Goal: Task Accomplishment & Management: Complete application form

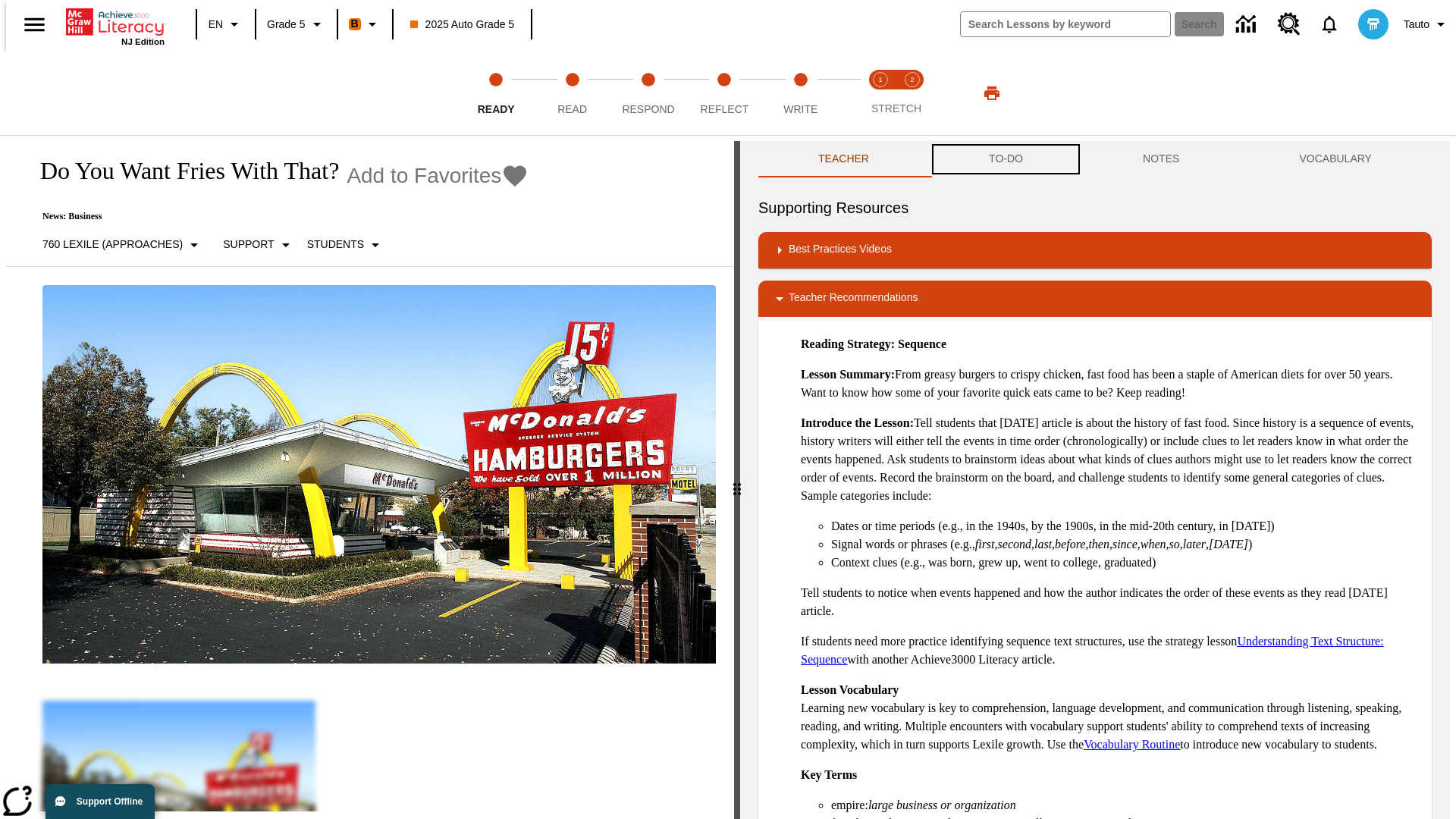
click at [1005, 160] on button "TO-DO" at bounding box center [1005, 159] width 154 height 36
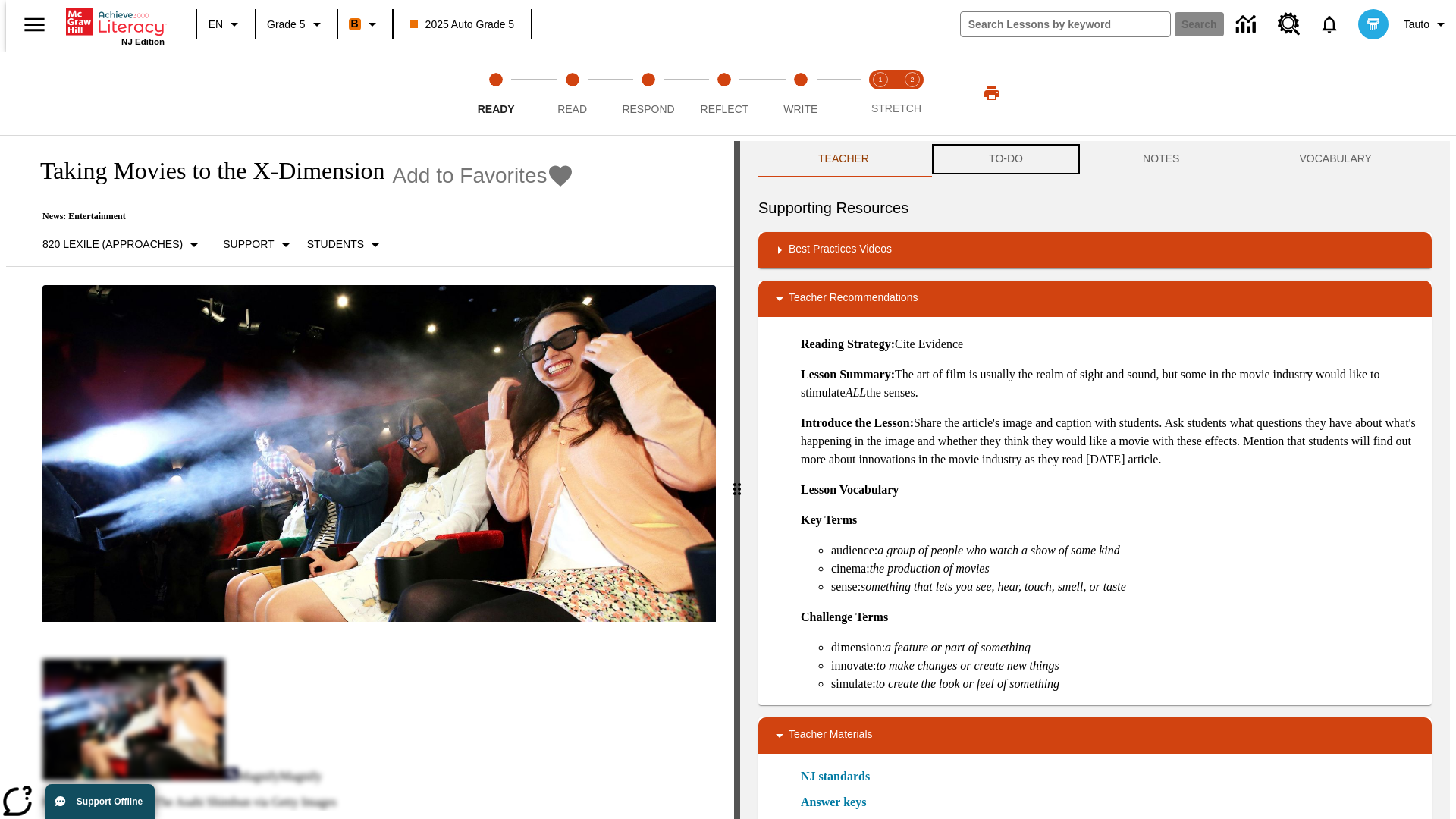
click at [1005, 160] on button "TO-DO" at bounding box center [1005, 159] width 154 height 36
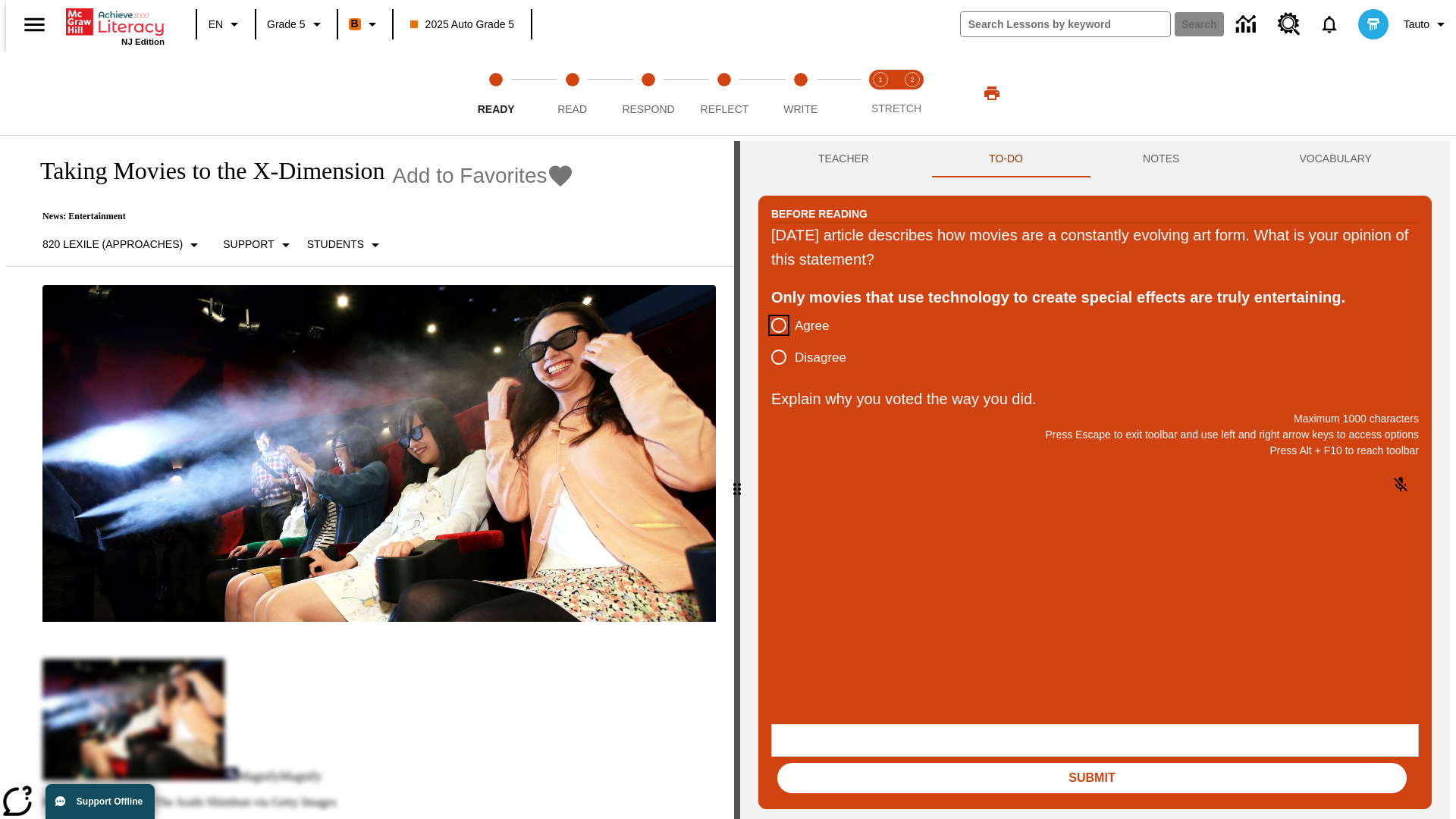
click at [773, 326] on input "Agree" at bounding box center [779, 326] width 32 height 32
radio input "true"
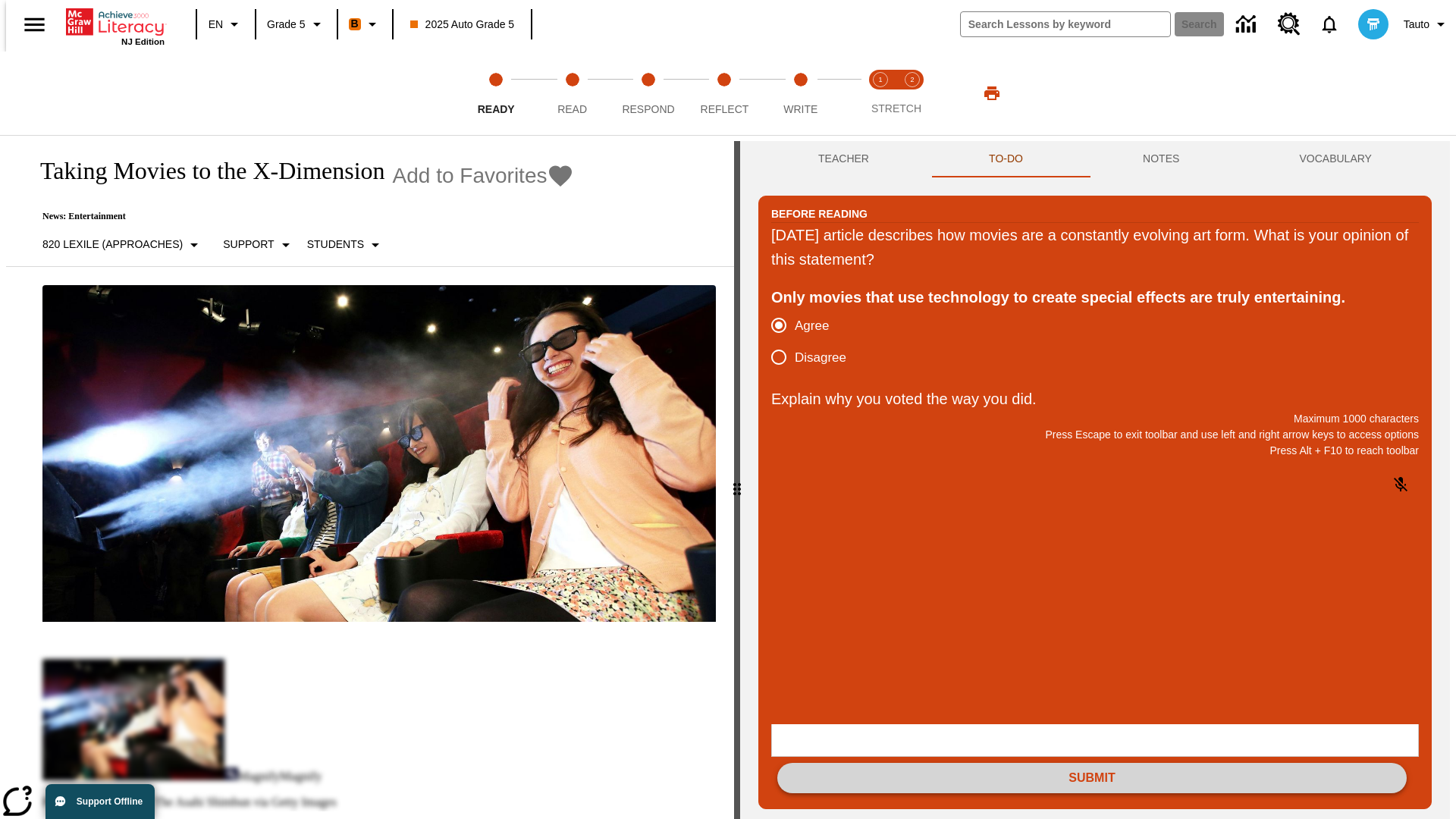
click at [1092, 763] on button "Submit" at bounding box center [1091, 778] width 629 height 30
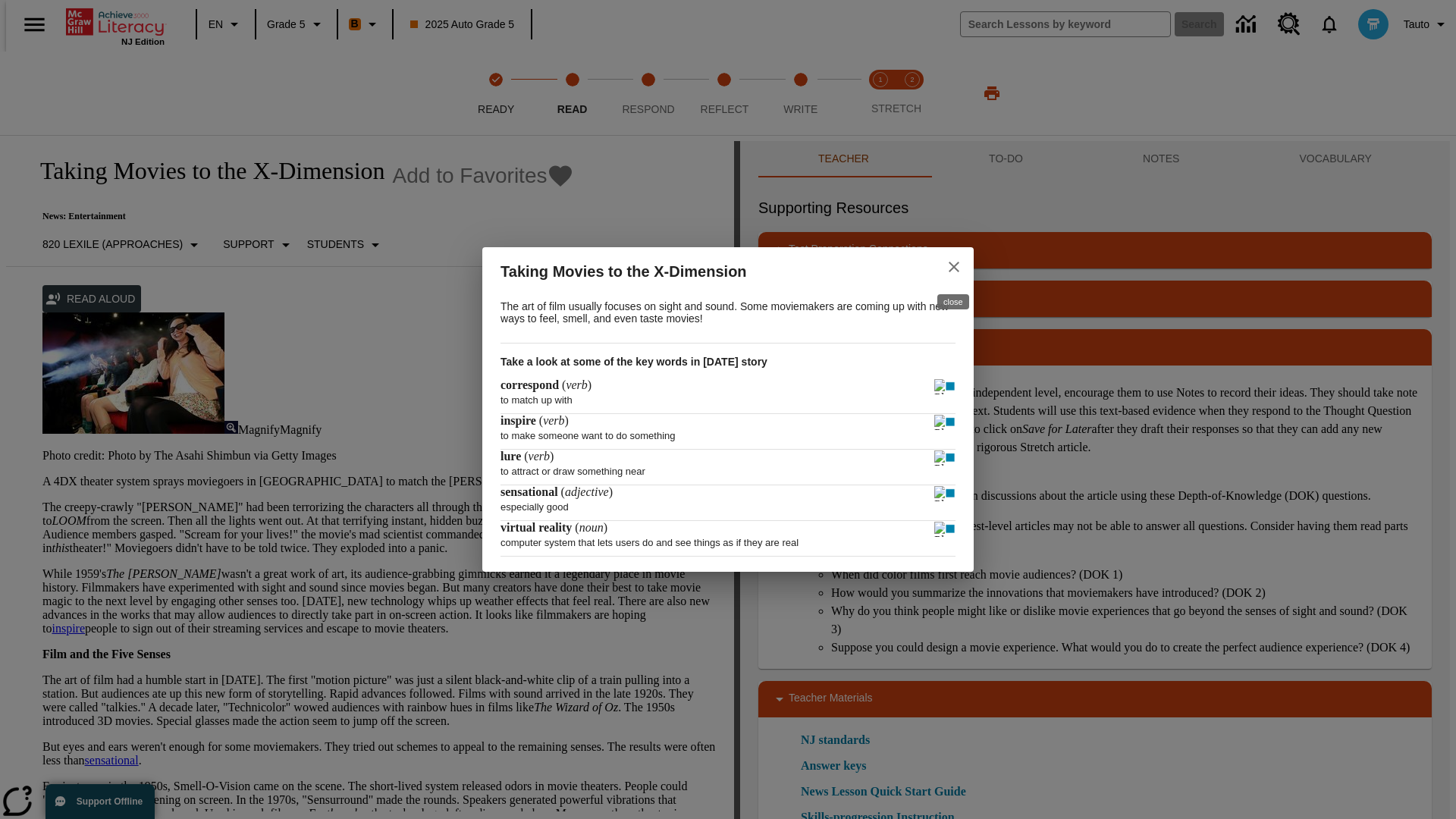
click at [954, 265] on icon "close" at bounding box center [953, 266] width 10 height 10
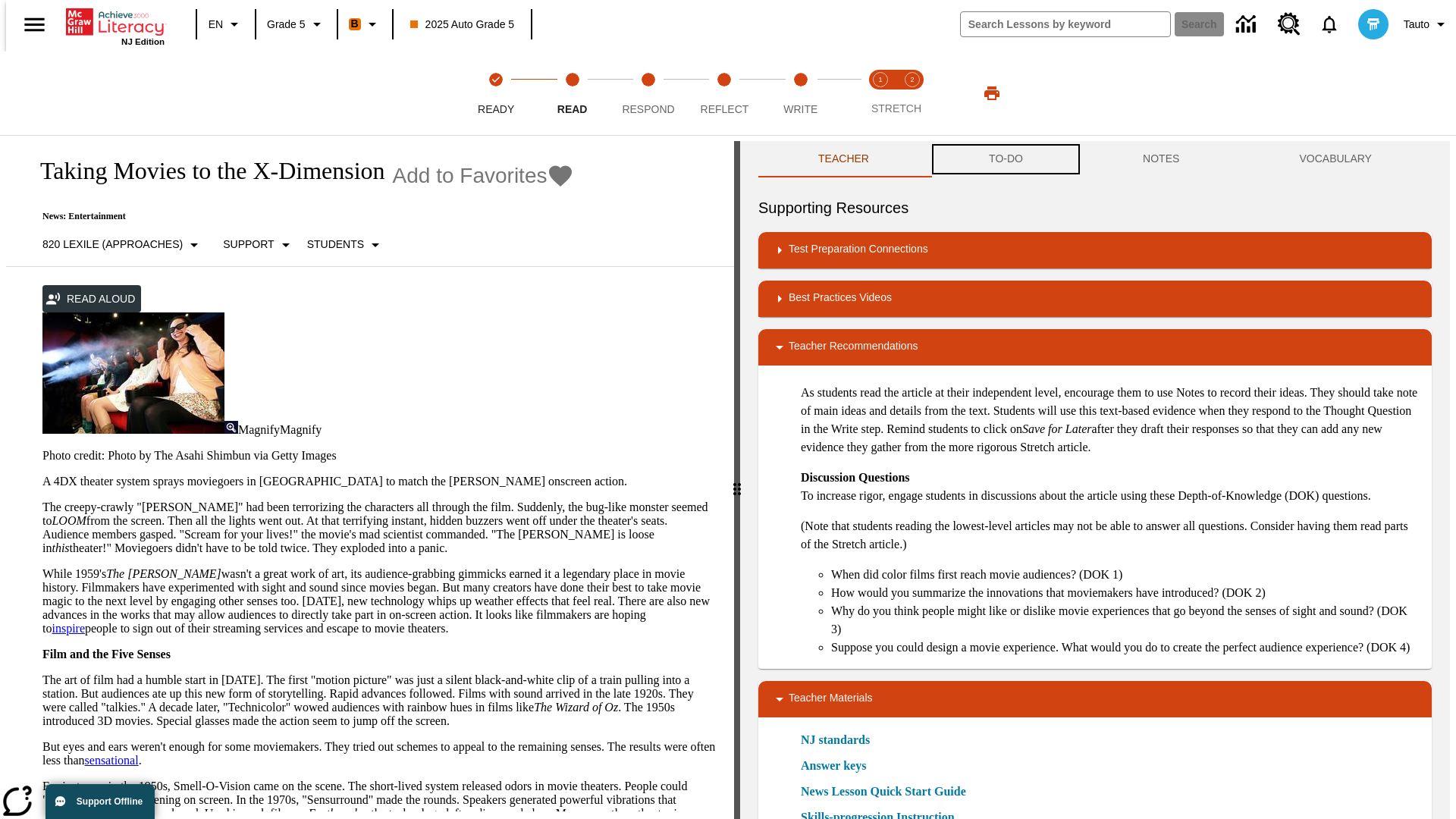
scroll to position [1, 0]
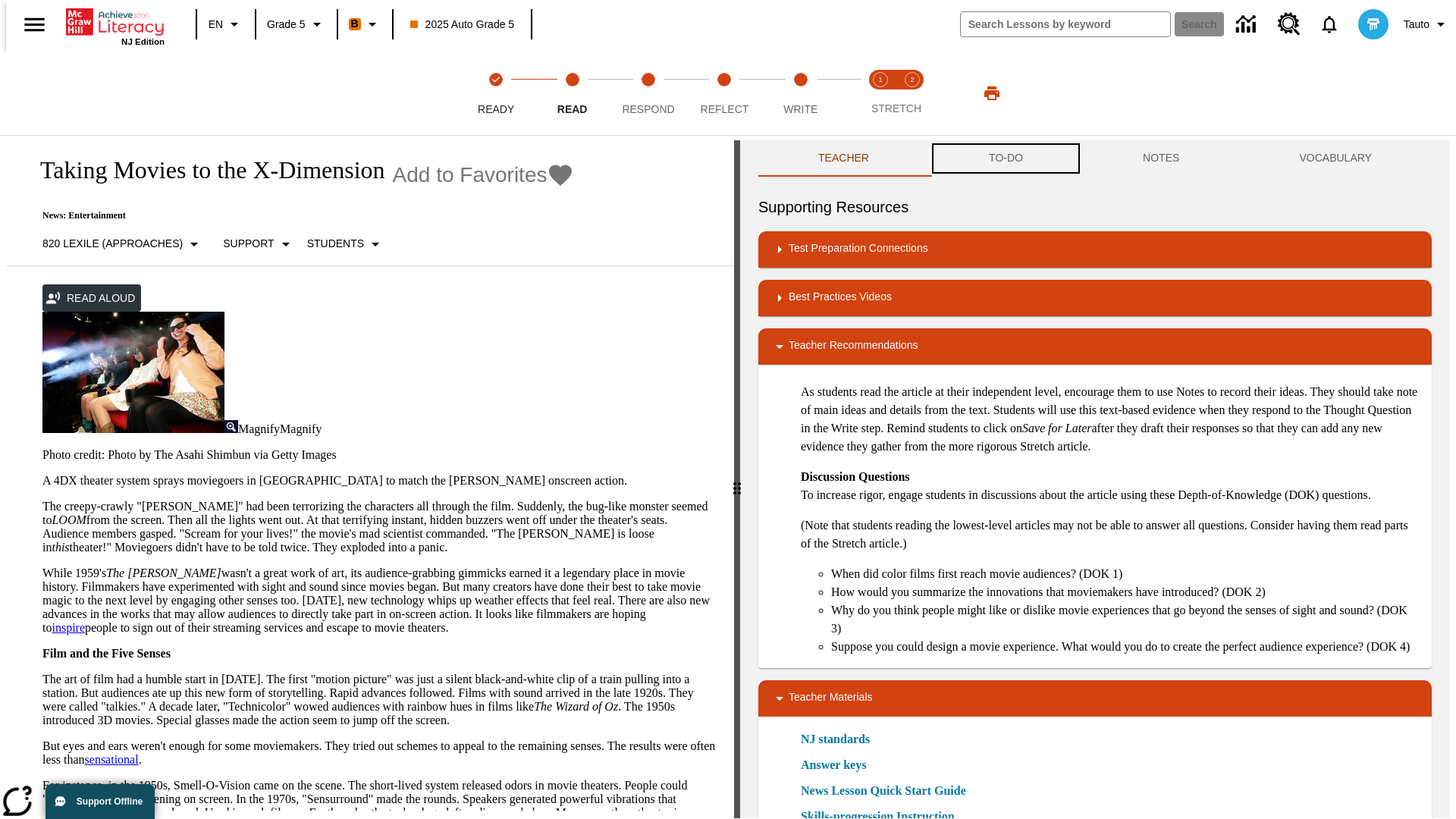
click at [1005, 160] on button "TO-DO" at bounding box center [1005, 158] width 154 height 36
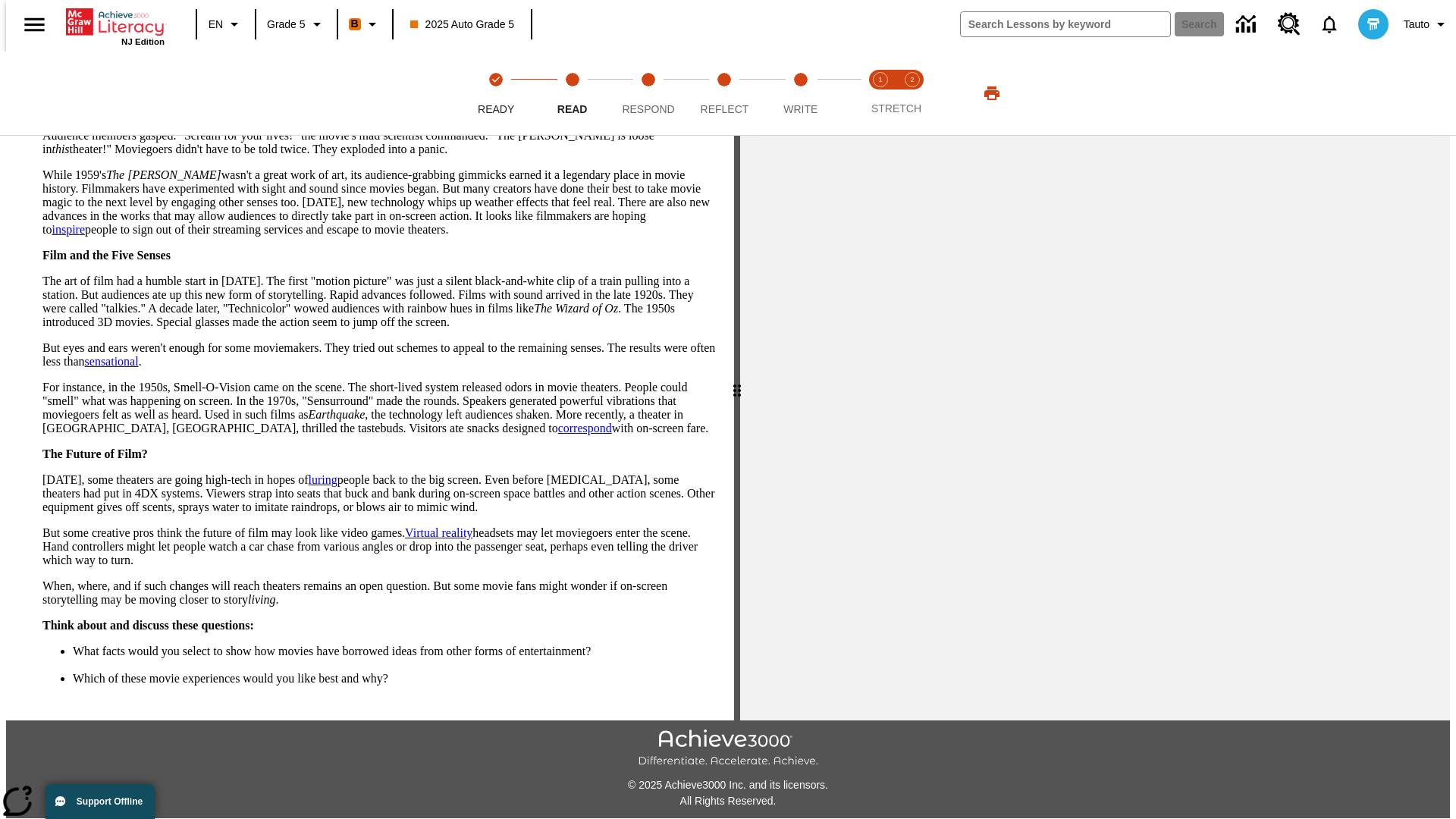
scroll to position [0, 0]
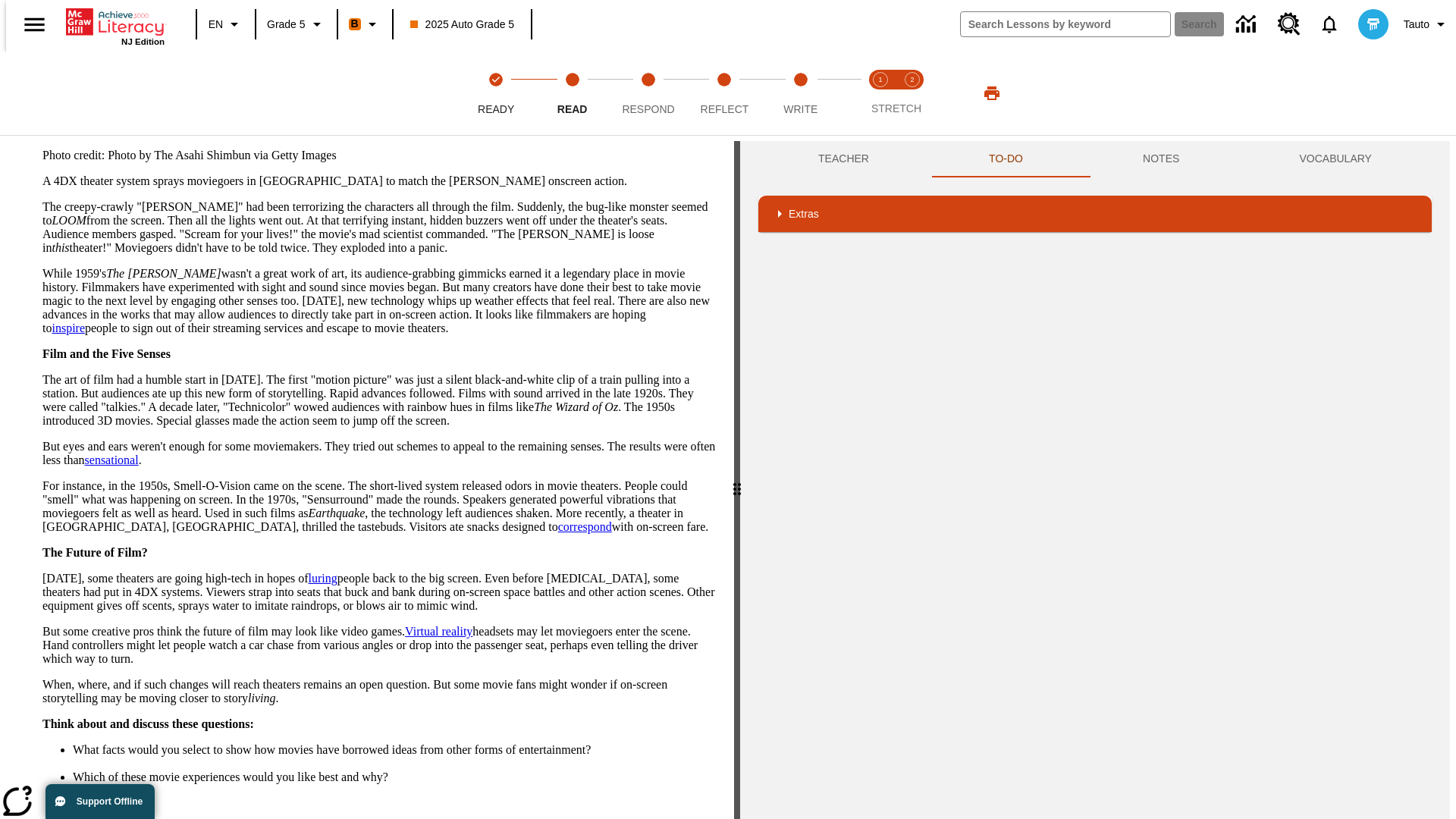
click at [684, 818] on button "Next" at bounding box center [689, 833] width 52 height 28
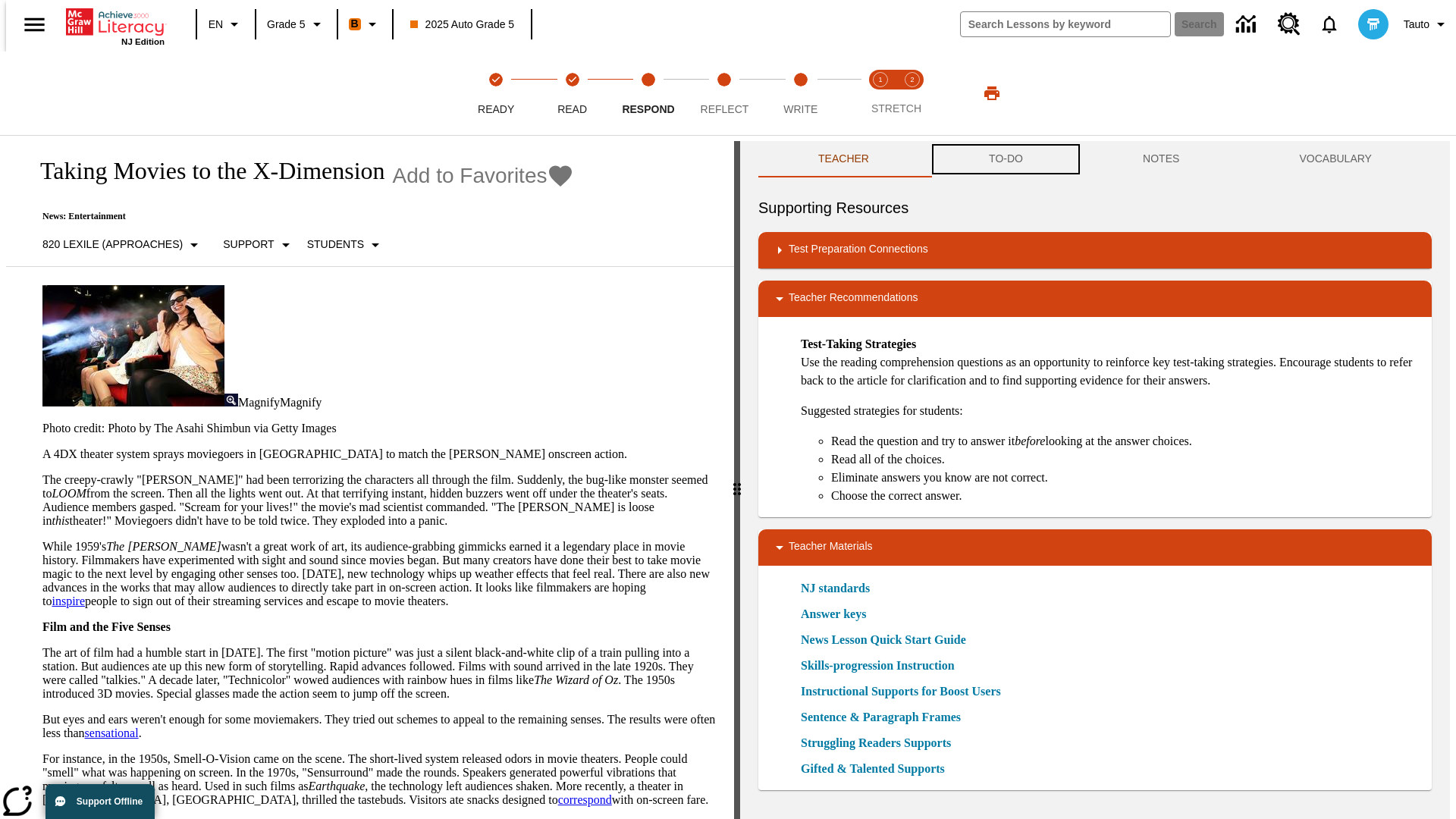
scroll to position [1, 0]
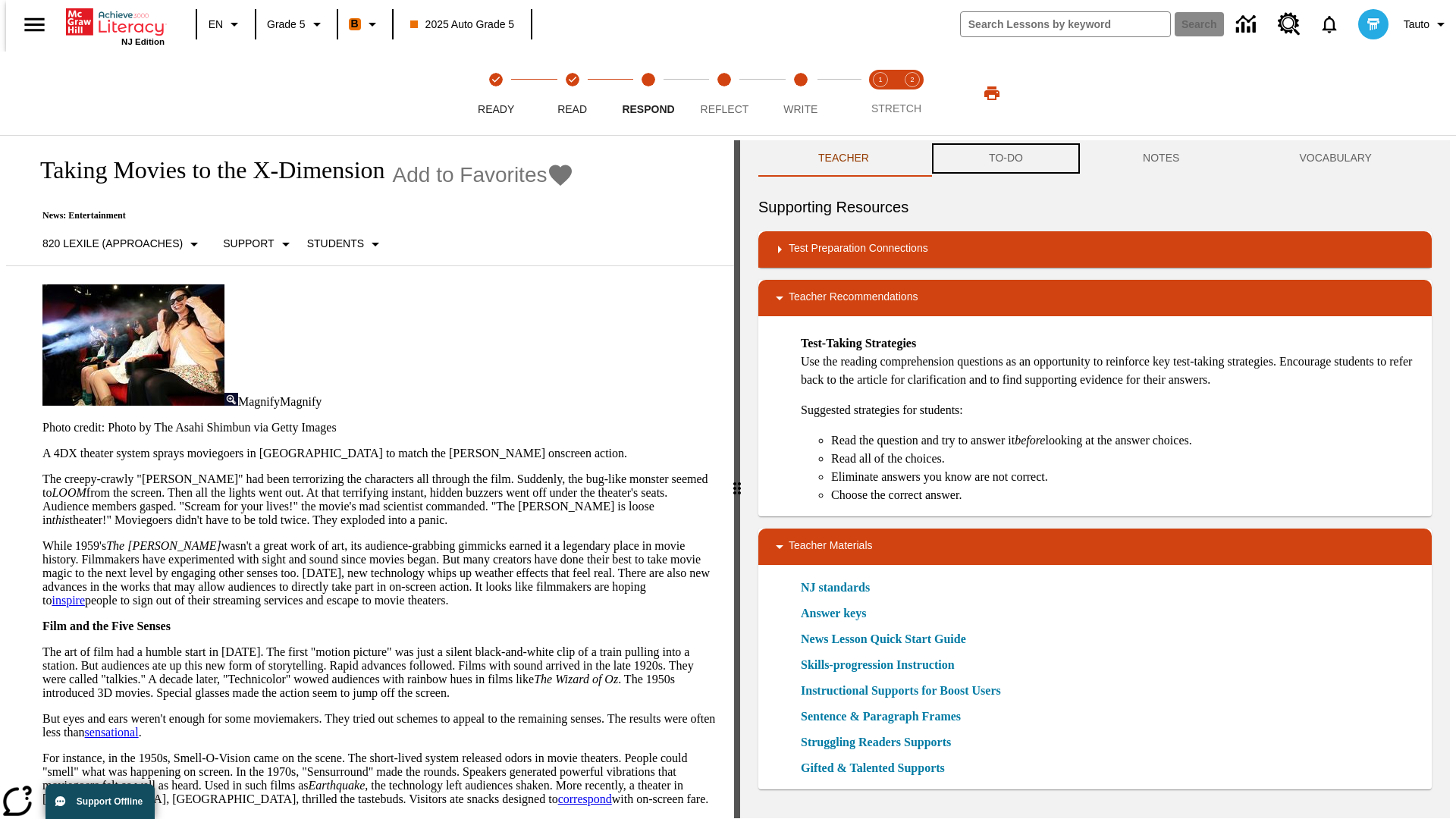
click at [1005, 160] on button "TO-DO" at bounding box center [1005, 158] width 154 height 36
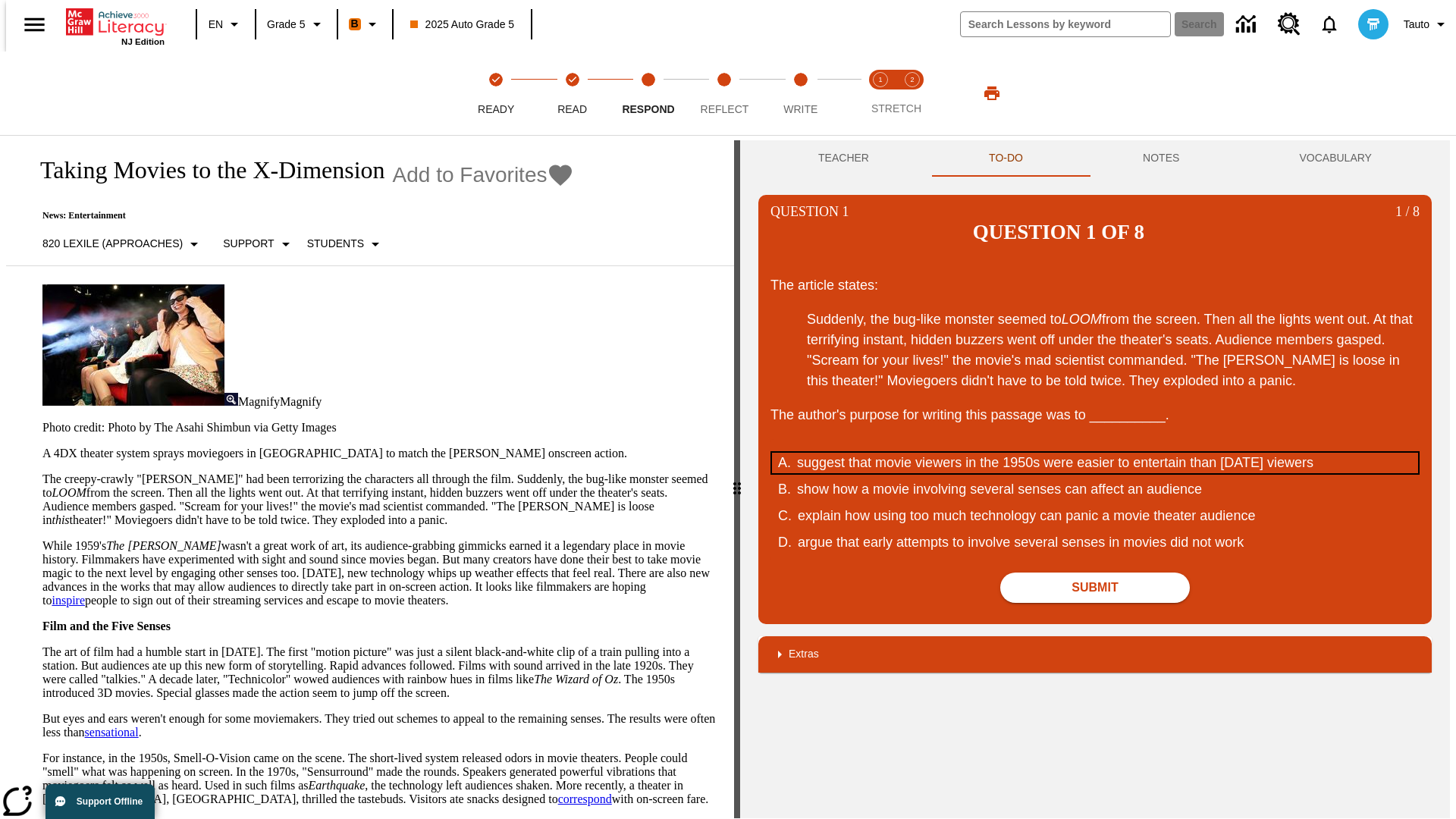
click at [1094, 453] on div "suggest that movie viewers in the 1950s were easier to entertain than today's v…" at bounding box center [1085, 464] width 576 height 21
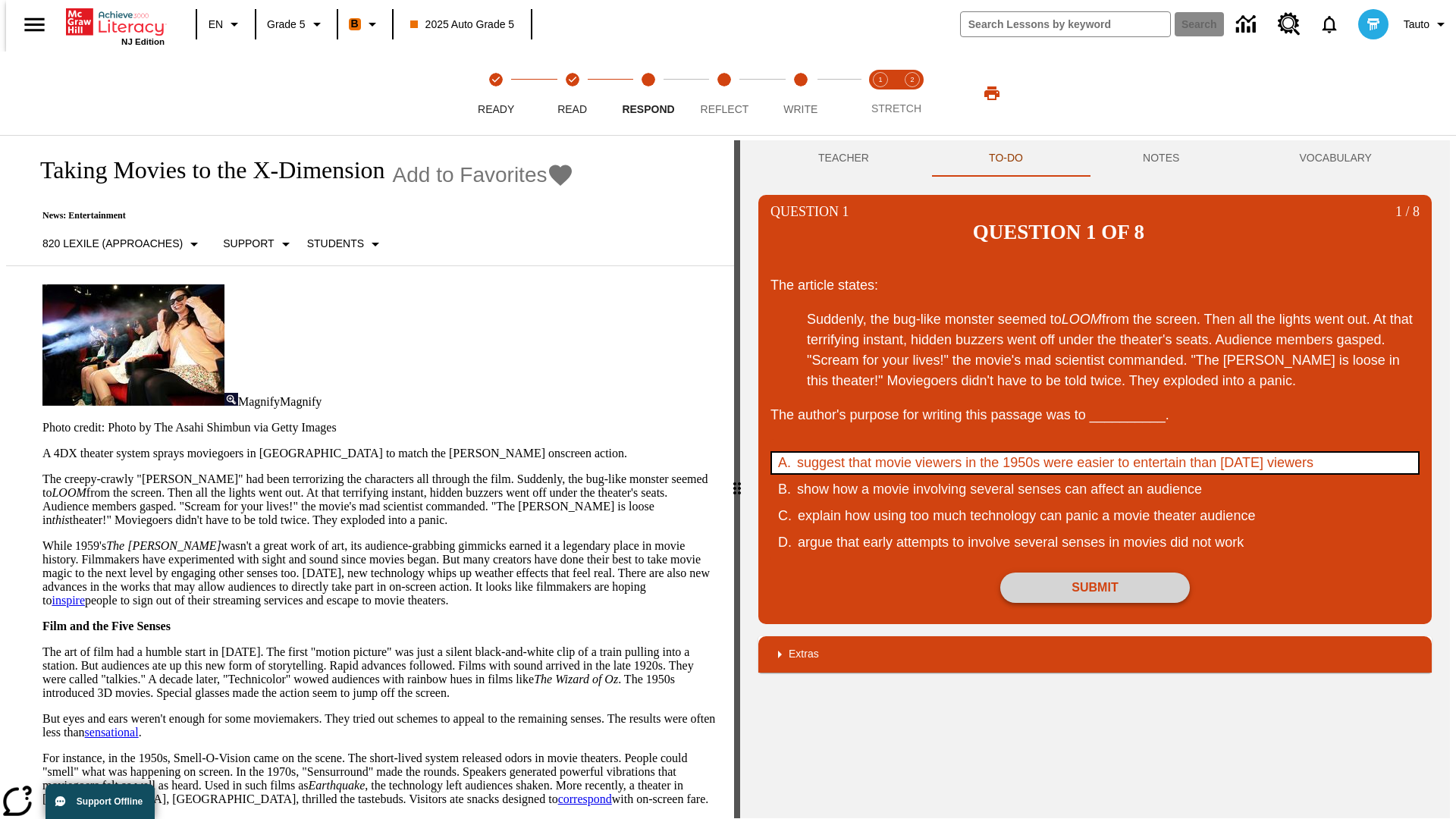
click at [1094, 573] on button "Submit" at bounding box center [1094, 588] width 189 height 30
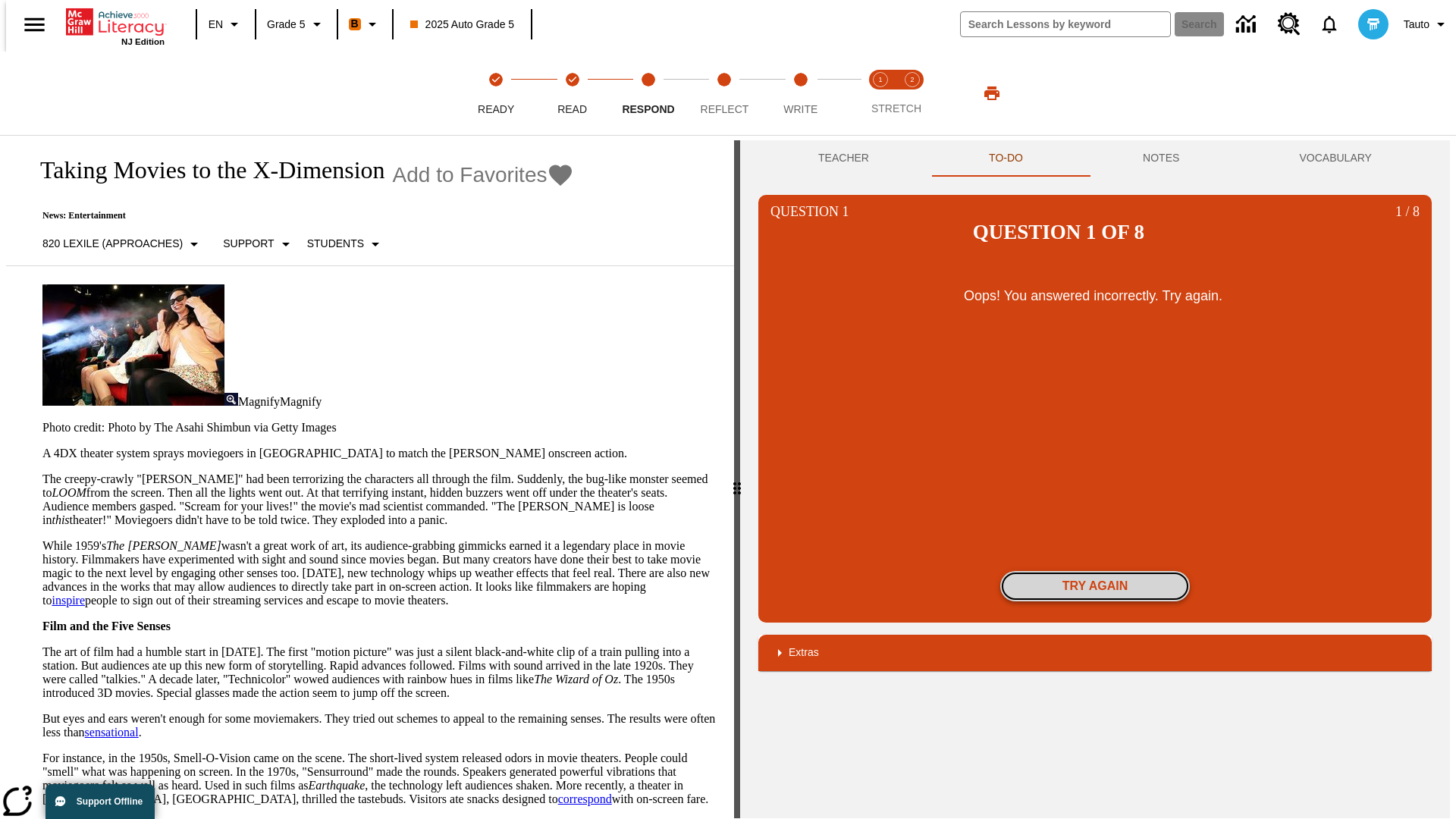
click at [1094, 571] on button "Try again" at bounding box center [1094, 586] width 189 height 30
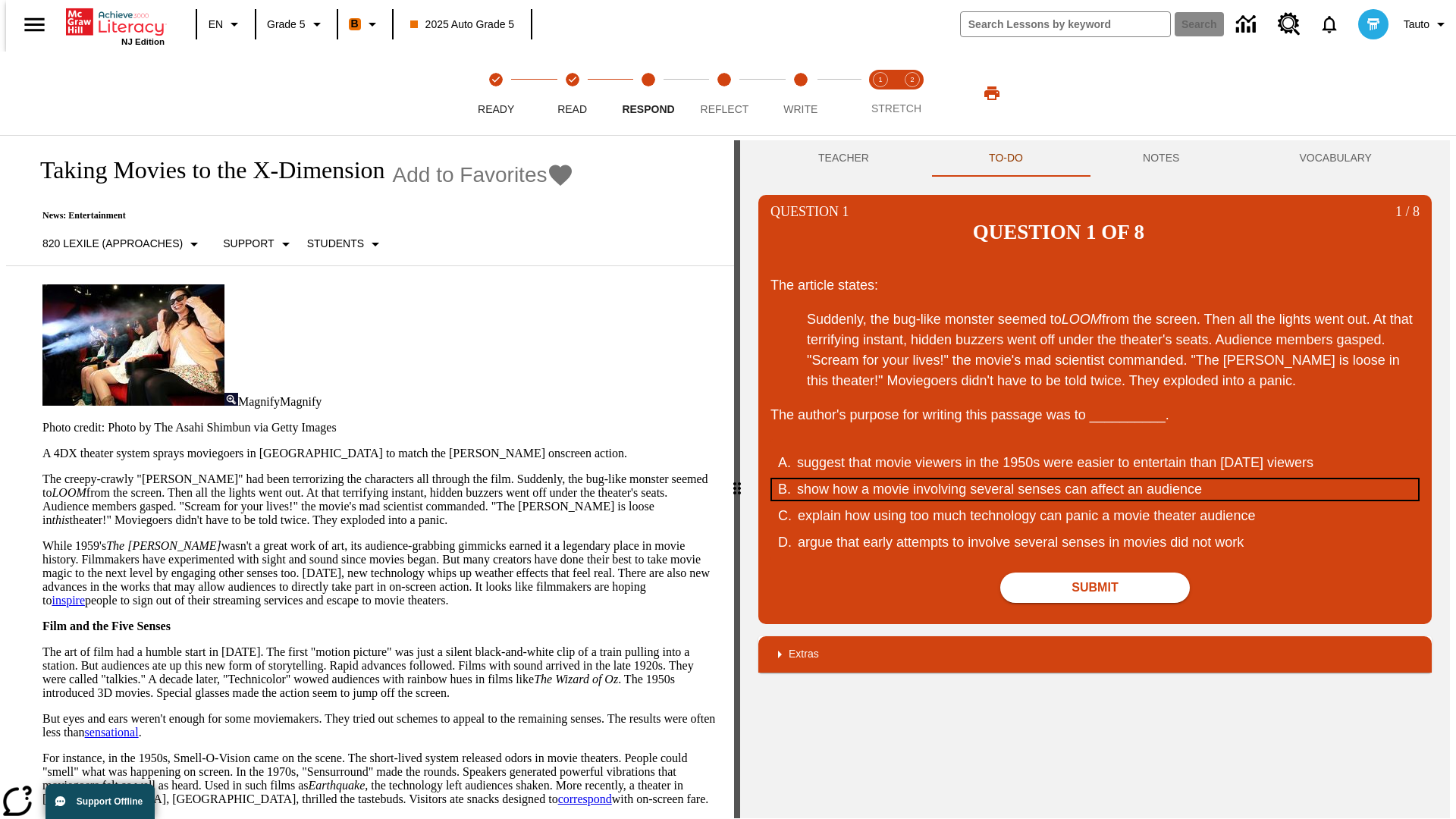
click at [1094, 480] on div "show how a movie involving several senses can affect an audience" at bounding box center [1085, 490] width 576 height 21
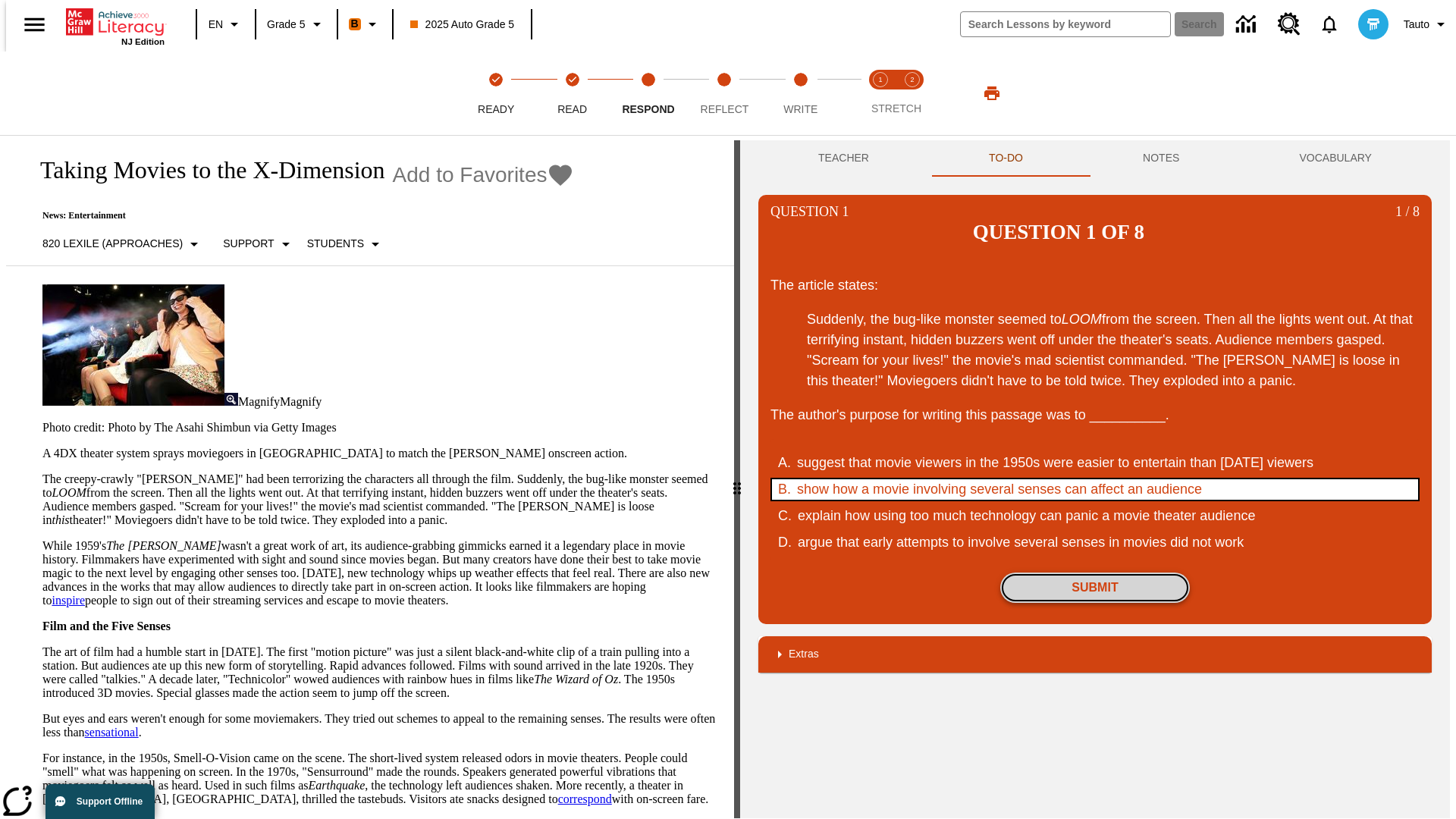
click at [1094, 573] on button "Submit" at bounding box center [1094, 588] width 189 height 30
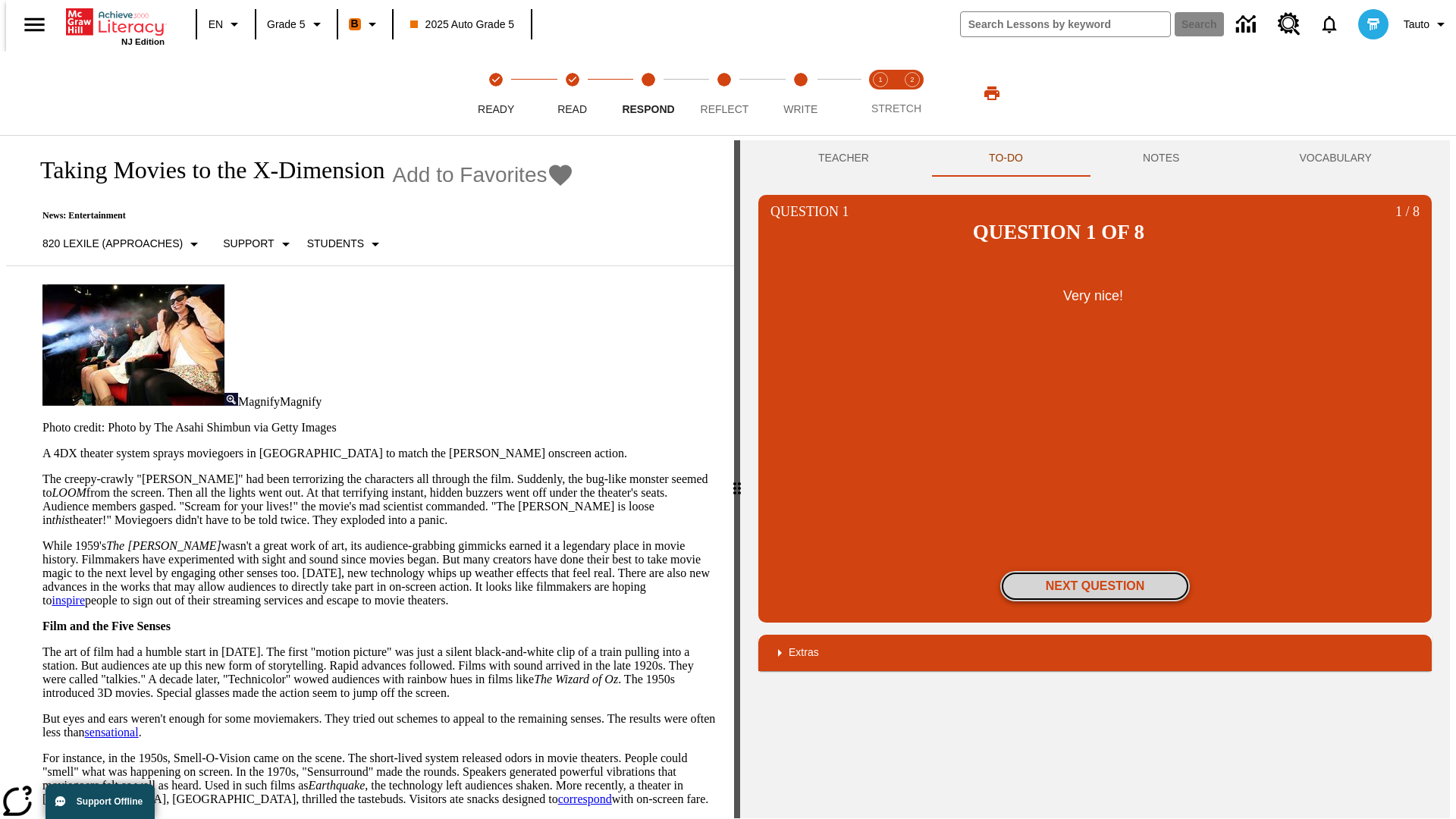
click at [1094, 571] on button "Next Question" at bounding box center [1094, 586] width 189 height 30
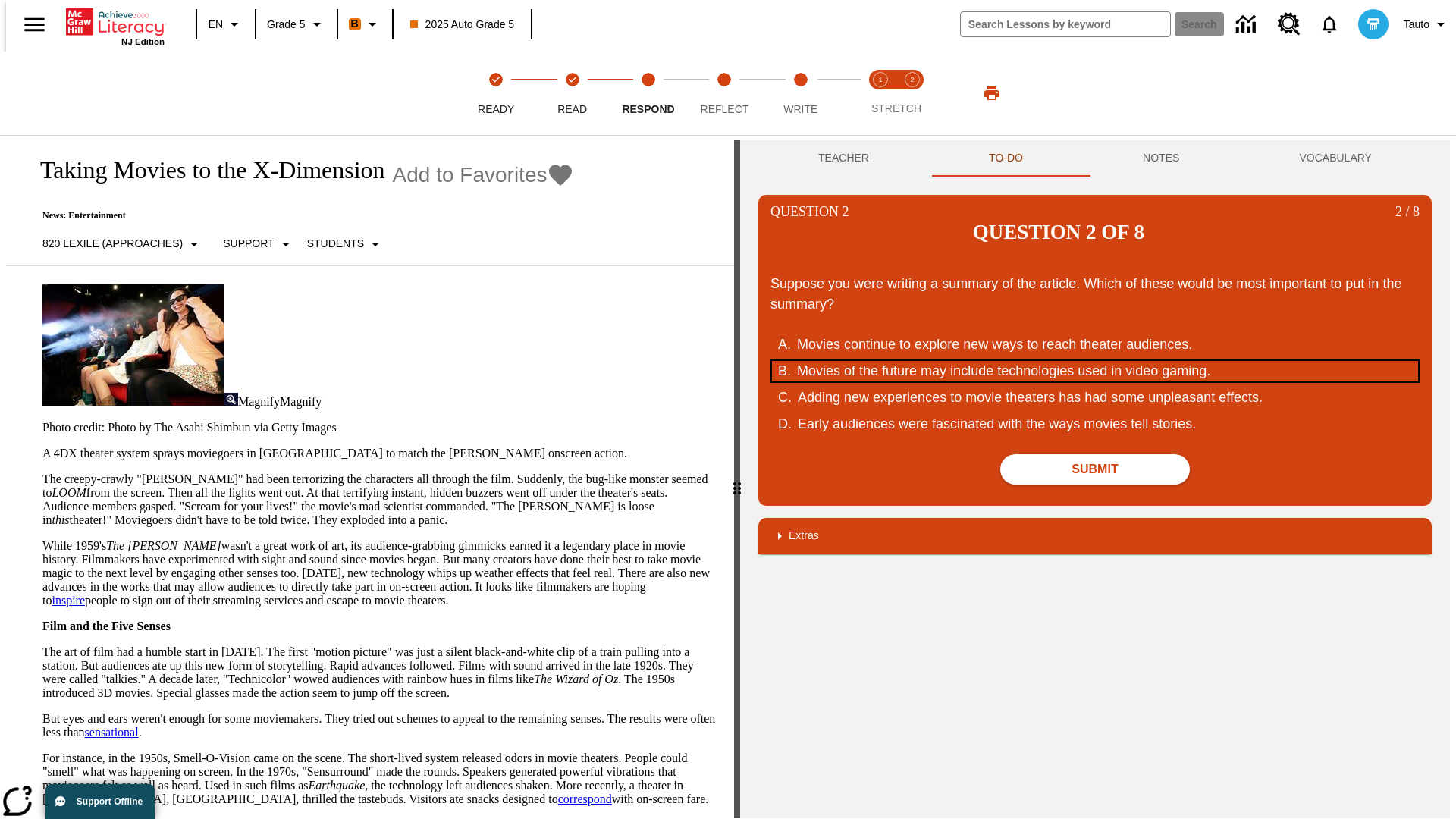
click at [1094, 361] on div "Movies of the future may include technologies used in video gaming." at bounding box center [1085, 371] width 576 height 21
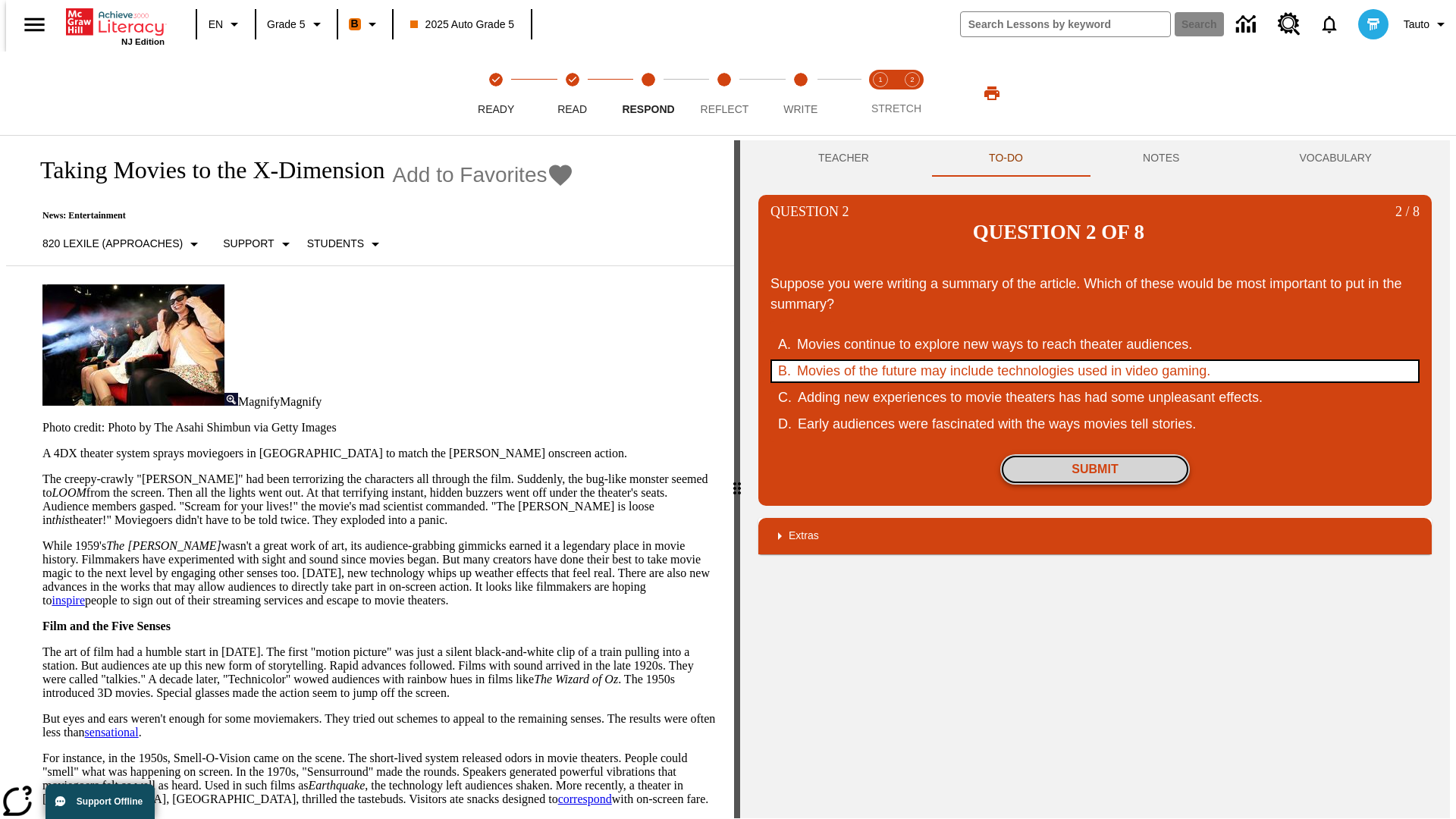
click at [1094, 454] on button "Submit" at bounding box center [1094, 469] width 189 height 30
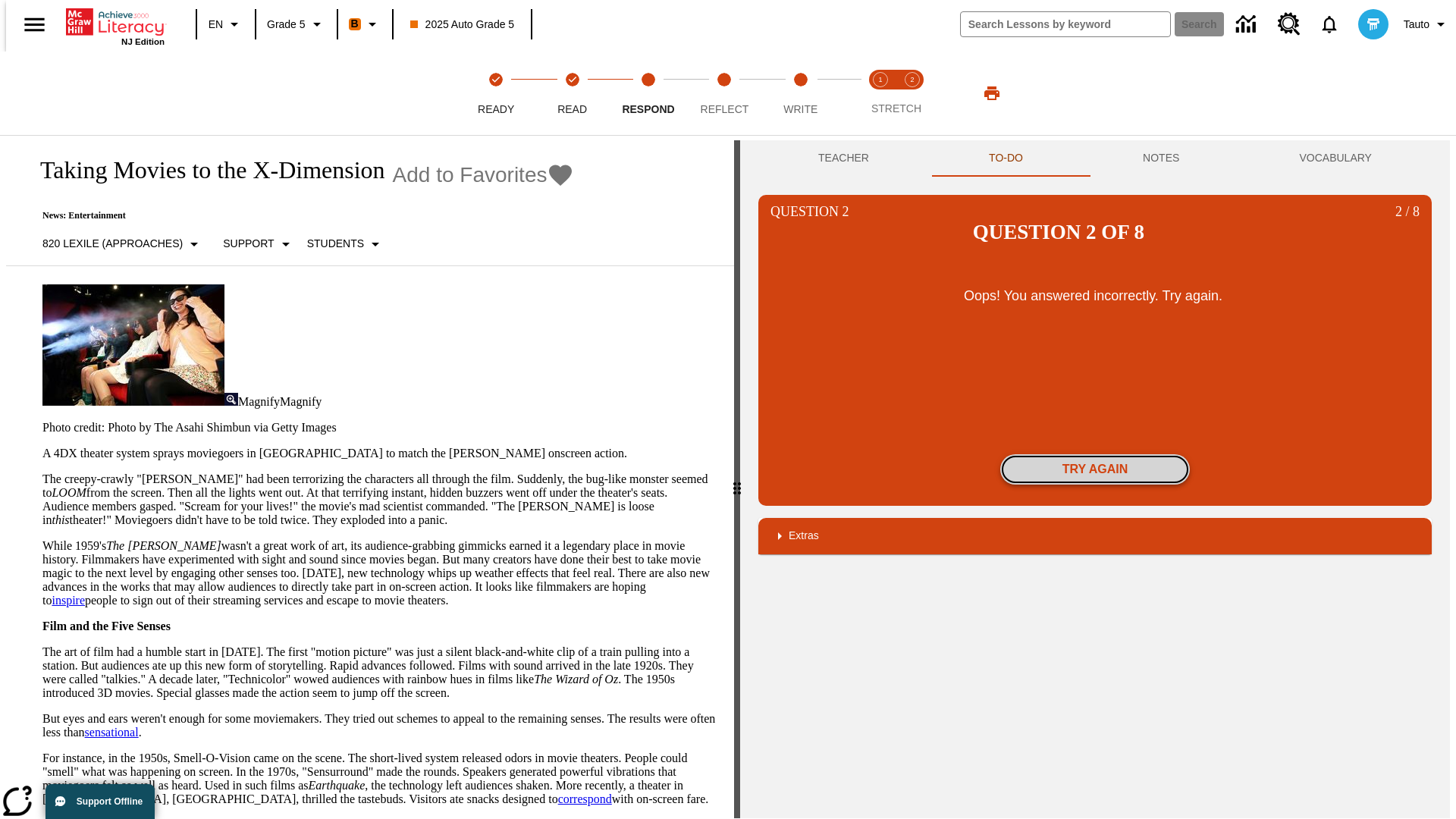
click at [1094, 454] on button "Try again" at bounding box center [1094, 469] width 189 height 30
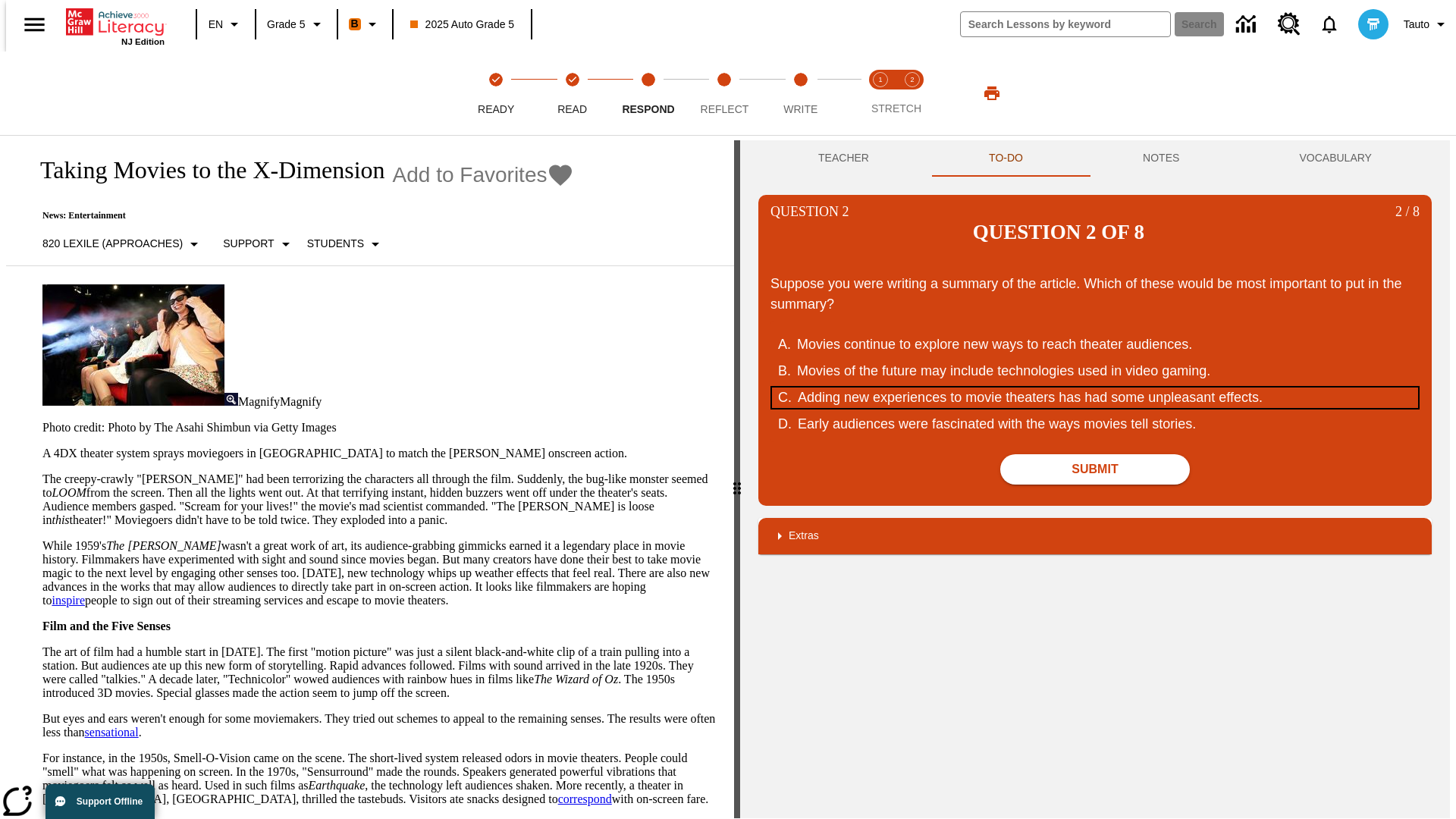
click at [1094, 387] on div "Adding new experiences to movie theaters has had some unpleasant effects." at bounding box center [1086, 398] width 576 height 21
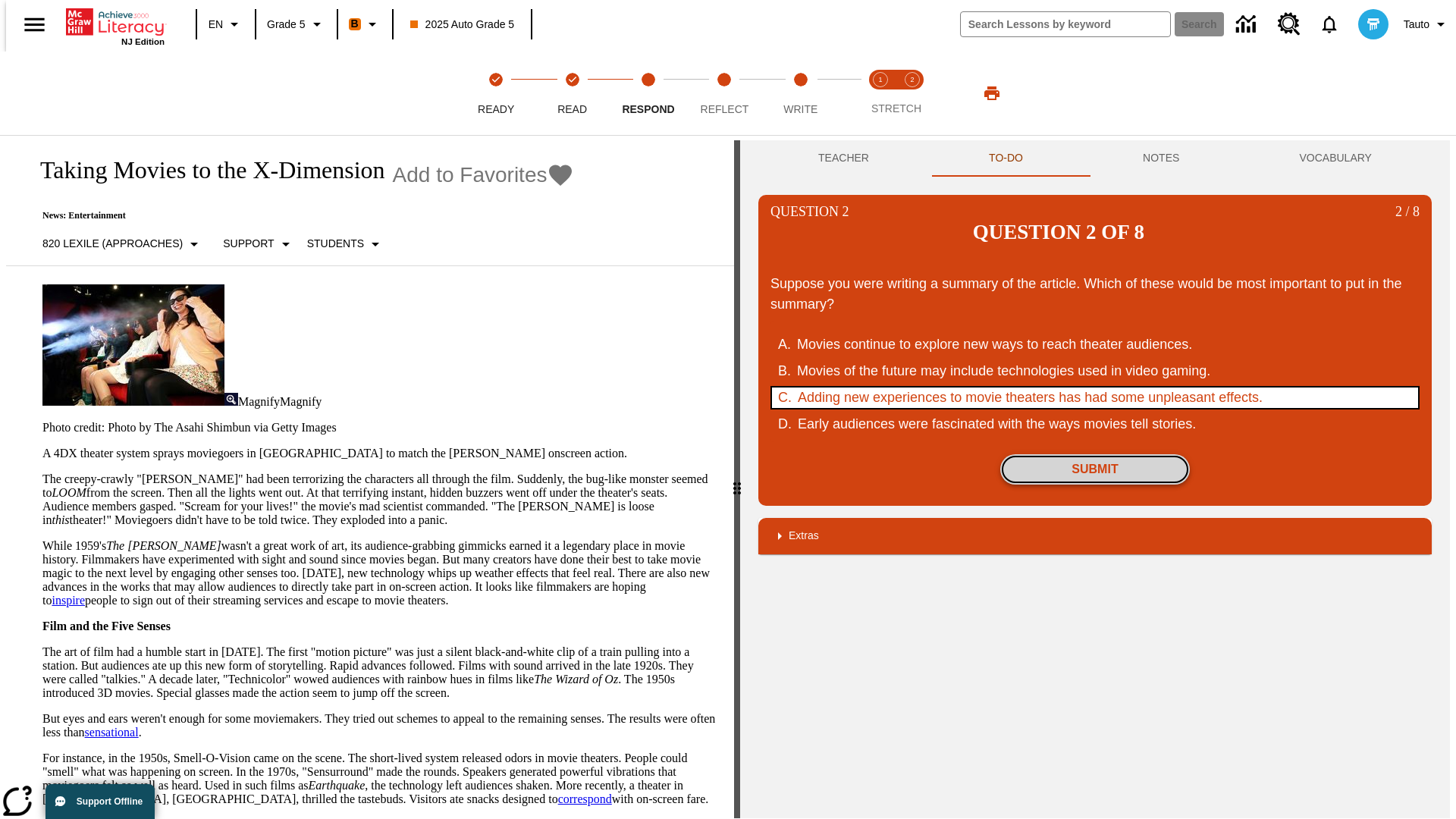
click at [1094, 454] on button "Submit" at bounding box center [1094, 469] width 189 height 30
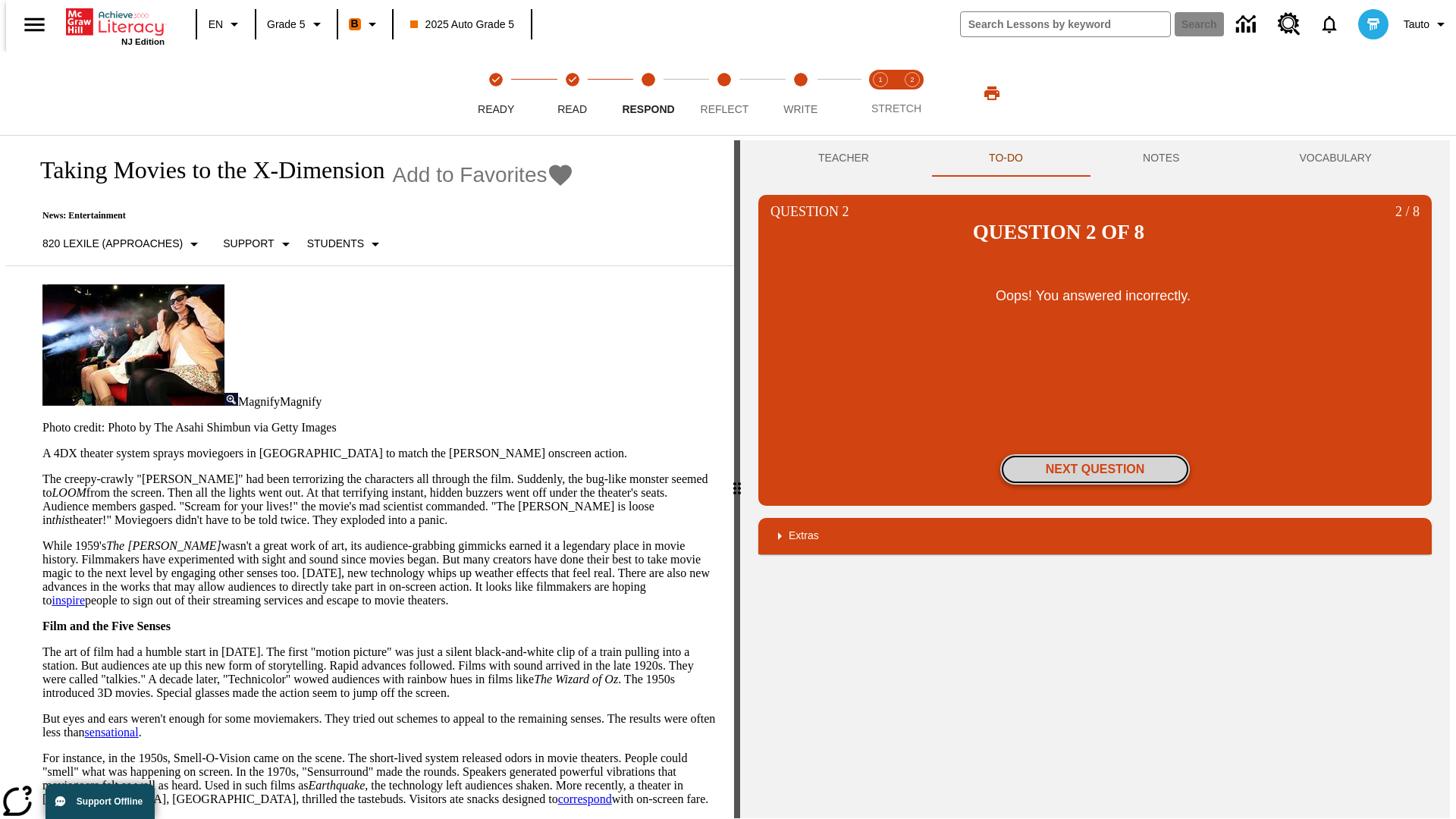
click at [1094, 454] on button "Next Question" at bounding box center [1094, 469] width 189 height 30
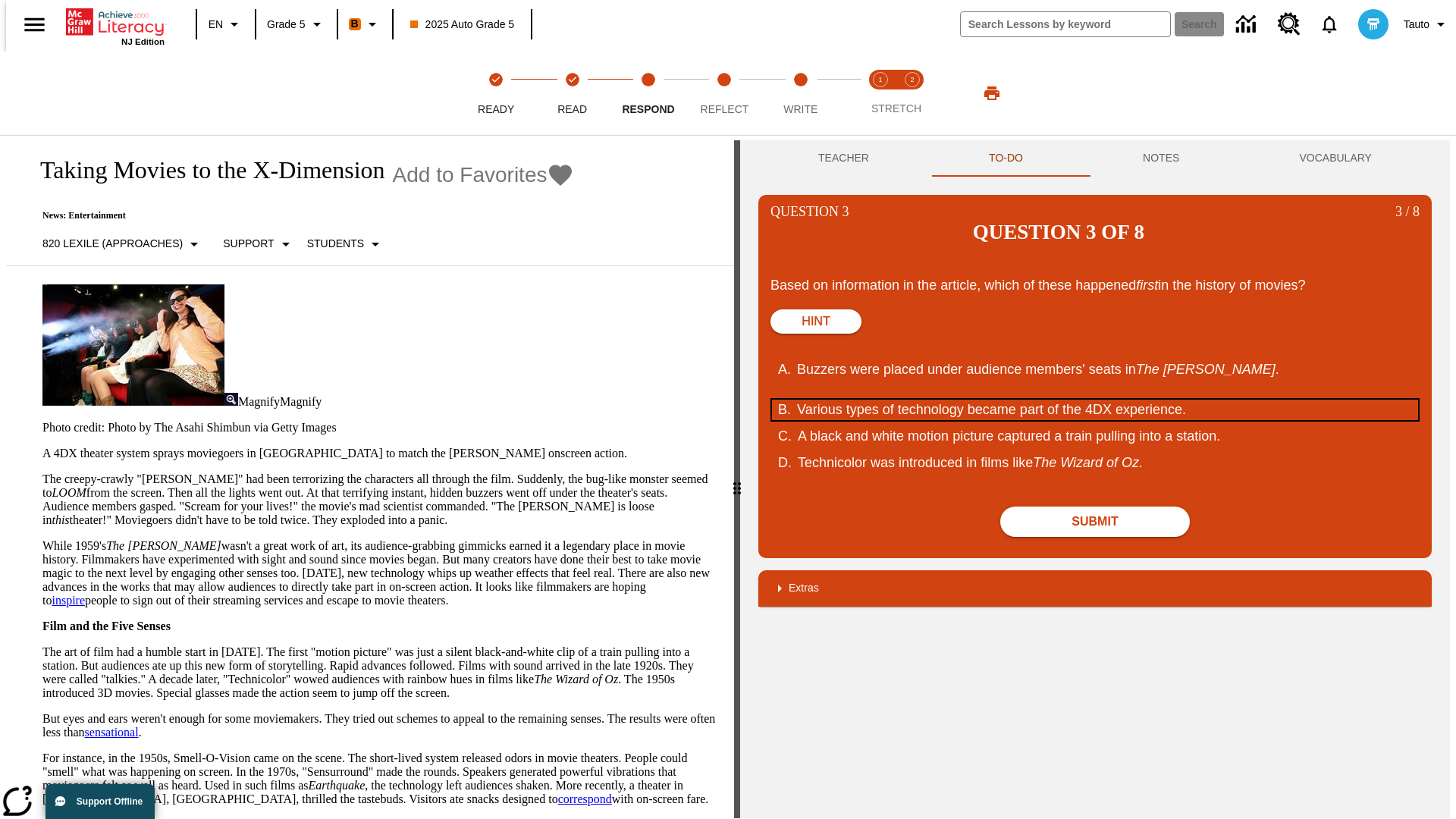
click at [1094, 399] on div "Various types of technology became part of the 4DX experience." at bounding box center [1085, 410] width 576 height 21
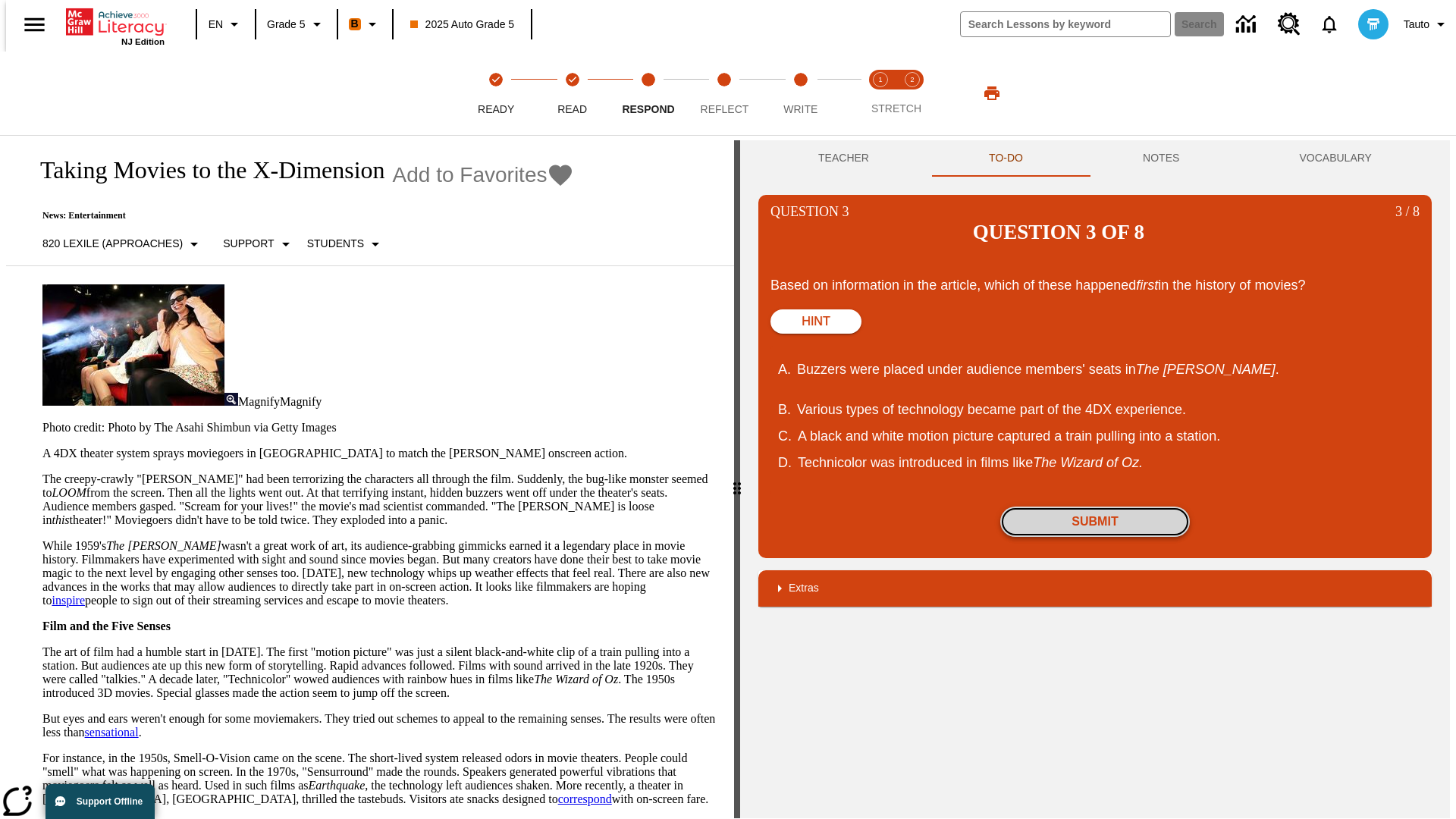
click at [1094, 507] on button "Submit" at bounding box center [1094, 522] width 189 height 30
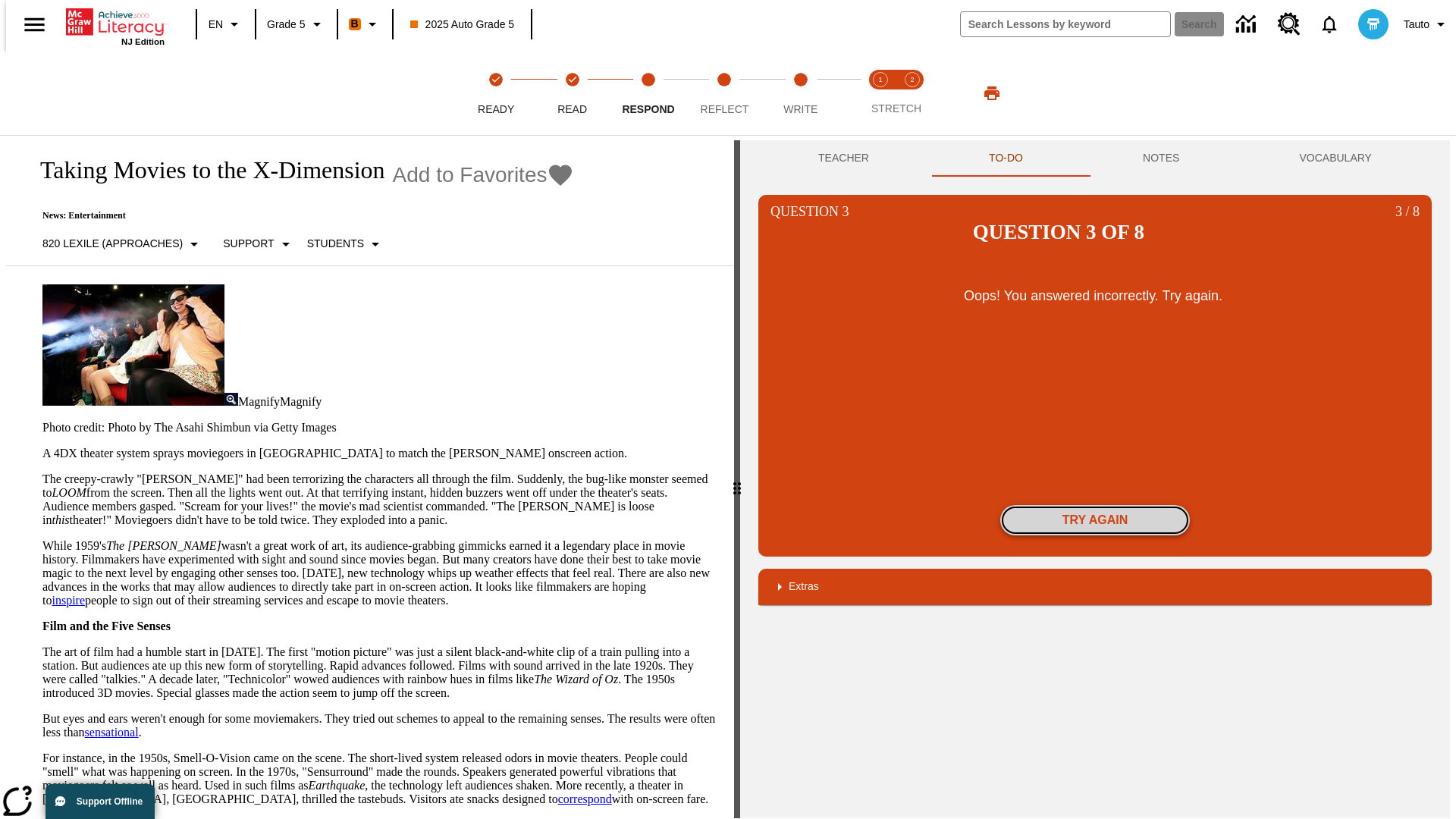
click at [1094, 505] on button "Try again" at bounding box center [1094, 521] width 189 height 30
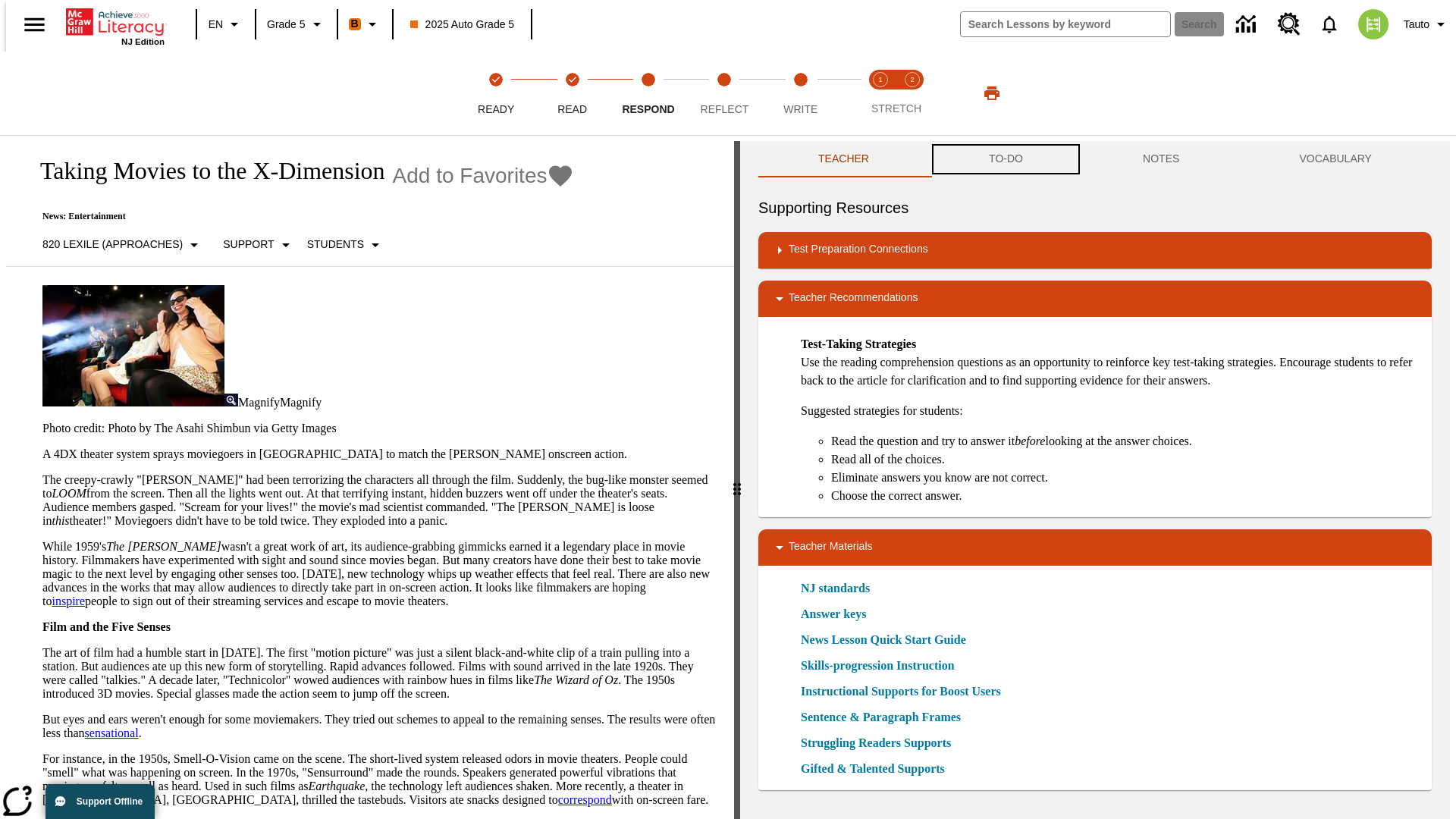
click at [1005, 160] on button "TO-DO" at bounding box center [1005, 159] width 154 height 36
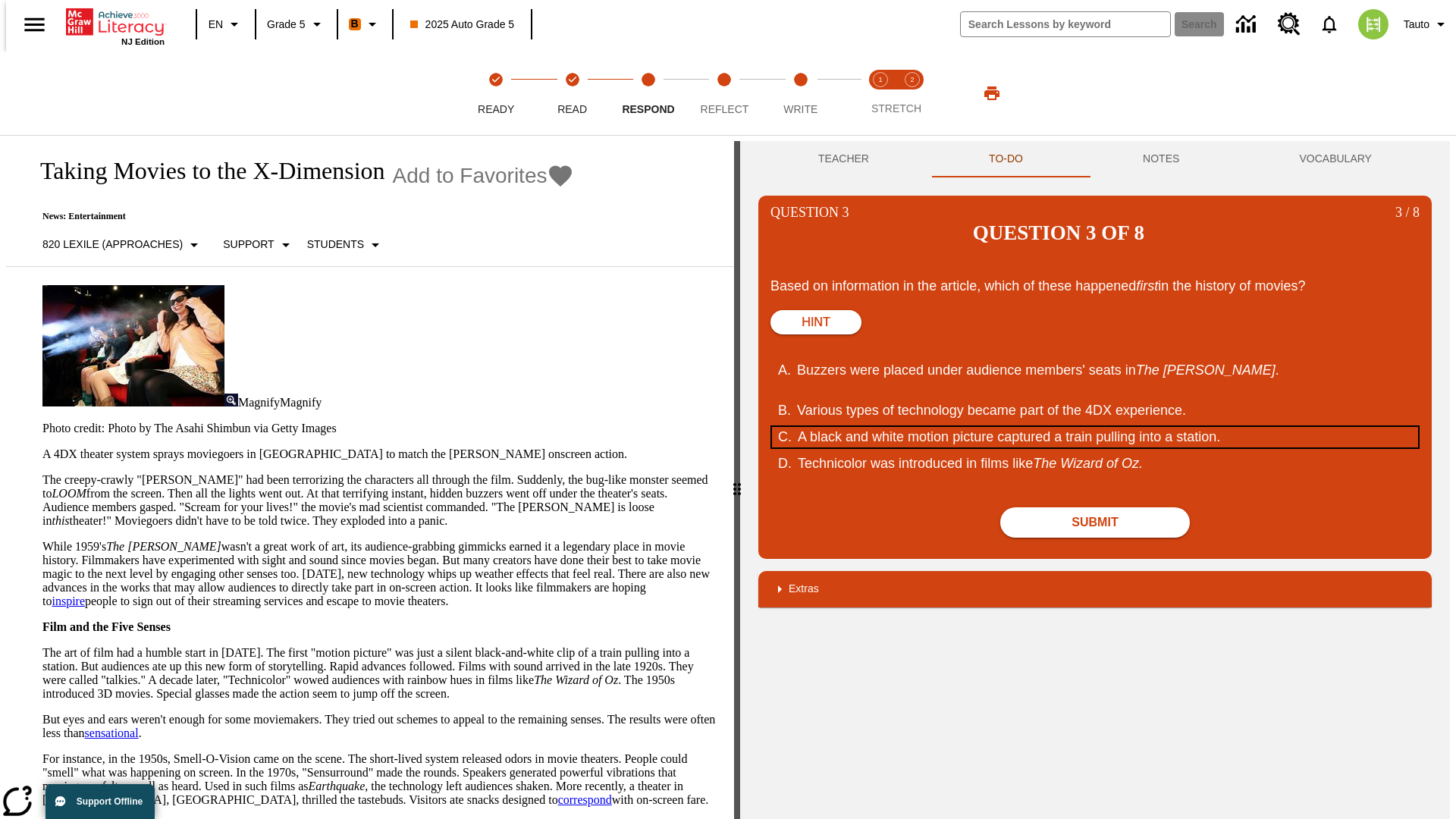
click at [1094, 427] on div "A black and white motion picture captured a train pulling into a station." at bounding box center [1086, 437] width 576 height 21
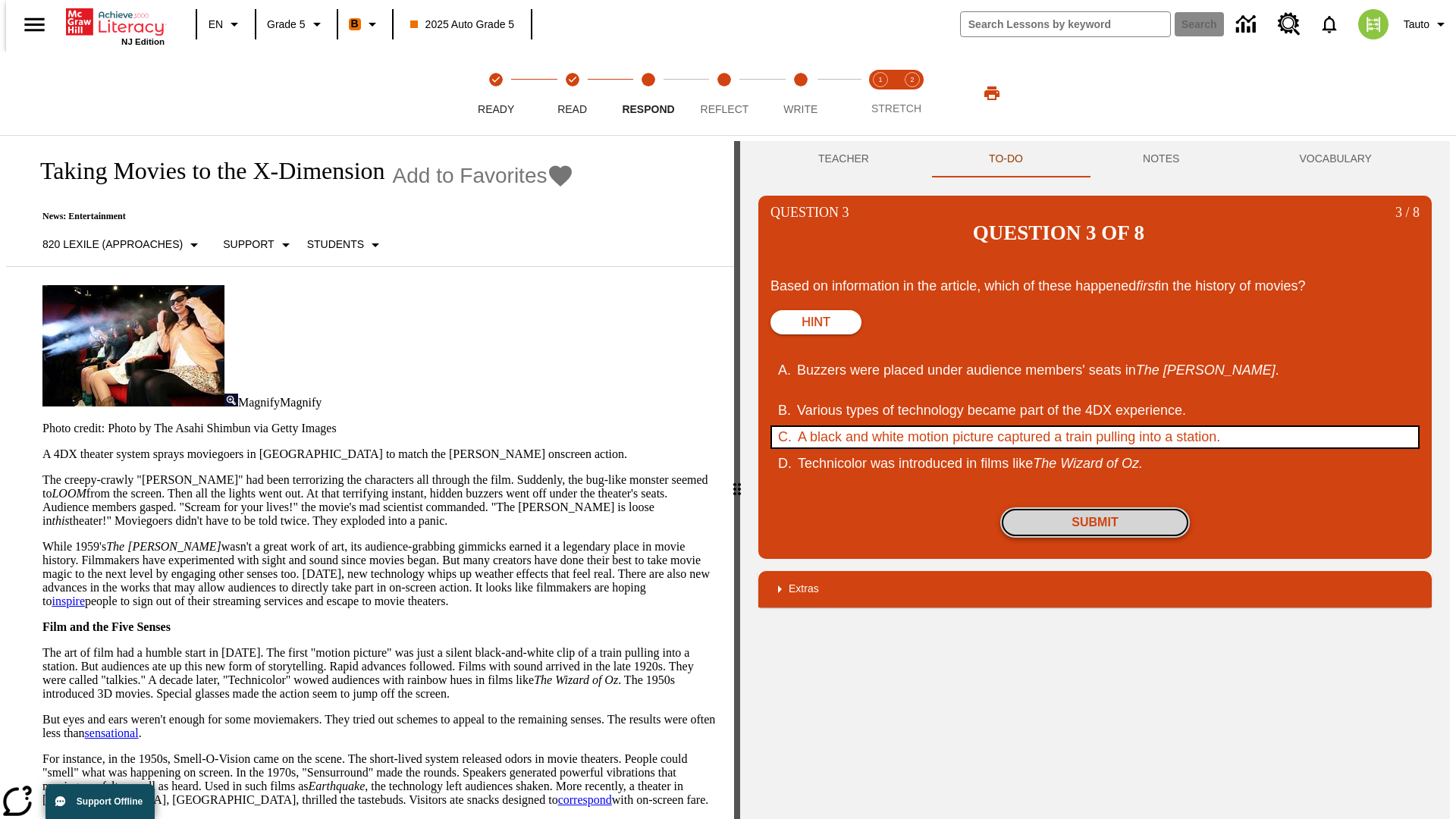
click at [1094, 508] on button "Submit" at bounding box center [1094, 523] width 189 height 30
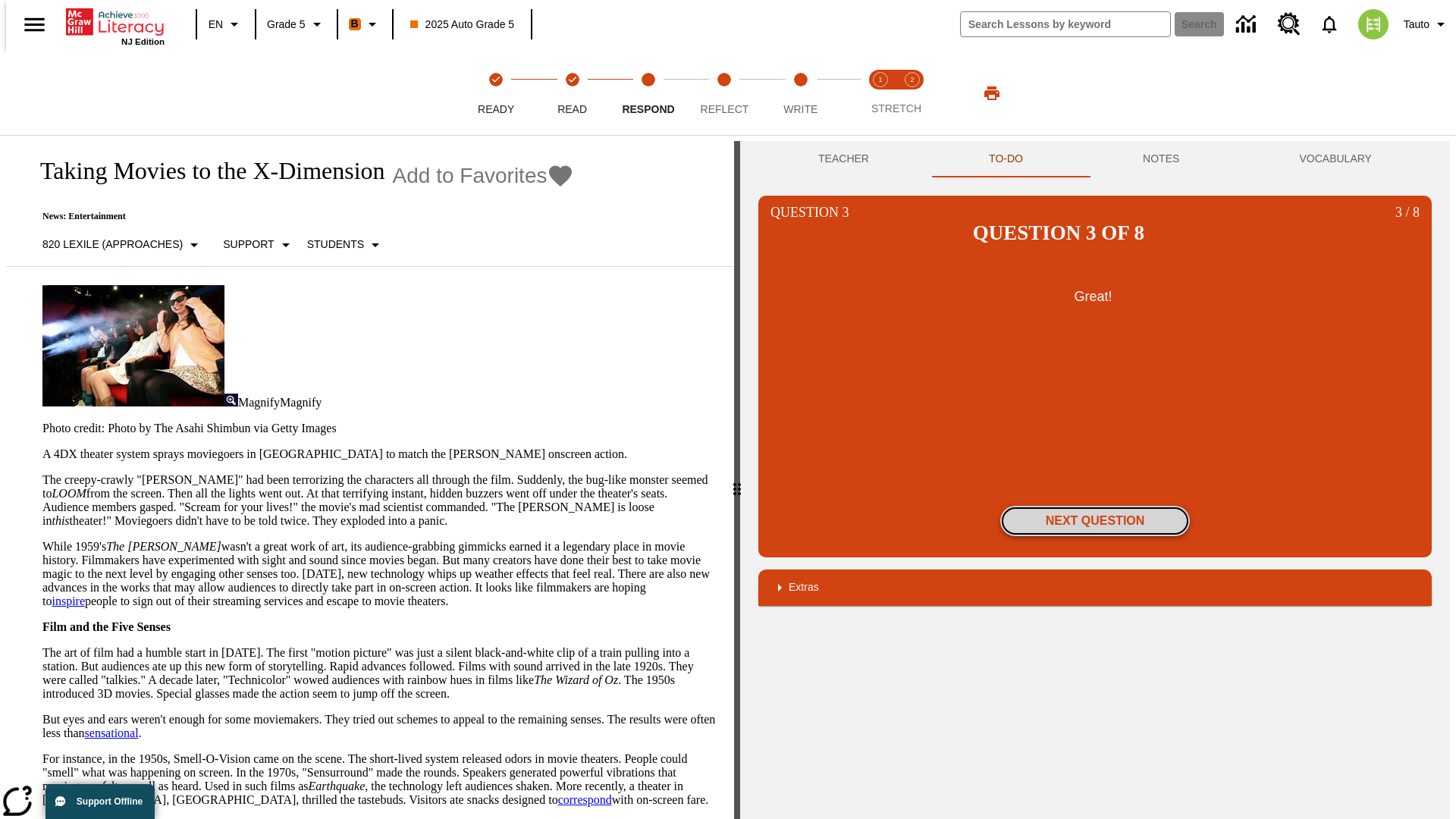
click at [1094, 506] on button "Next Question" at bounding box center [1094, 521] width 189 height 30
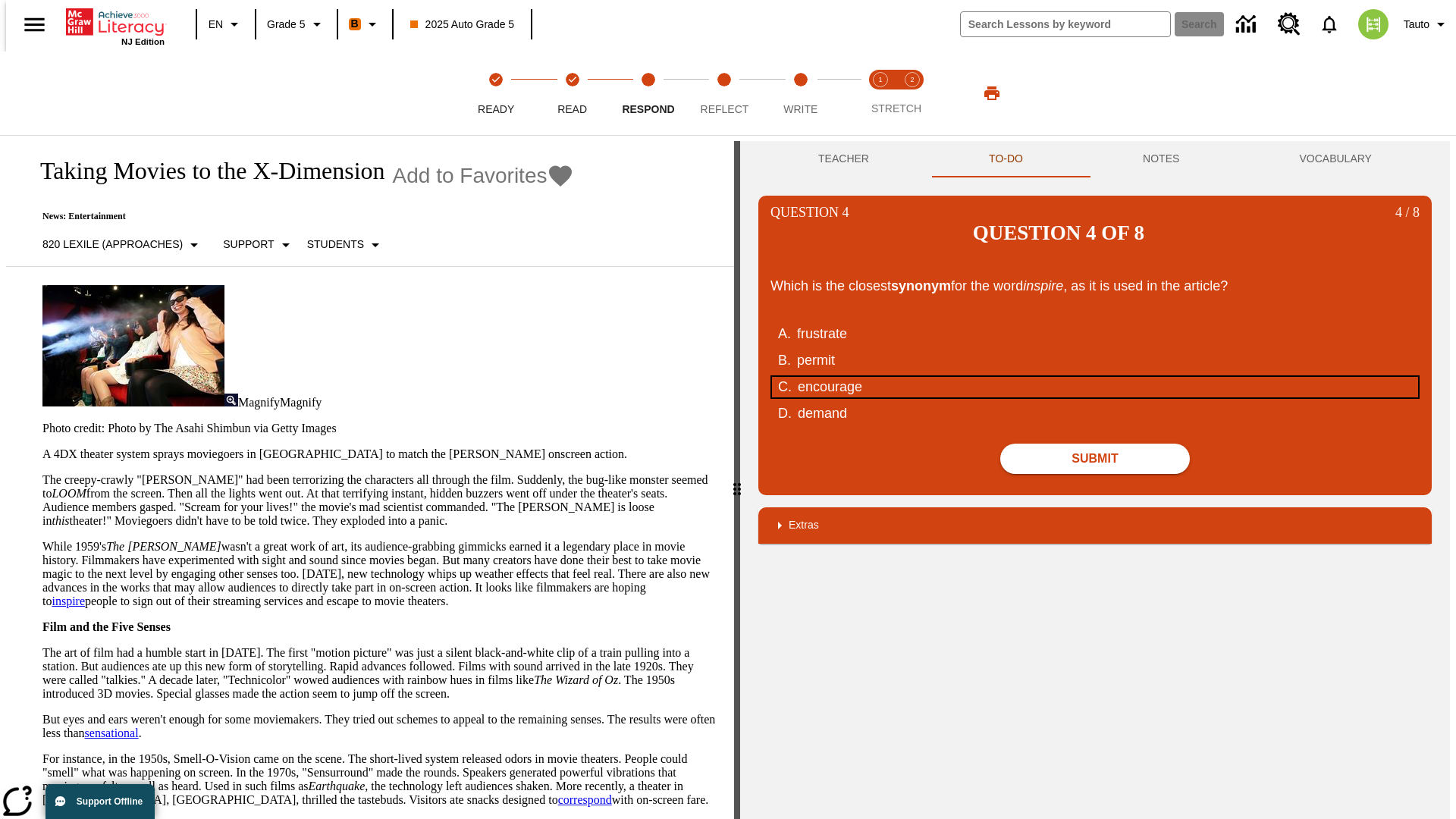
click at [1094, 377] on div "encourage" at bounding box center [1086, 387] width 576 height 21
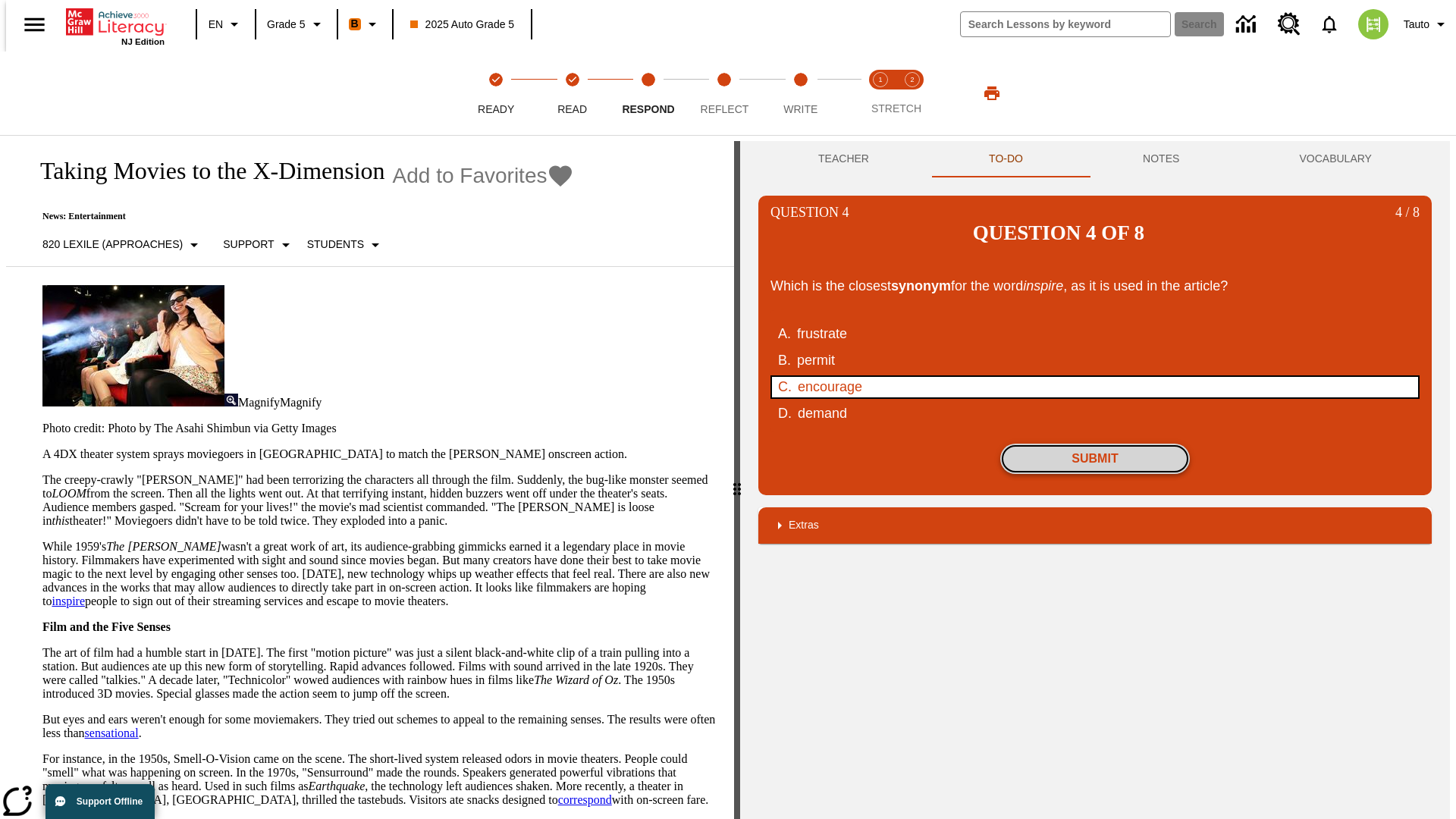
click at [1094, 444] on button "Submit" at bounding box center [1094, 459] width 189 height 30
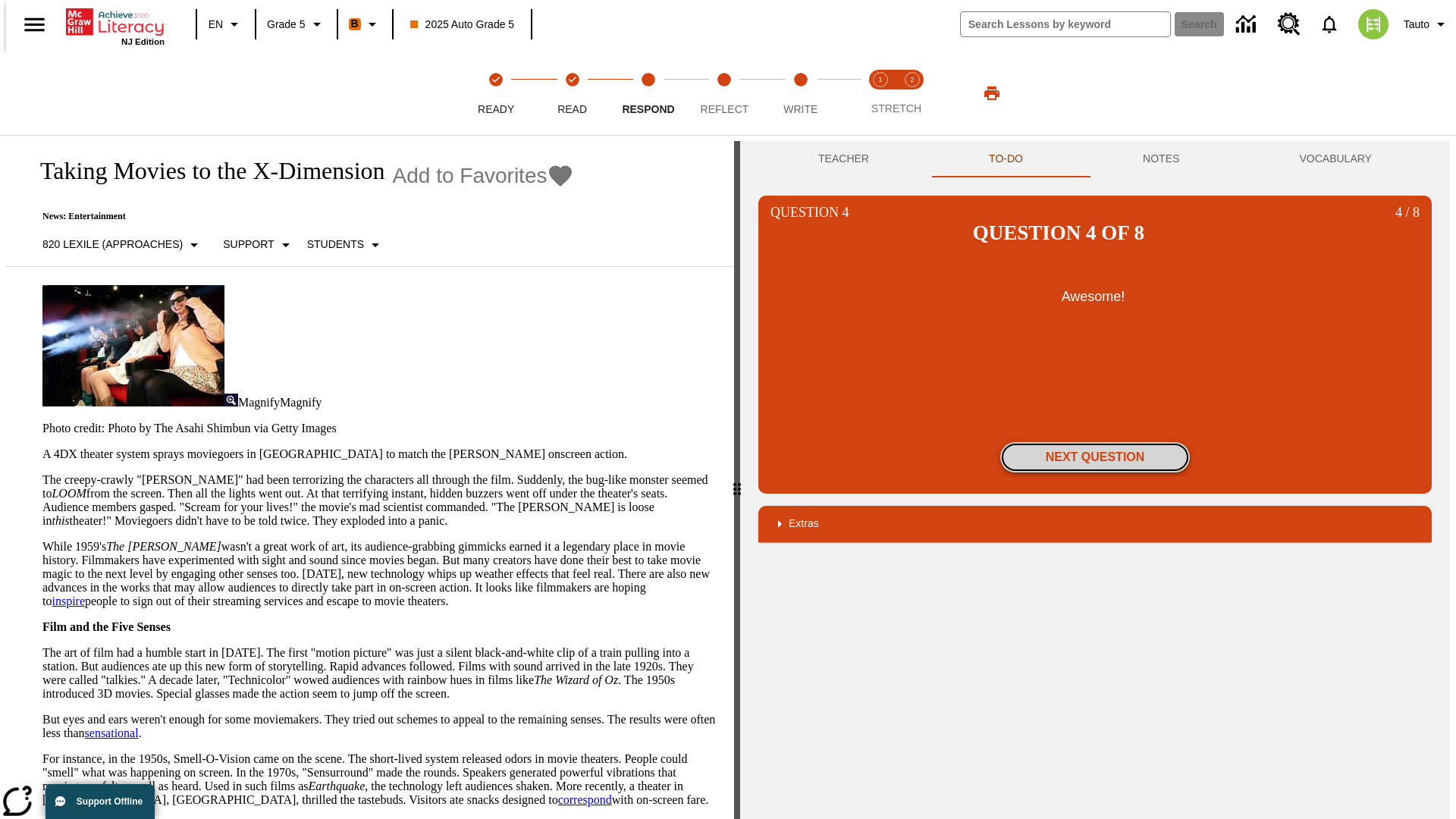
click at [1094, 442] on button "Next Question" at bounding box center [1094, 457] width 189 height 30
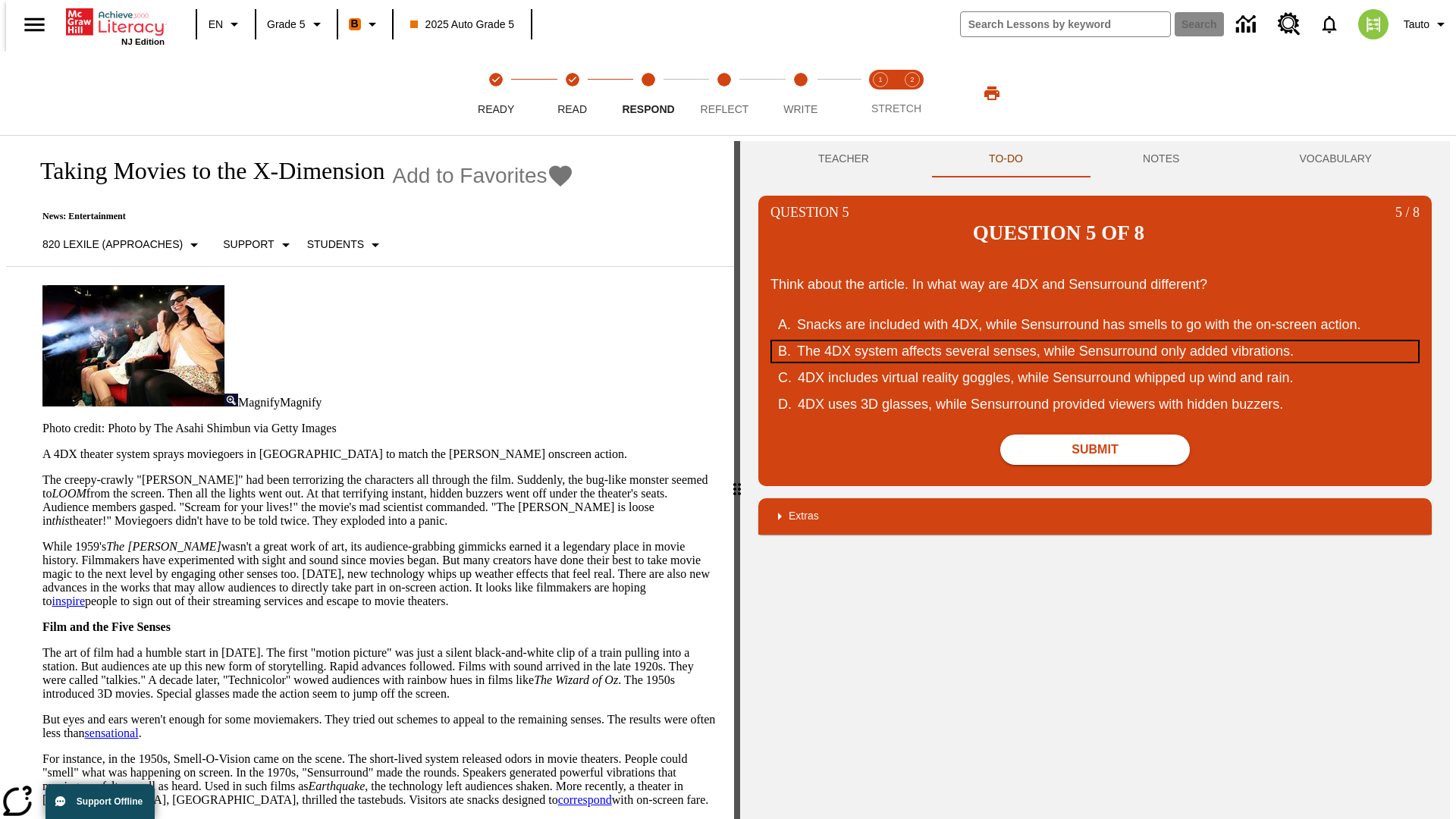
click at [1094, 342] on div "The 4DX system affects several senses, while Sensurround only added vibrations." at bounding box center [1085, 352] width 576 height 21
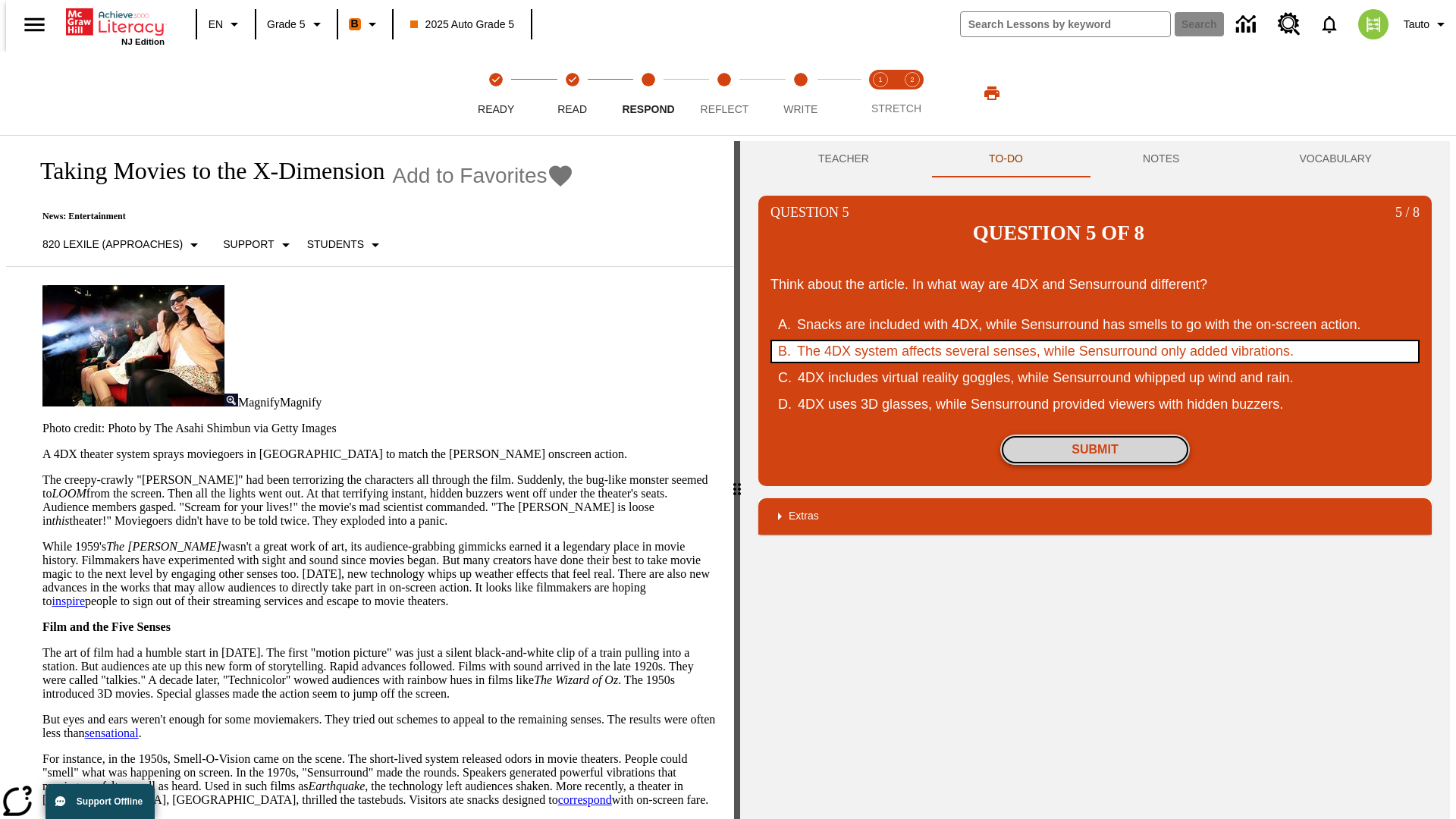
click at [1094, 435] on button "Submit" at bounding box center [1094, 450] width 189 height 30
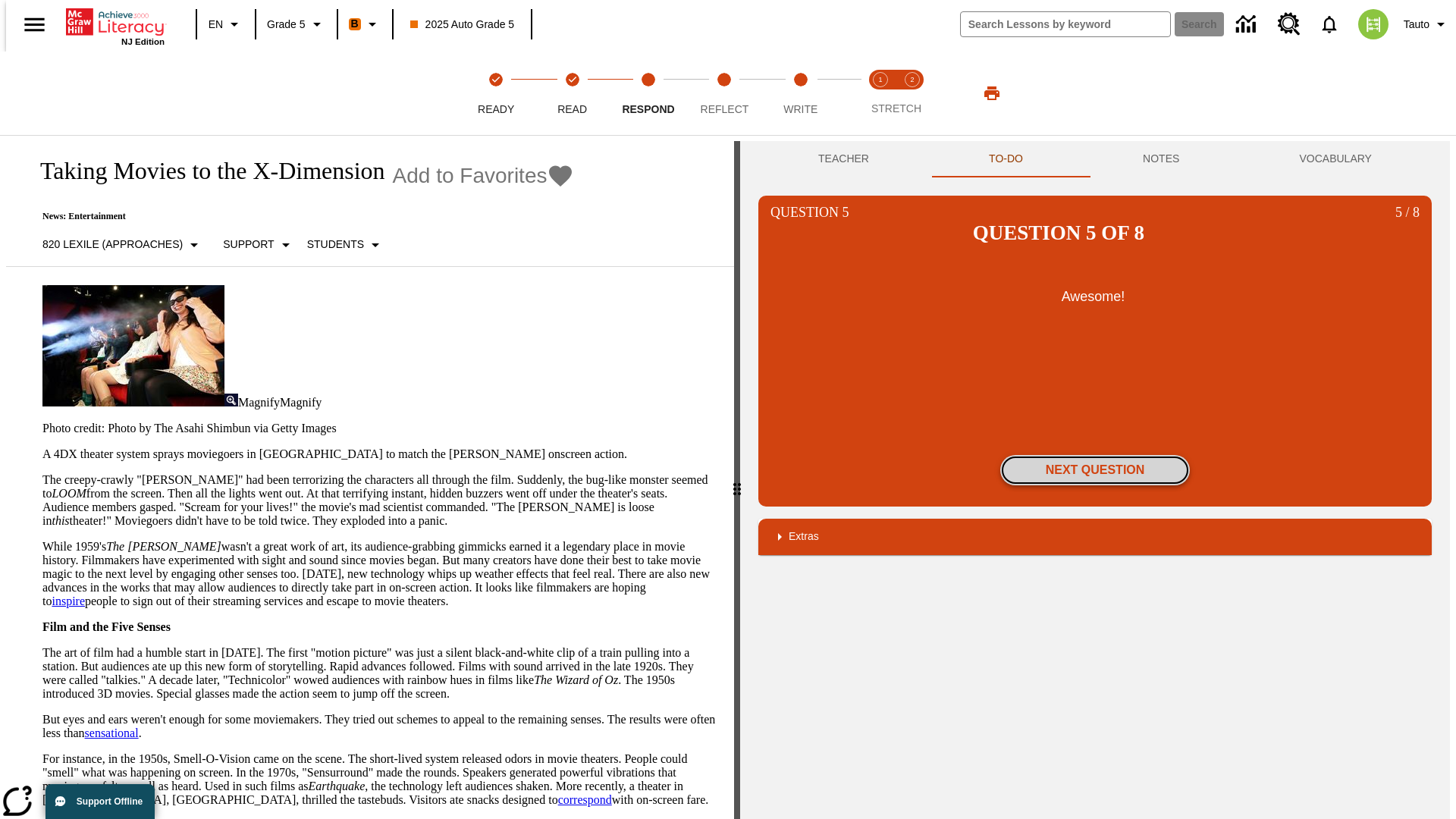
click at [1094, 455] on button "Next Question" at bounding box center [1094, 470] width 189 height 30
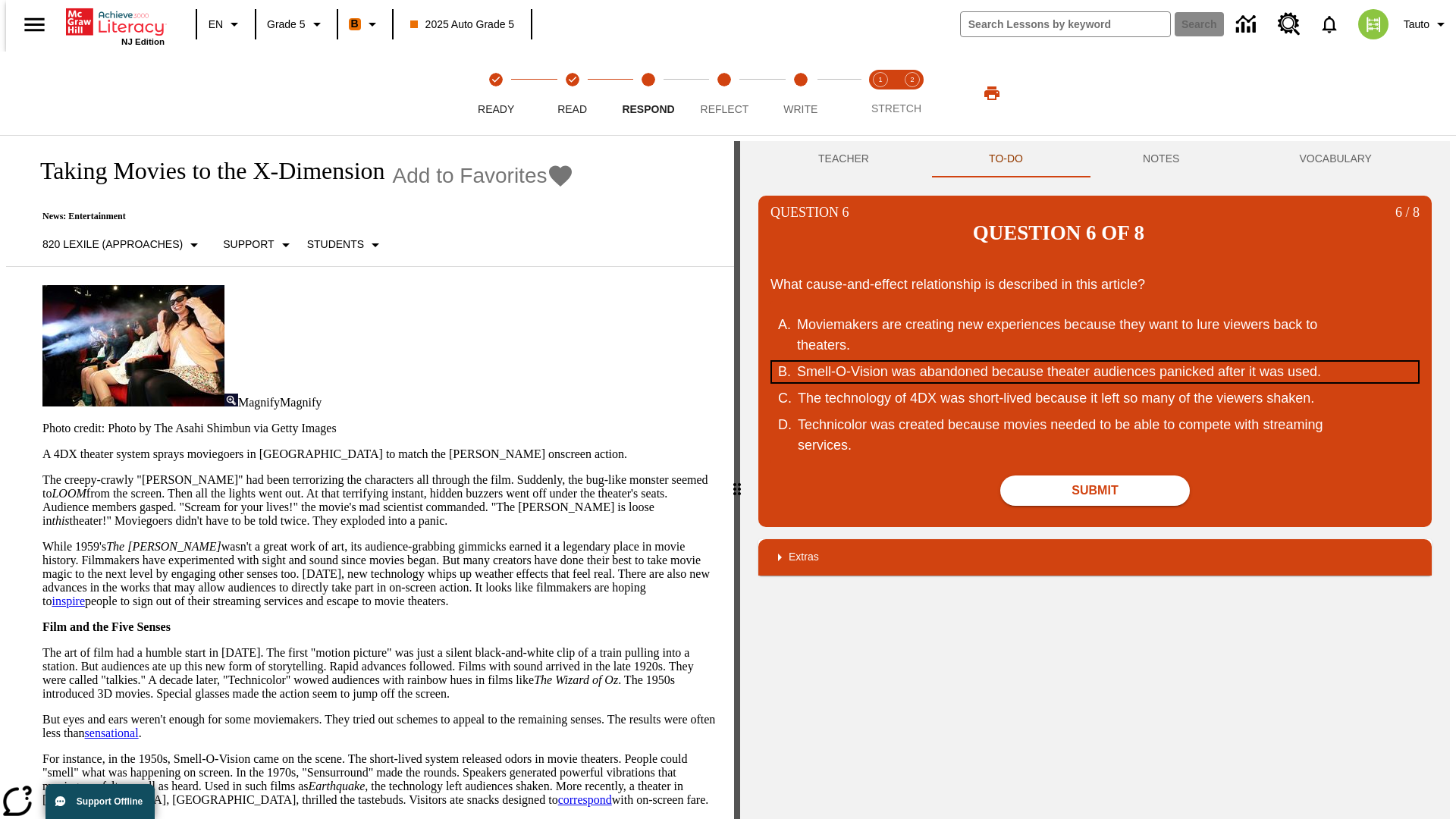
click at [1094, 362] on div "Smell-O-Vision was abandoned because theater audiences panicked after it was us…" at bounding box center [1085, 372] width 576 height 21
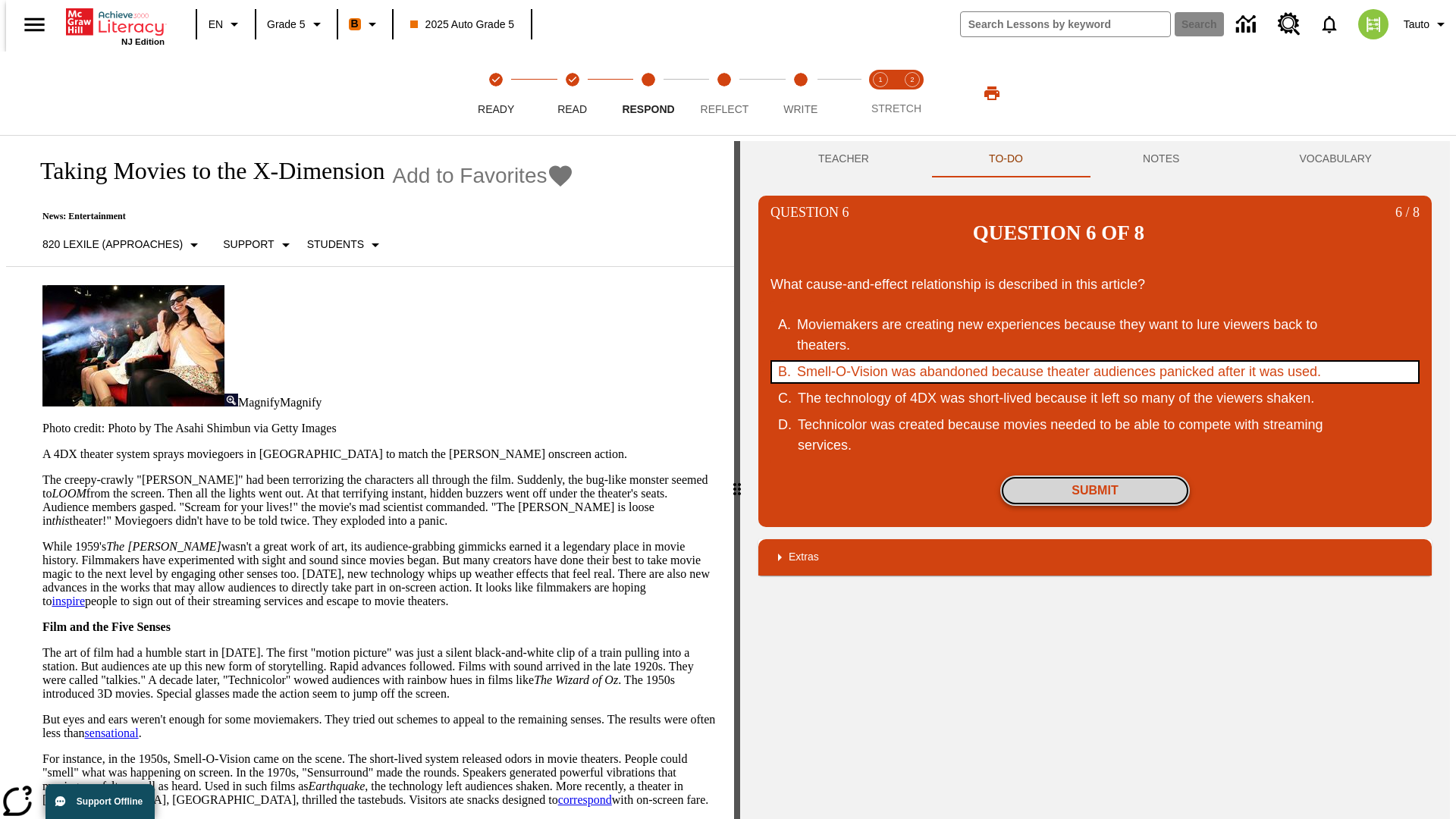
click at [1094, 476] on button "Submit" at bounding box center [1094, 491] width 189 height 30
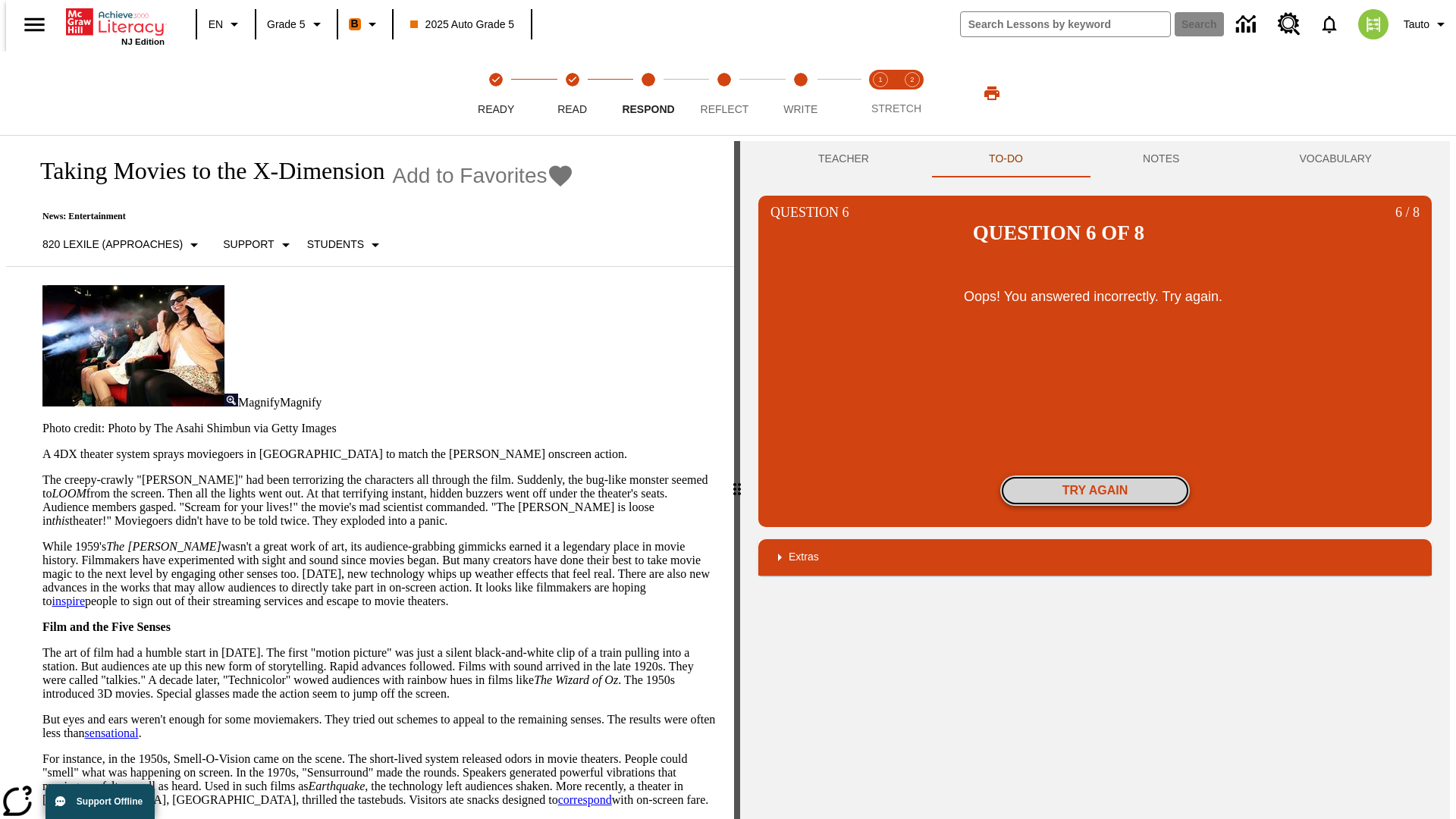
click at [1094, 476] on button "Try again" at bounding box center [1094, 491] width 189 height 30
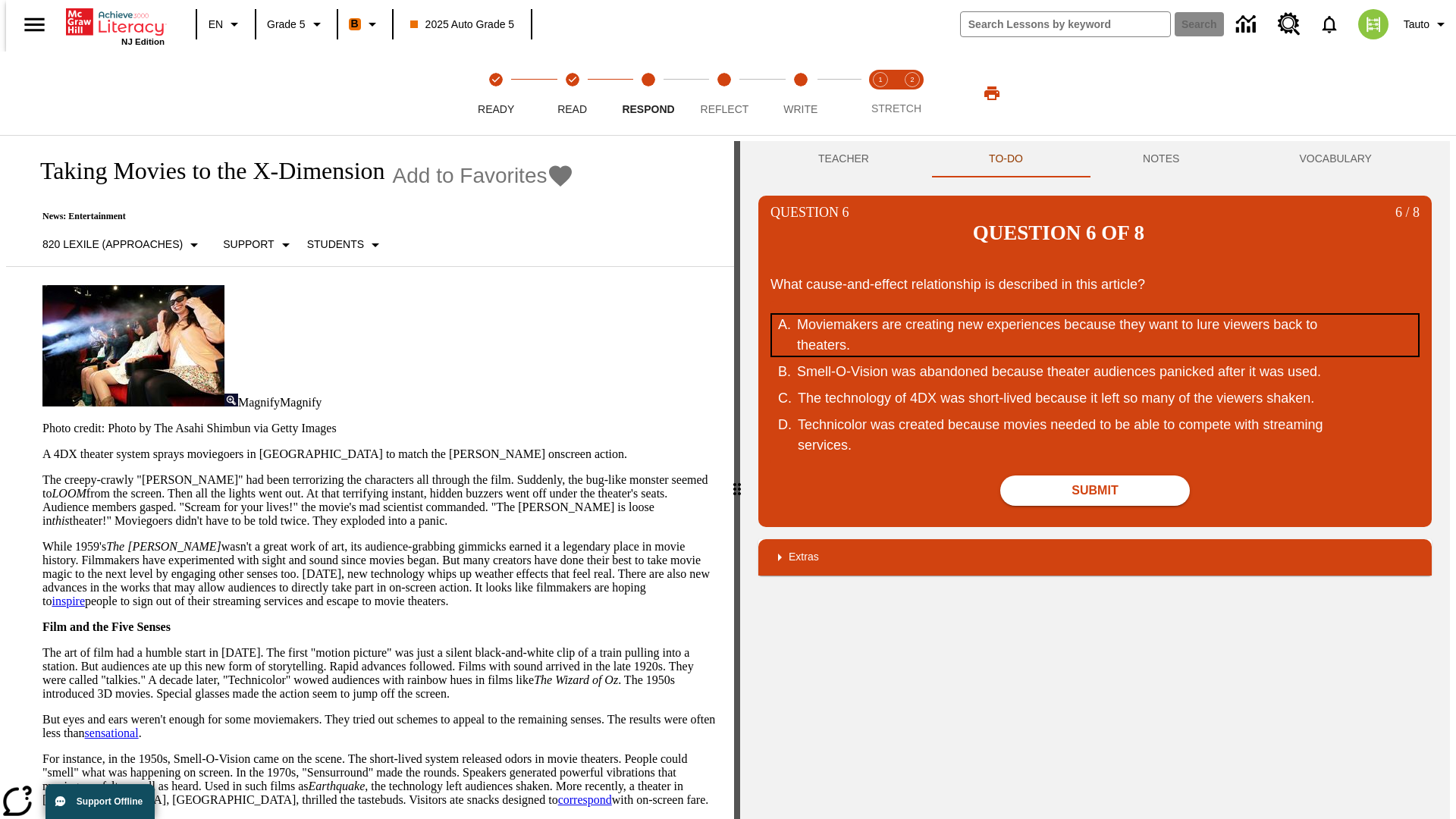
click at [1094, 314] on div "Moviemakers are creating new experiences because they want to lure viewers back…" at bounding box center [1085, 334] width 576 height 41
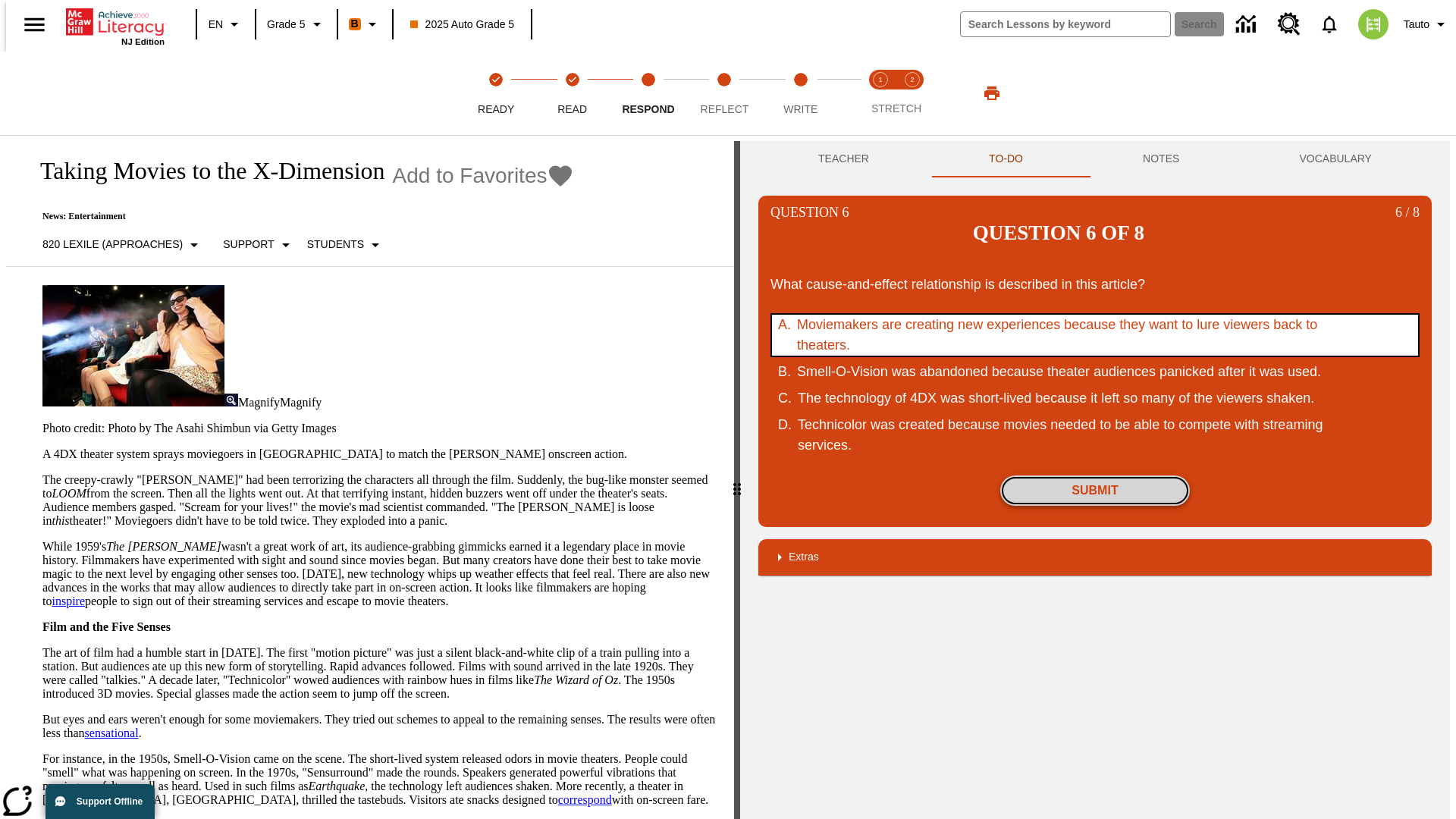
click at [1094, 476] on button "Submit" at bounding box center [1094, 491] width 189 height 30
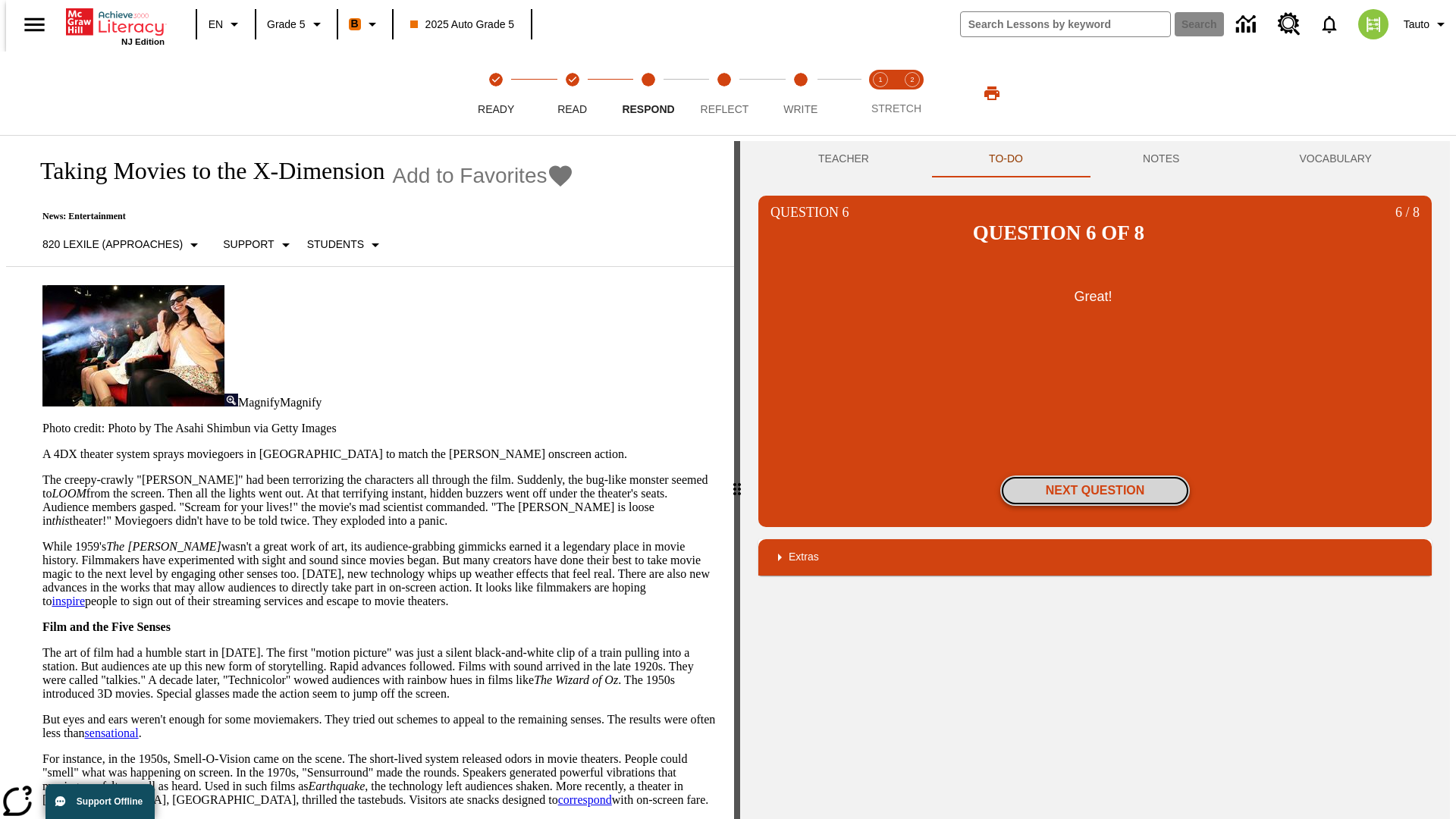
click at [1094, 476] on button "Next Question" at bounding box center [1094, 491] width 189 height 30
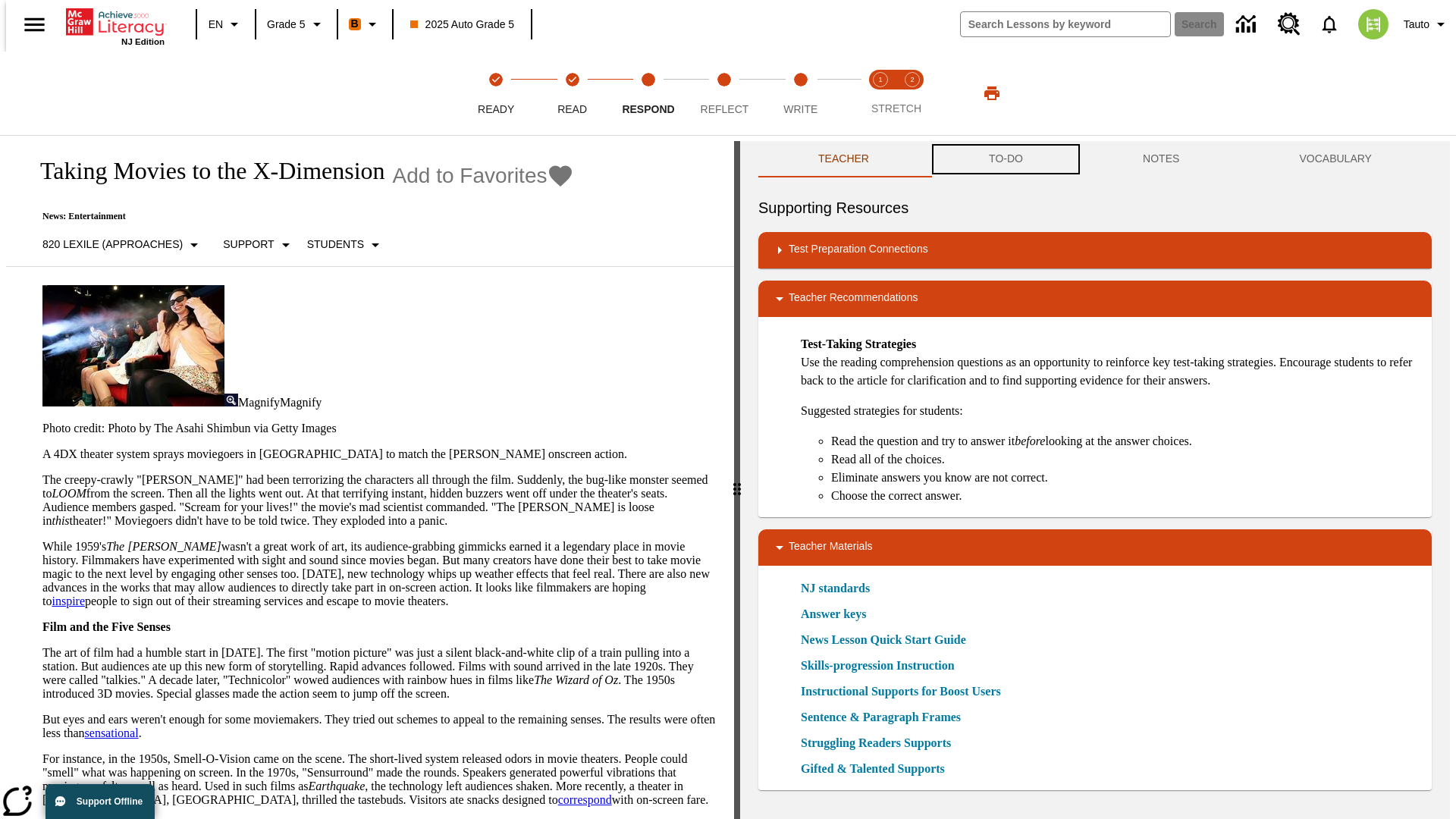
click at [1005, 160] on button "TO-DO" at bounding box center [1005, 159] width 154 height 36
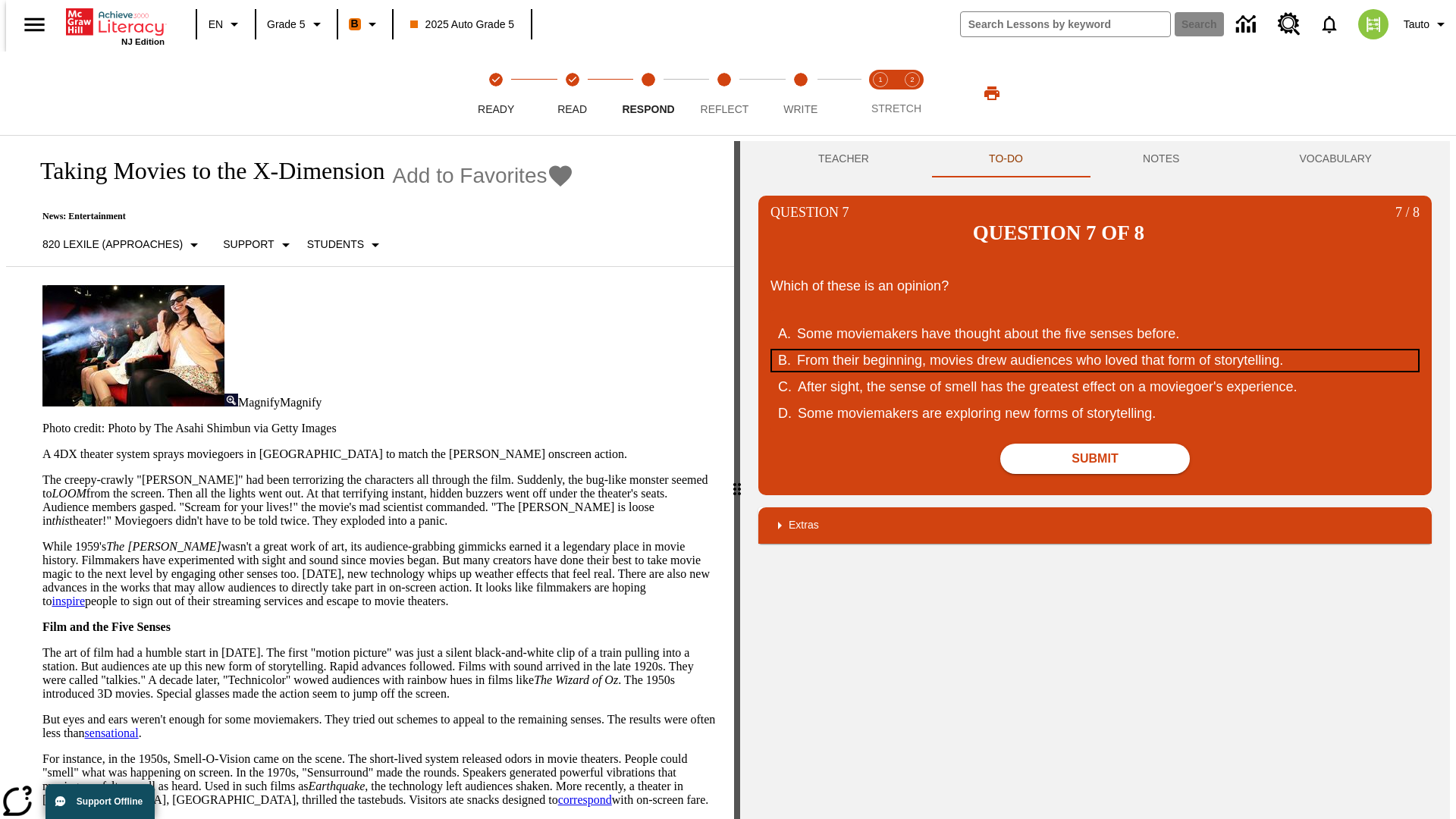
click at [1094, 351] on div "From their beginning, movies drew audiences who loved that form of storytelling." at bounding box center [1085, 361] width 576 height 21
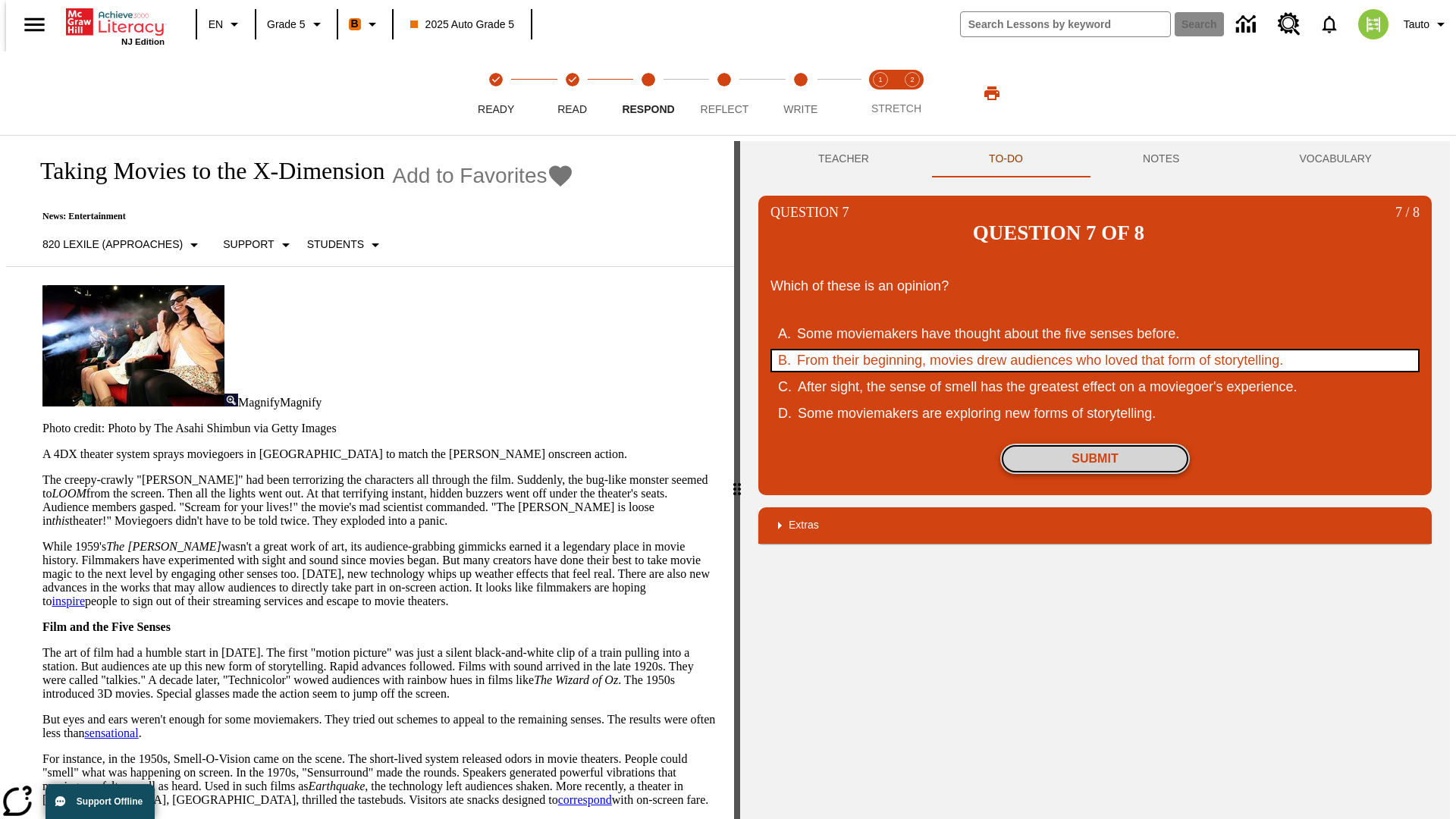
click at [1094, 444] on button "Submit" at bounding box center [1094, 459] width 189 height 30
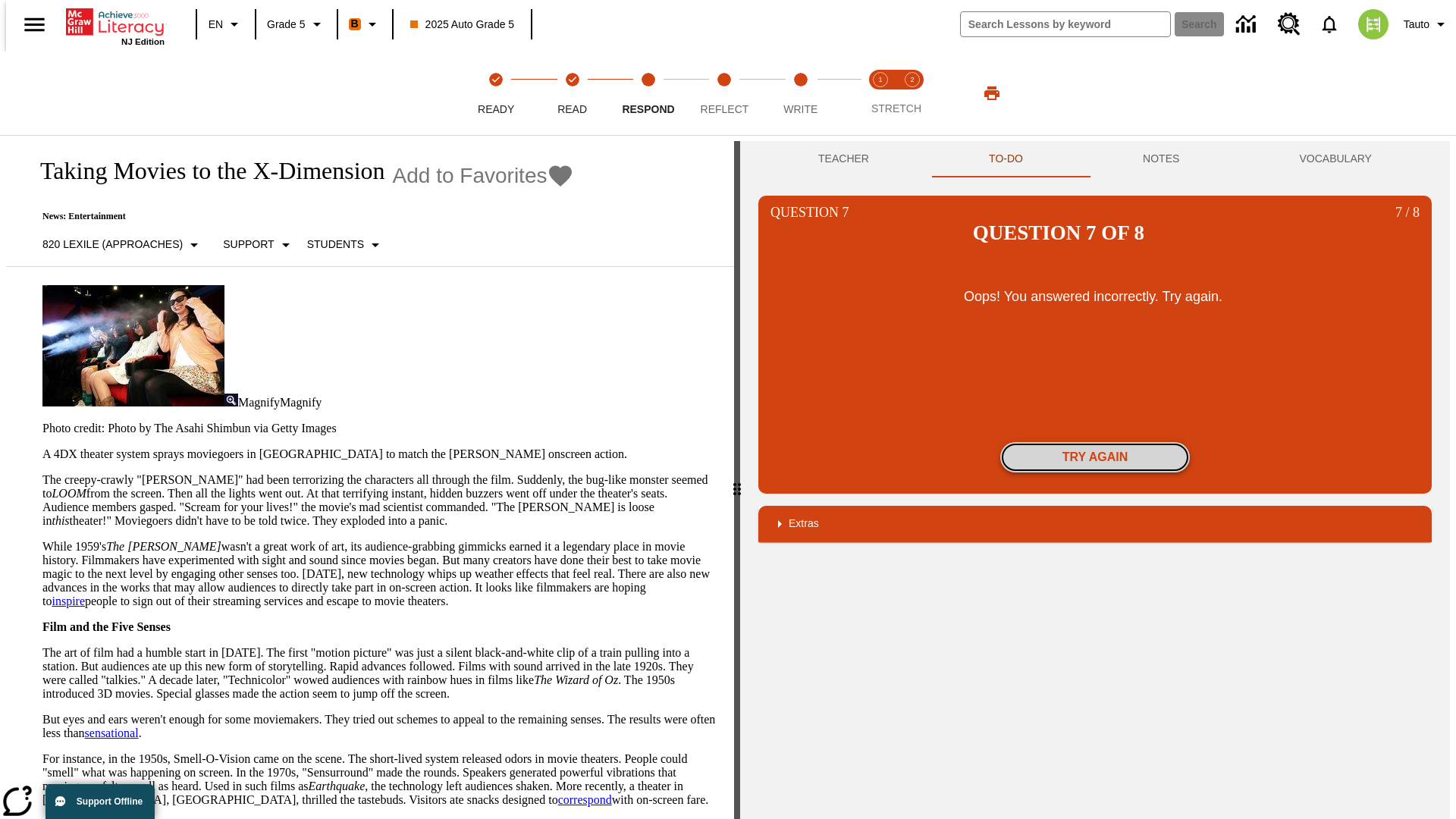
click at [1094, 442] on button "Try again" at bounding box center [1094, 457] width 189 height 30
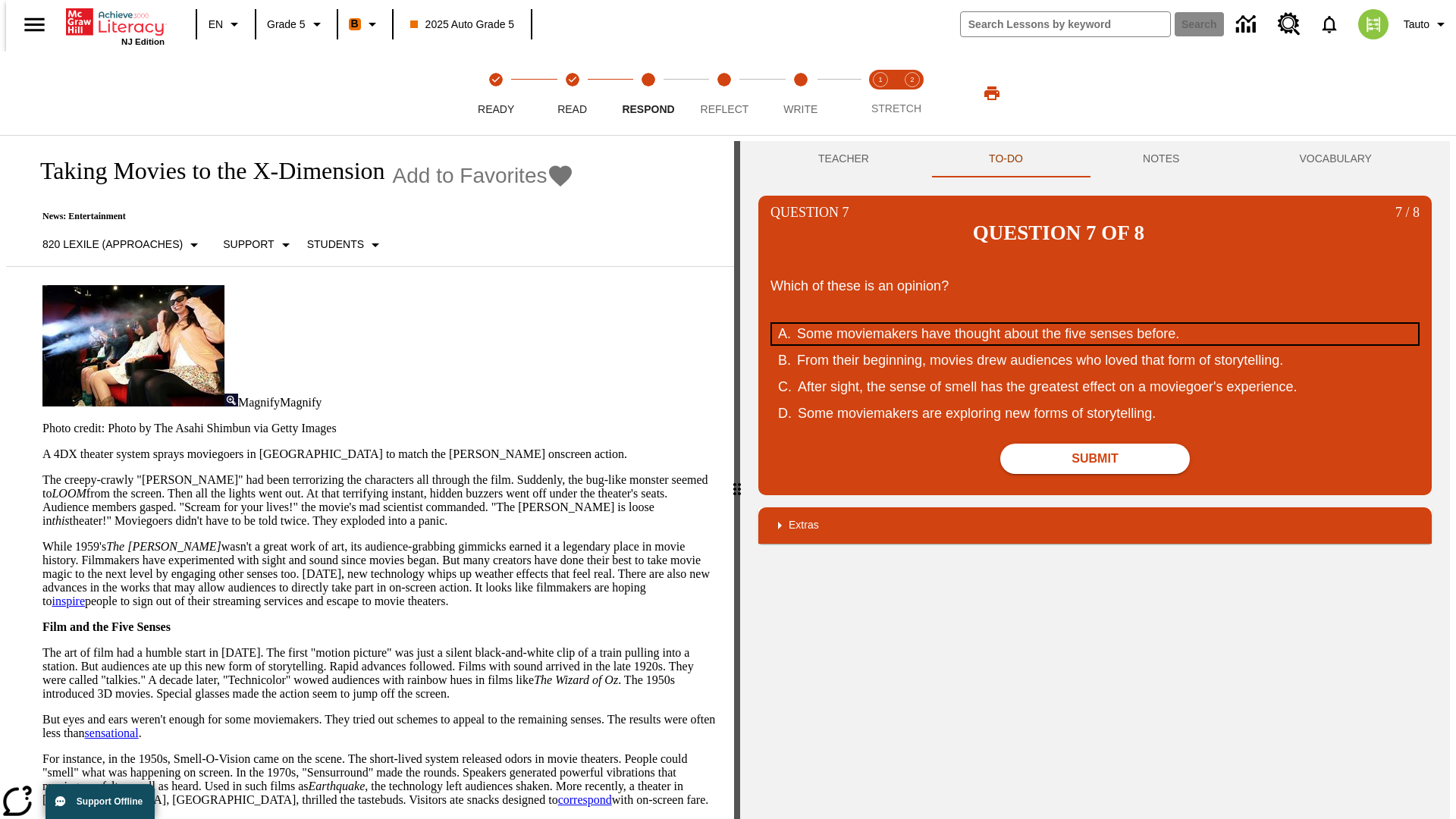
click at [1094, 324] on div "Some moviemakers have thought about the five senses before." at bounding box center [1085, 334] width 576 height 21
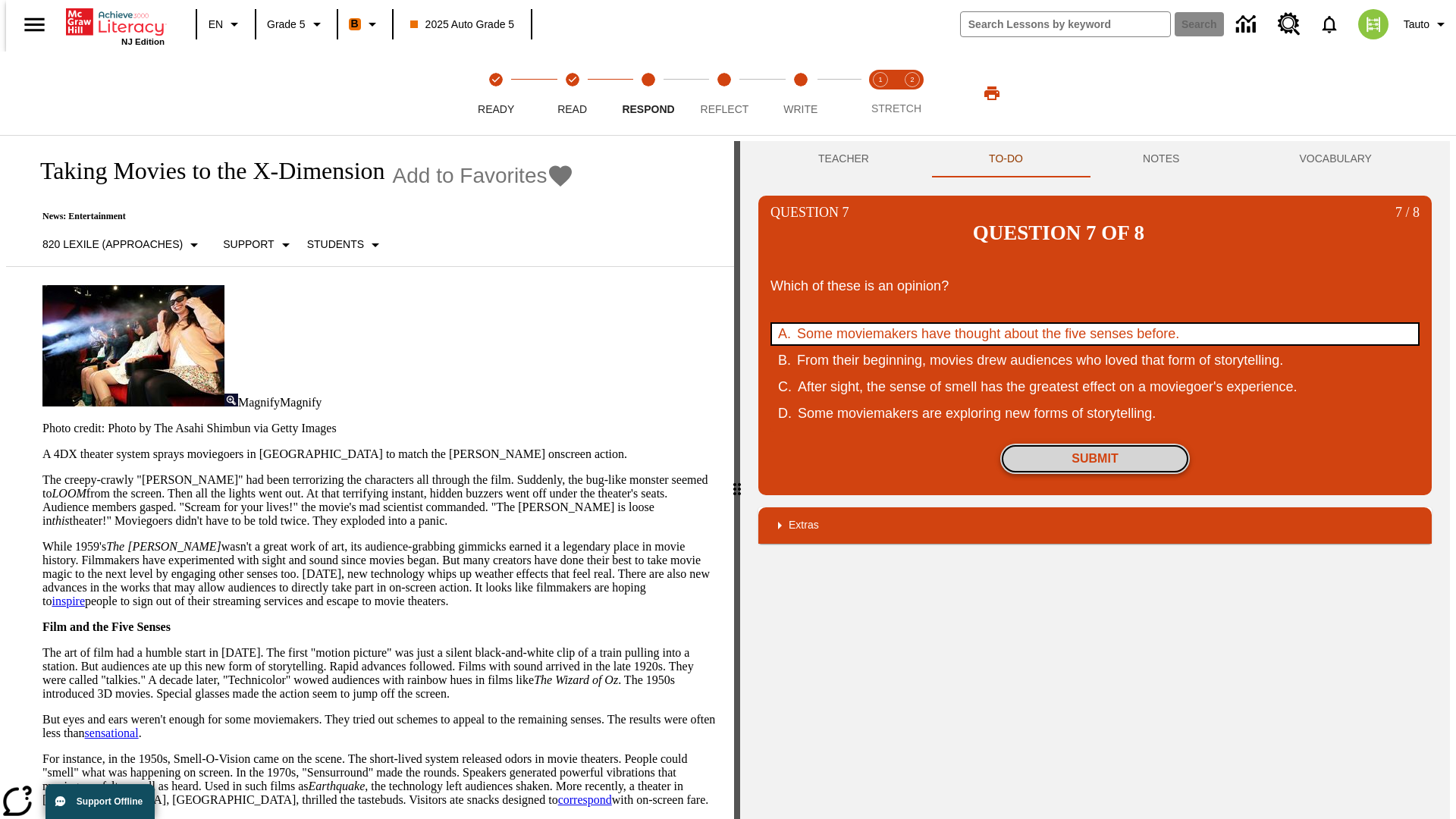
click at [1094, 444] on button "Submit" at bounding box center [1094, 459] width 189 height 30
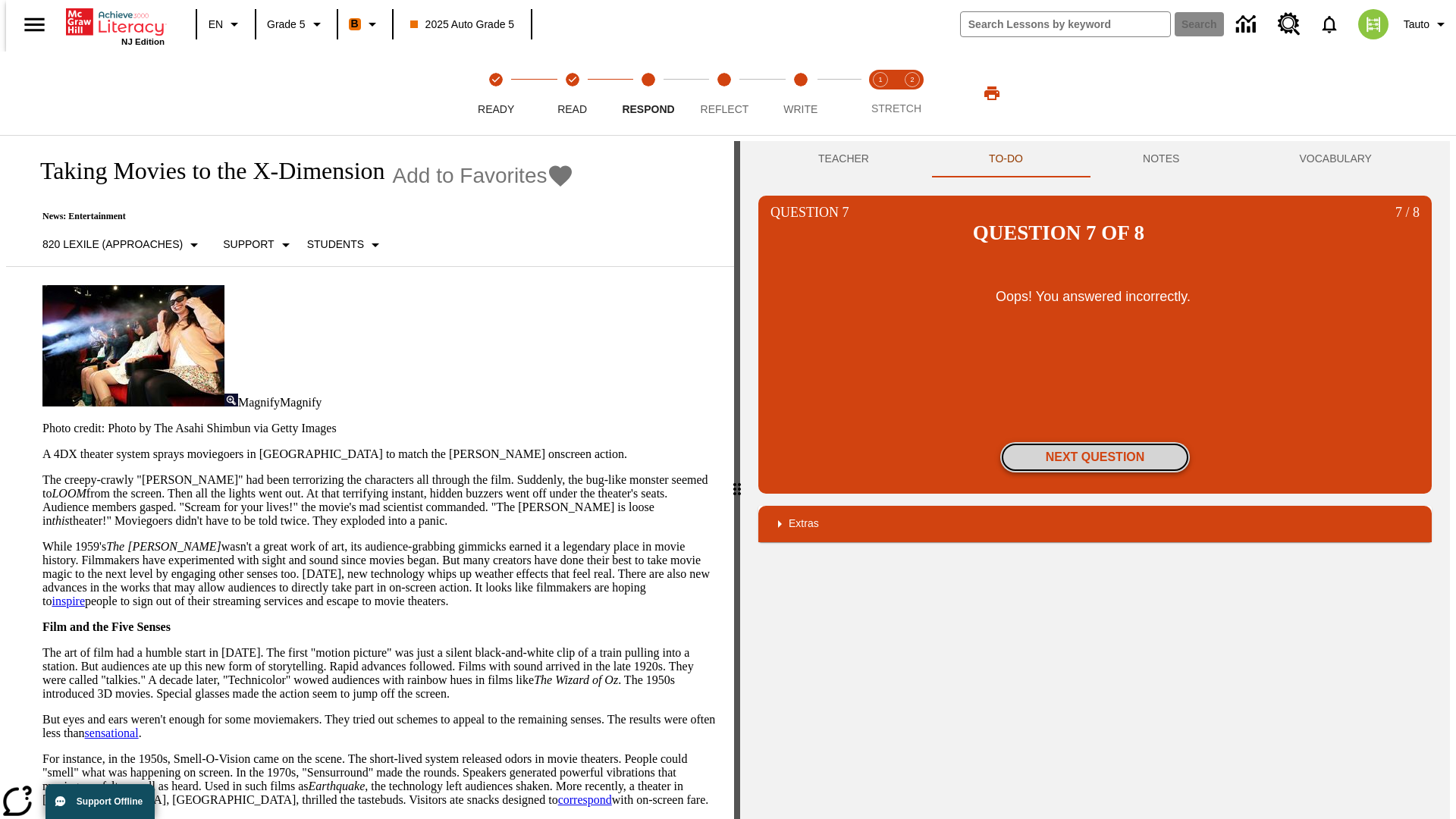
click at [1094, 442] on button "Next Question" at bounding box center [1094, 457] width 189 height 30
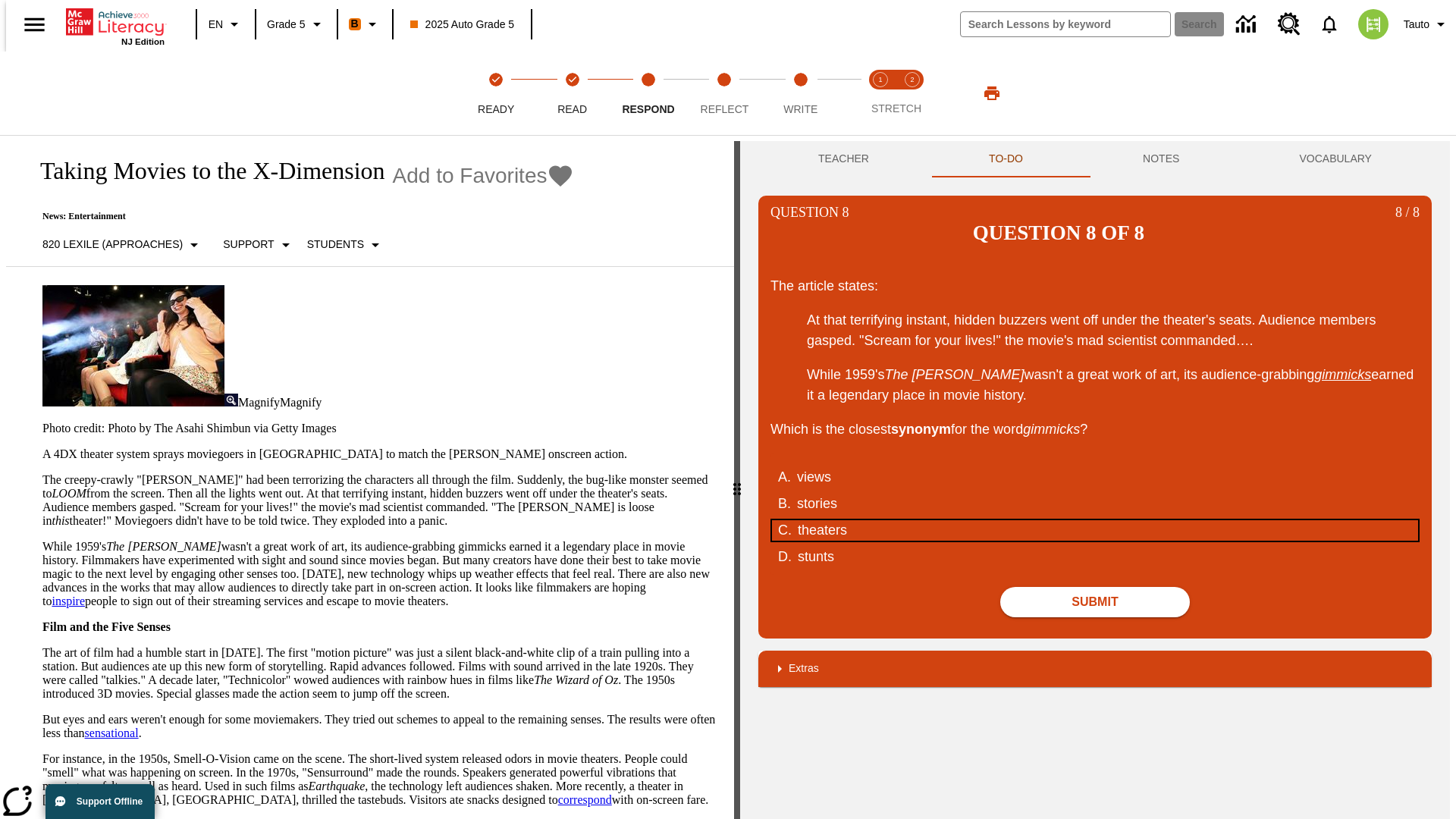
click at [1094, 521] on div "theaters" at bounding box center [1086, 531] width 576 height 21
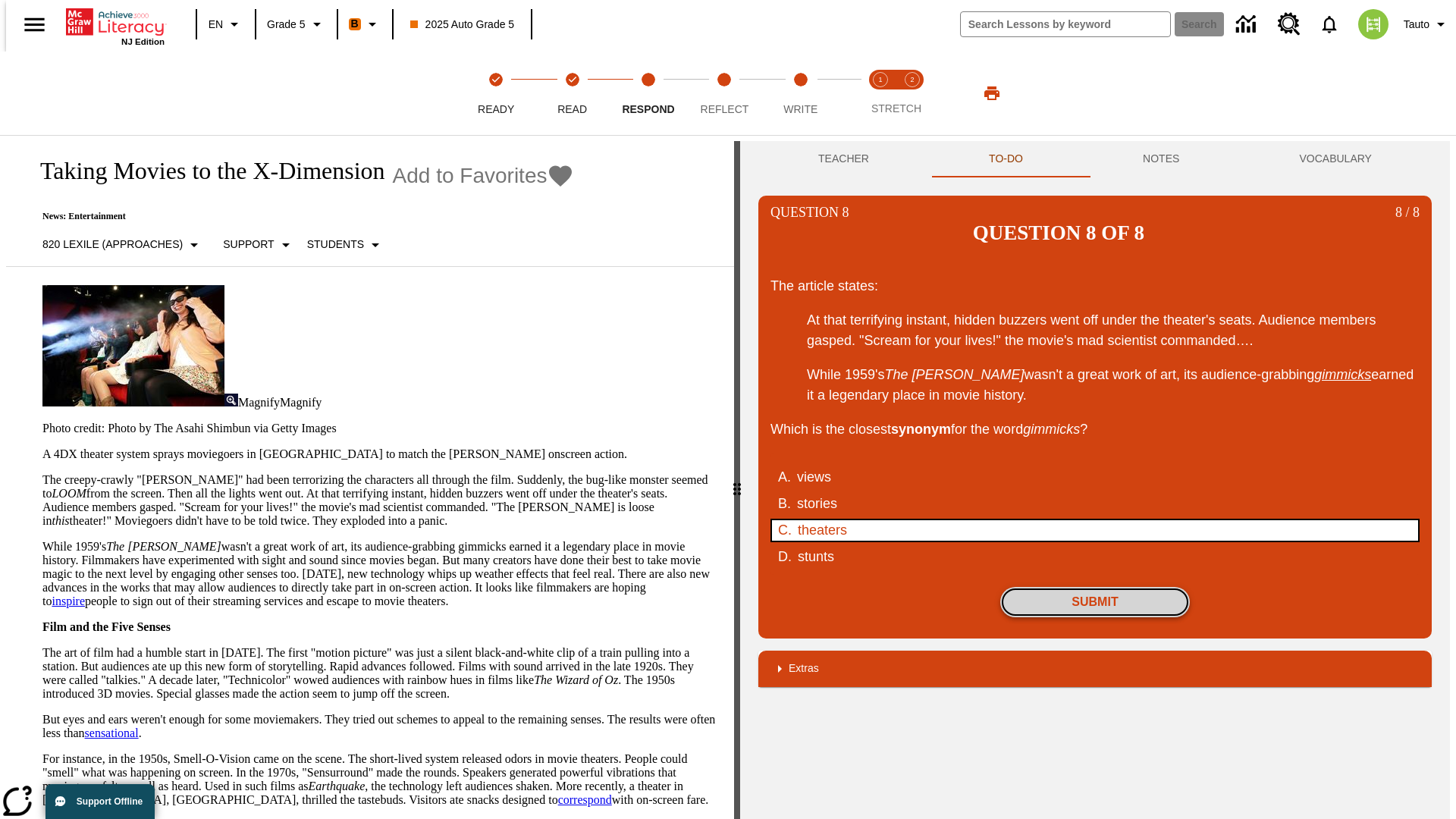
click at [1094, 587] on button "Submit" at bounding box center [1094, 602] width 189 height 30
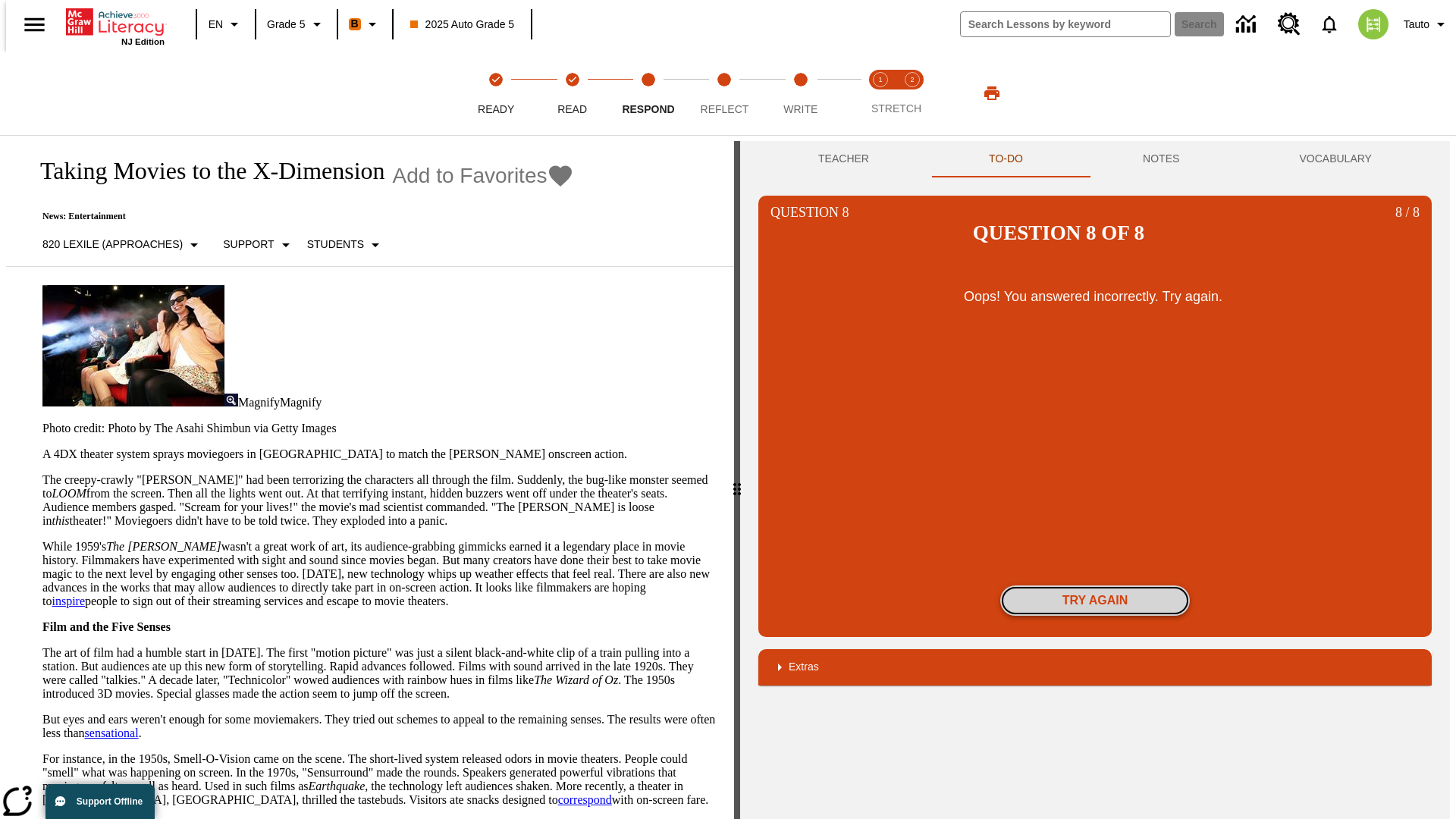
click at [1094, 586] on button "Try again" at bounding box center [1094, 601] width 189 height 30
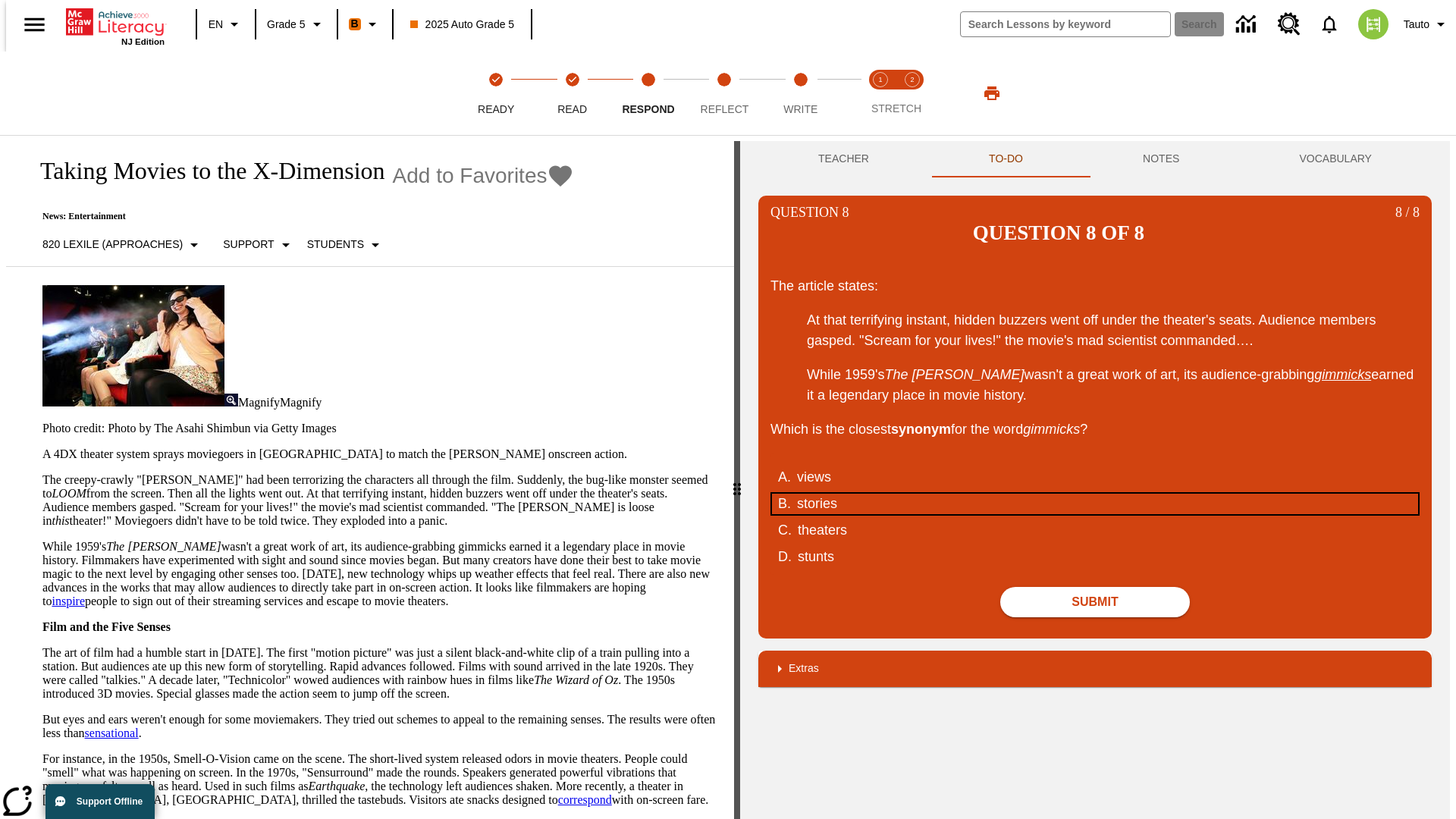
click at [1094, 494] on div "stories" at bounding box center [1085, 505] width 576 height 21
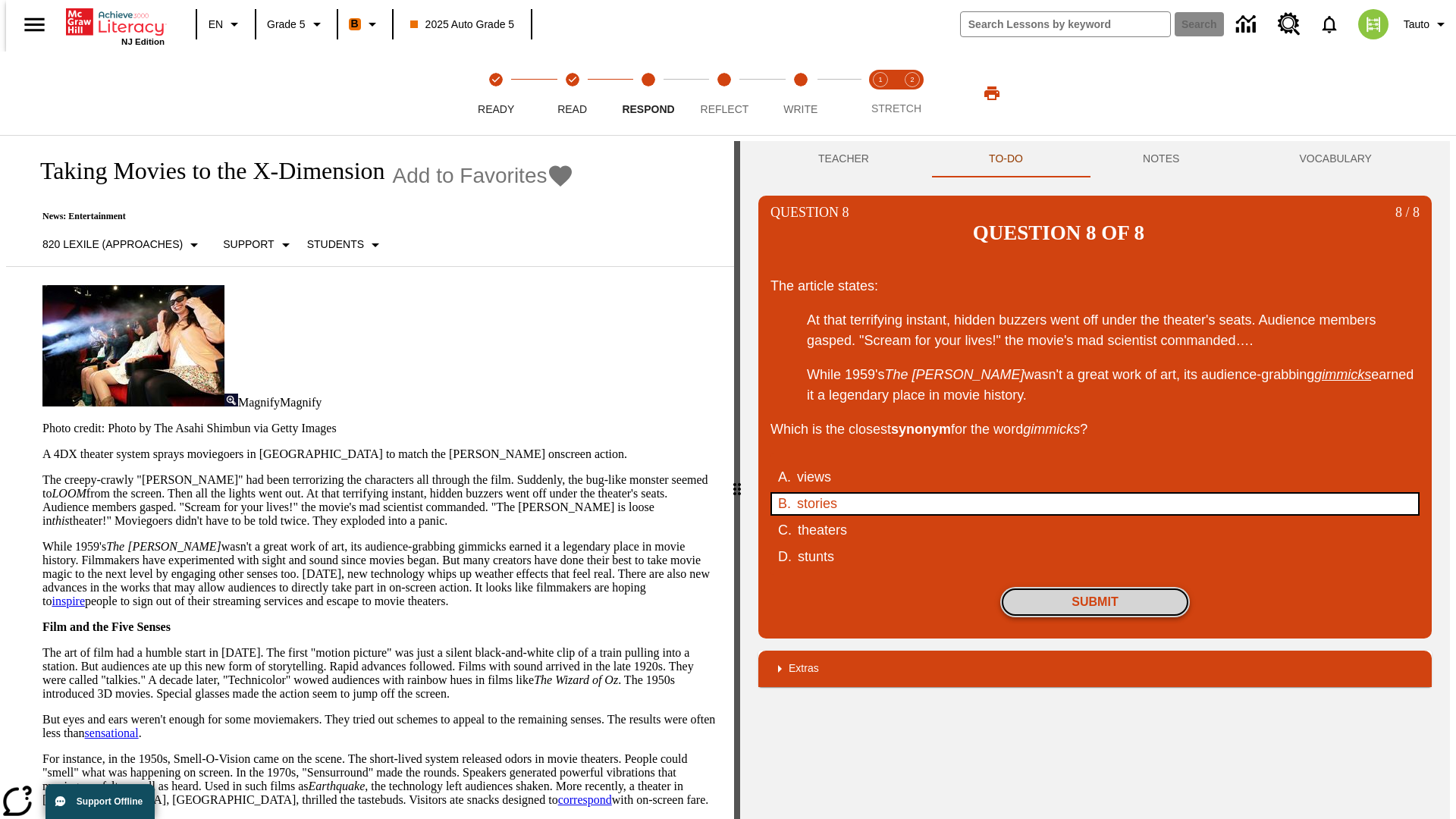
click at [1094, 587] on button "Submit" at bounding box center [1094, 602] width 189 height 30
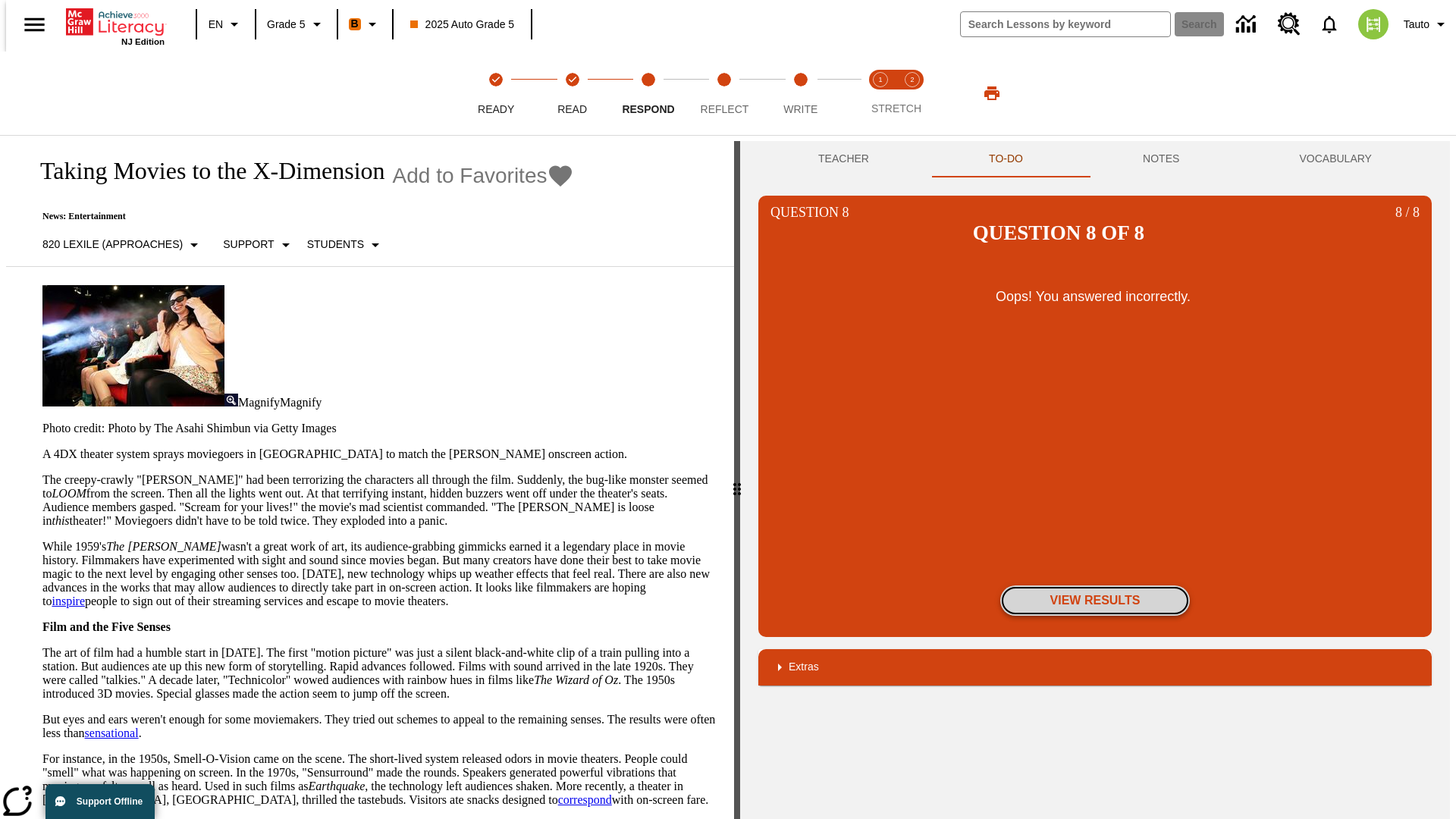
click at [1094, 586] on button "View Results" at bounding box center [1094, 601] width 189 height 30
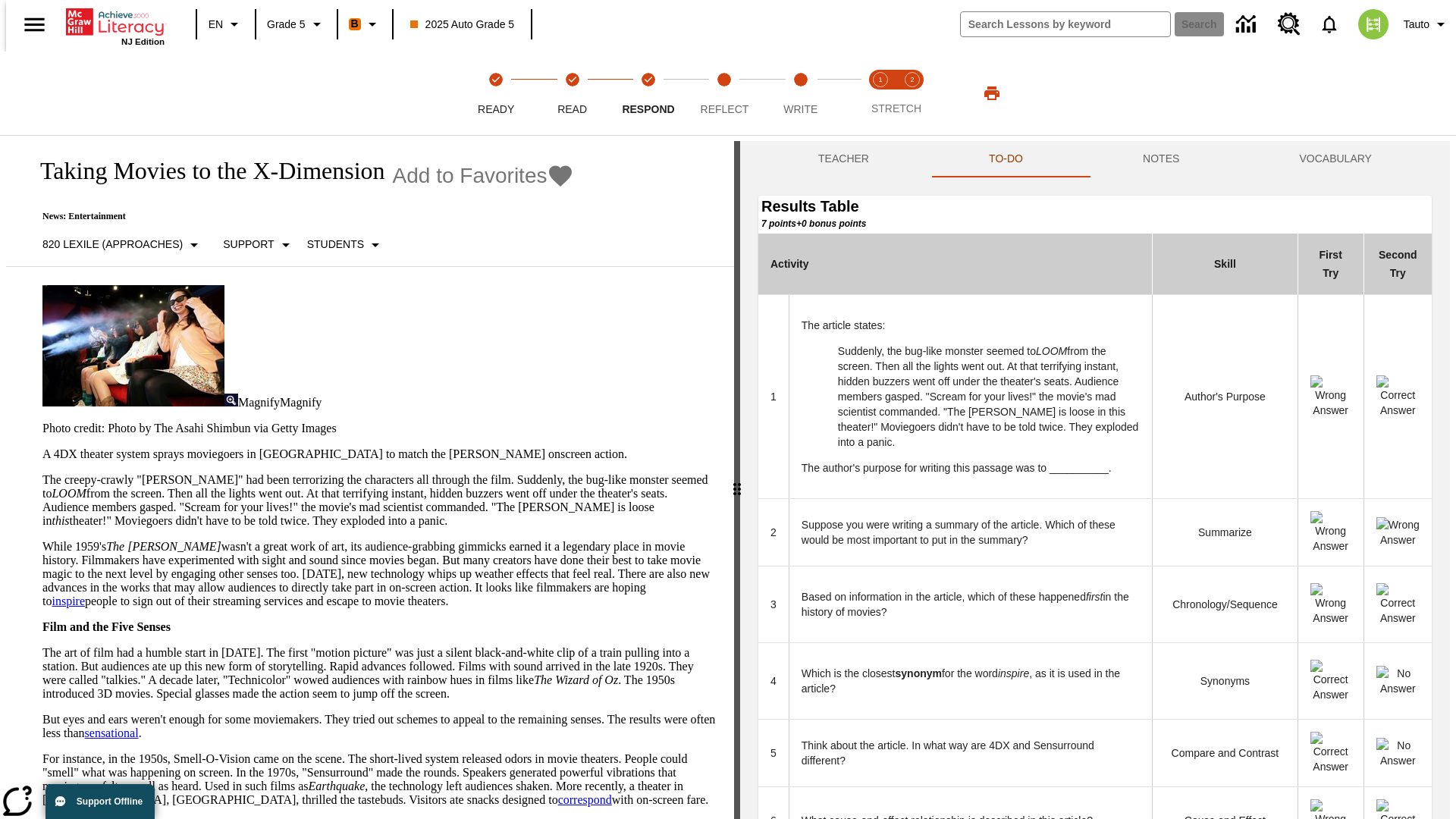
scroll to position [414, 0]
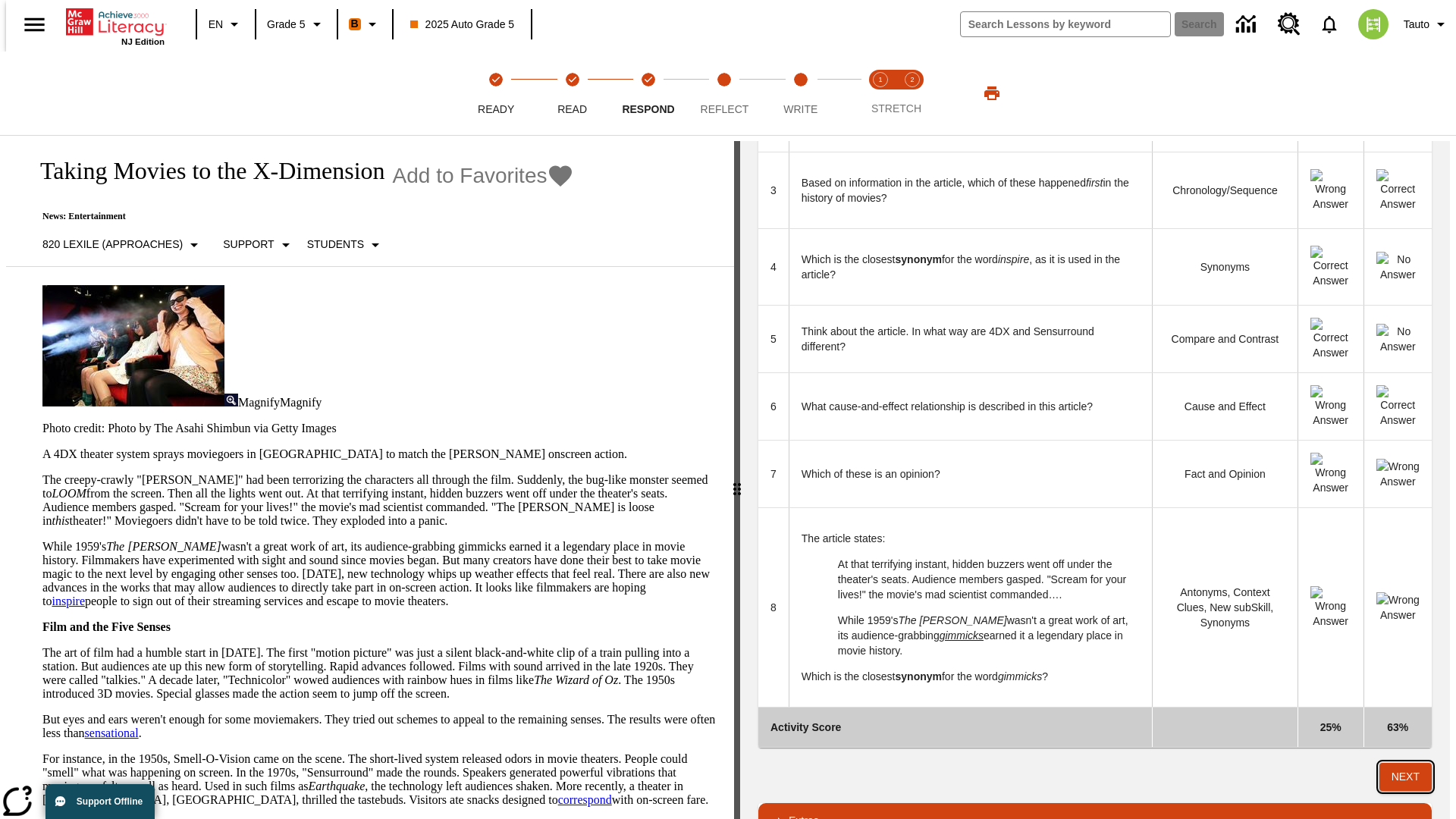
click at [1412, 763] on button "Next" at bounding box center [1405, 776] width 52 height 28
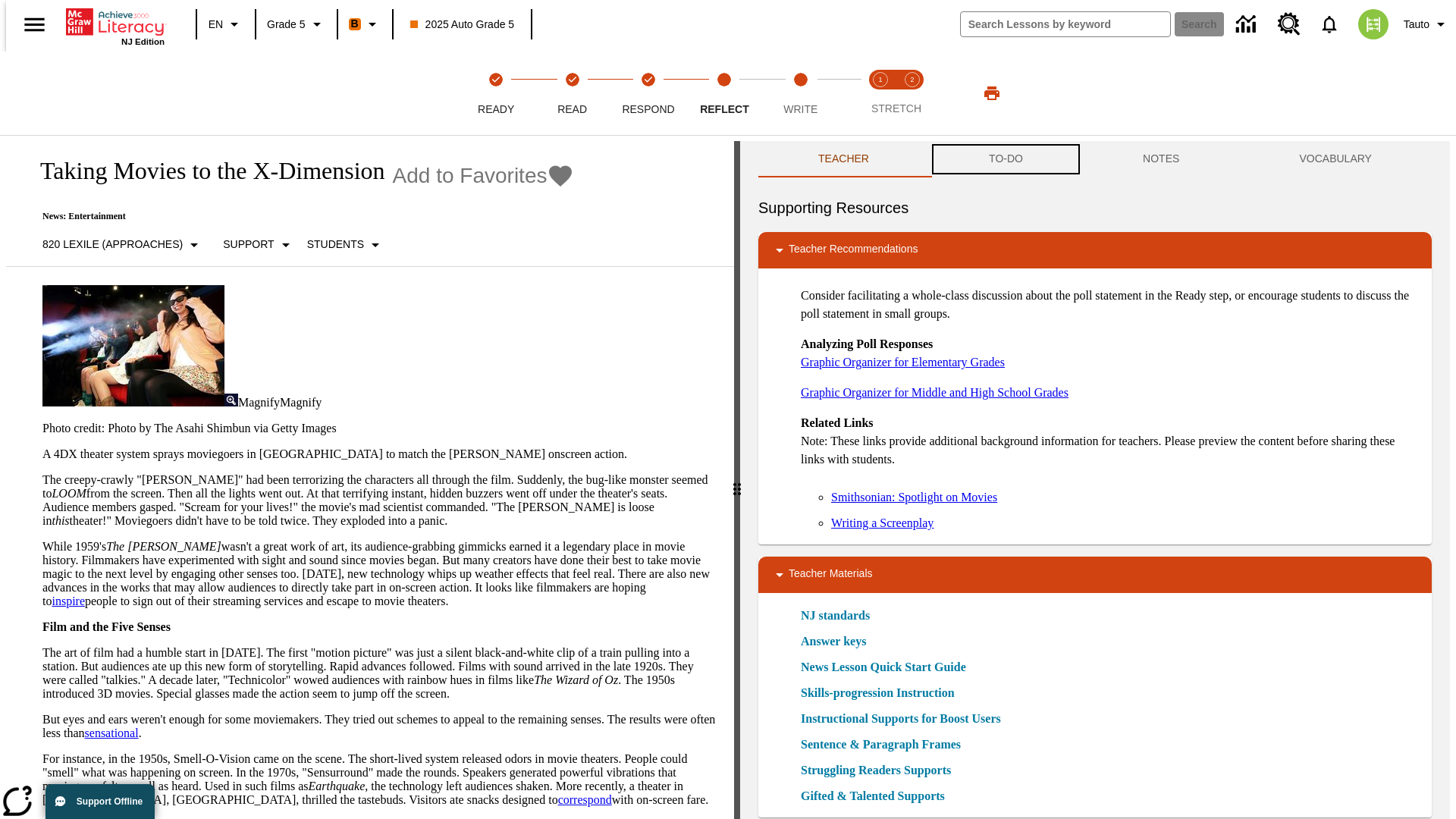
click at [1005, 160] on button "TO-DO" at bounding box center [1005, 159] width 154 height 36
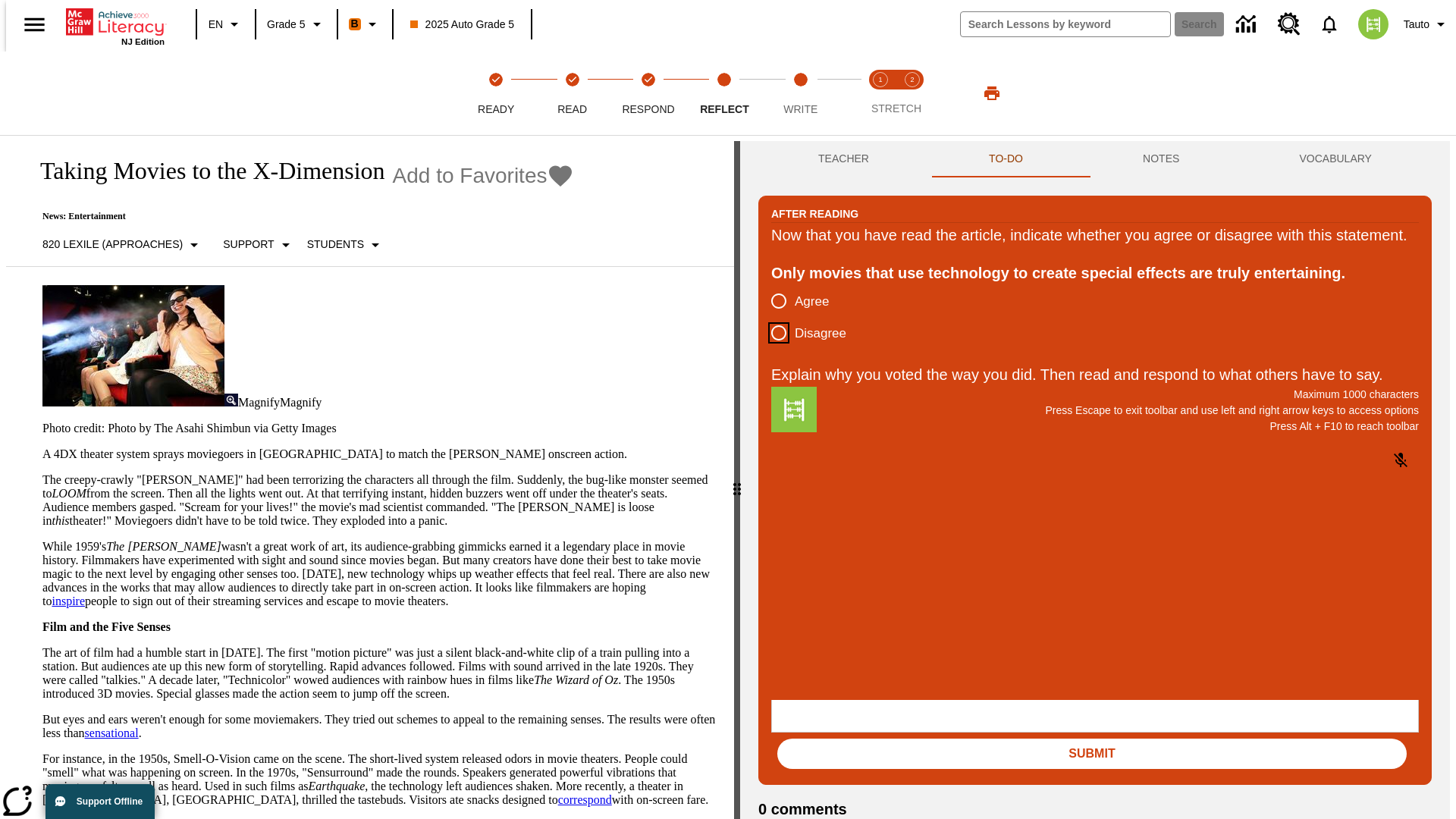
click at [773, 349] on input "Disagree" at bounding box center [779, 333] width 32 height 32
radio input "true"
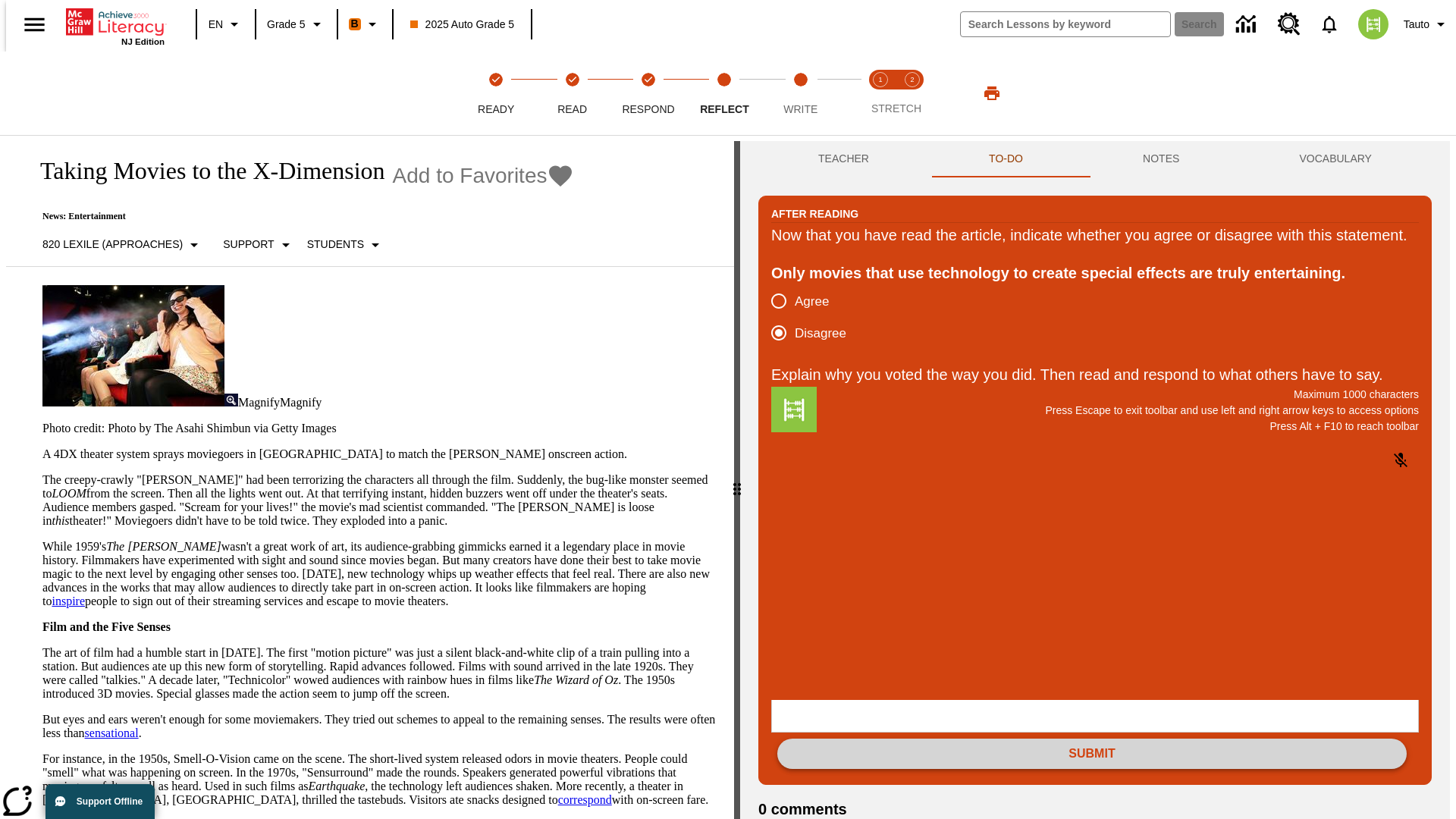
click at [1092, 739] on button "Submit" at bounding box center [1091, 754] width 629 height 30
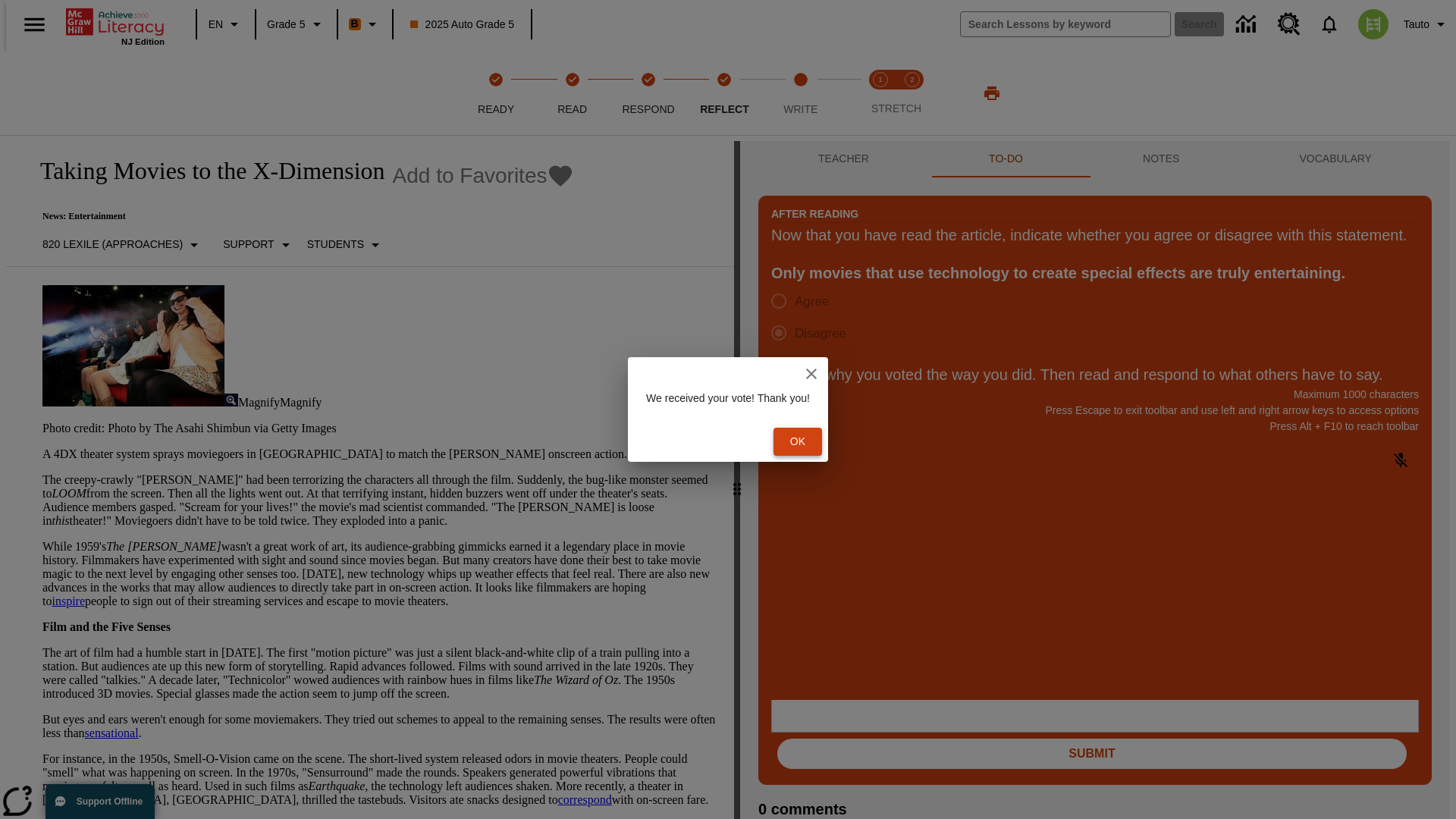
click at [805, 441] on button "Ok" at bounding box center [798, 441] width 49 height 28
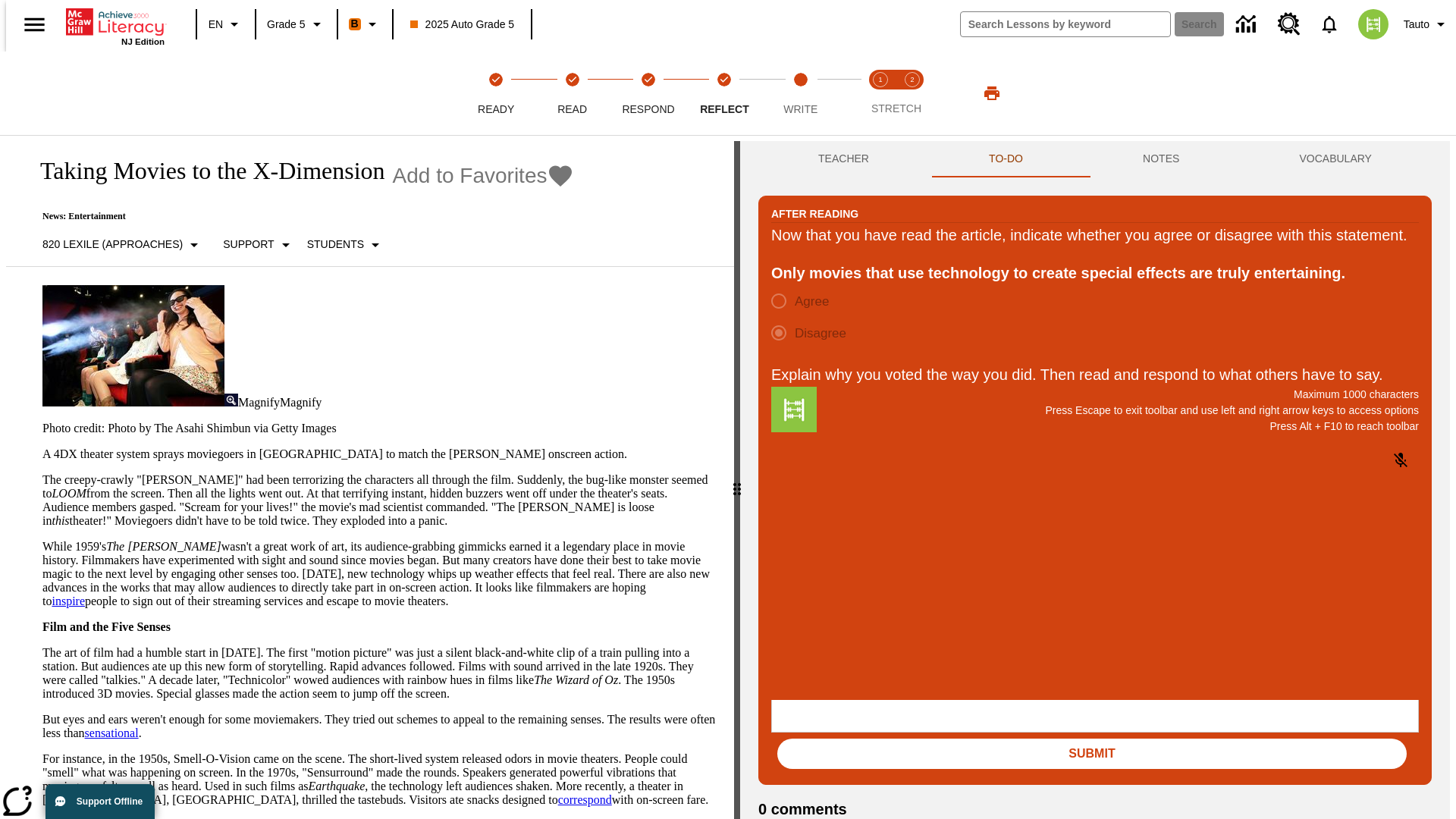
scroll to position [23, 0]
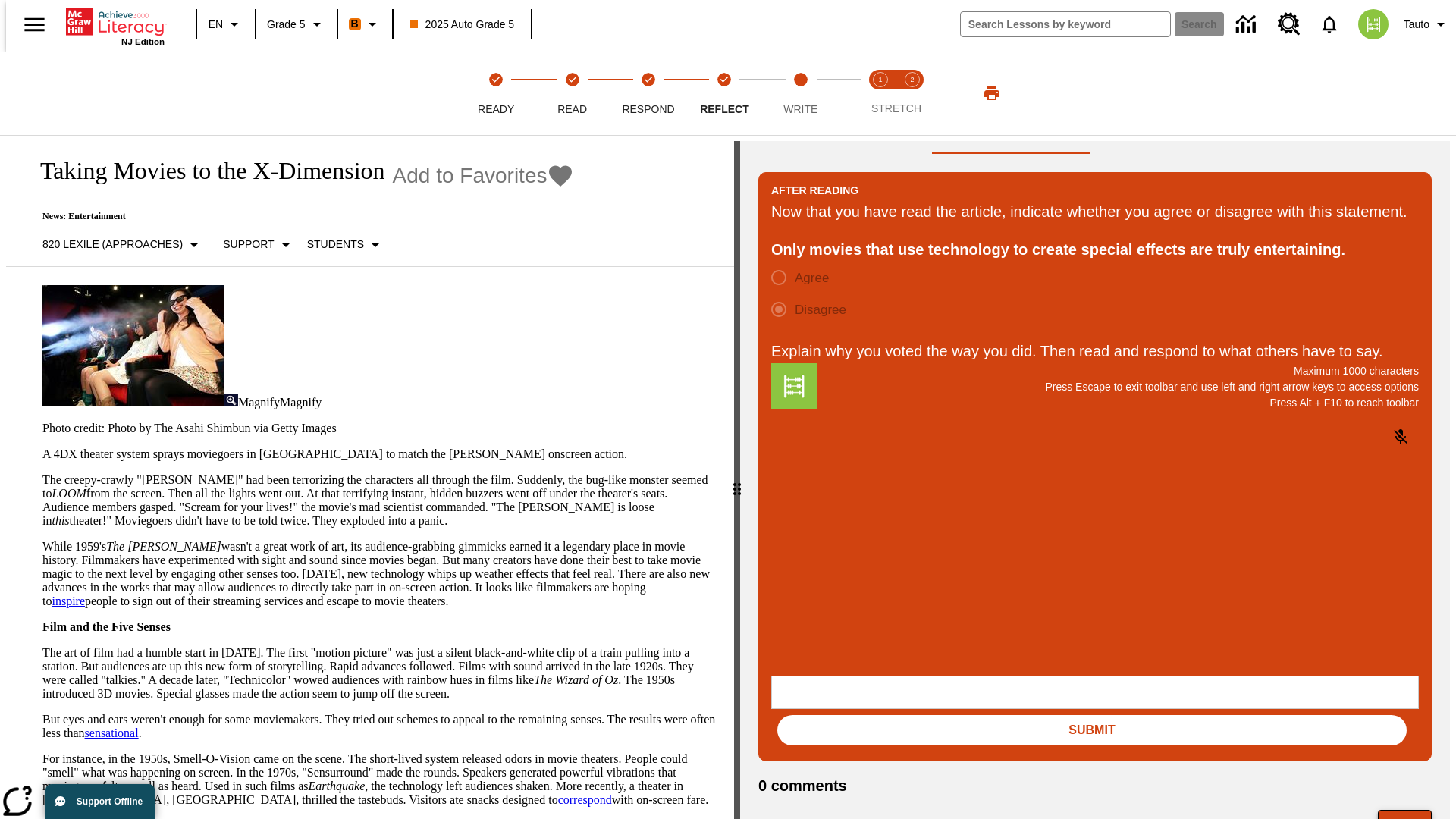
click at [1411, 810] on button "Next" at bounding box center [1404, 825] width 54 height 29
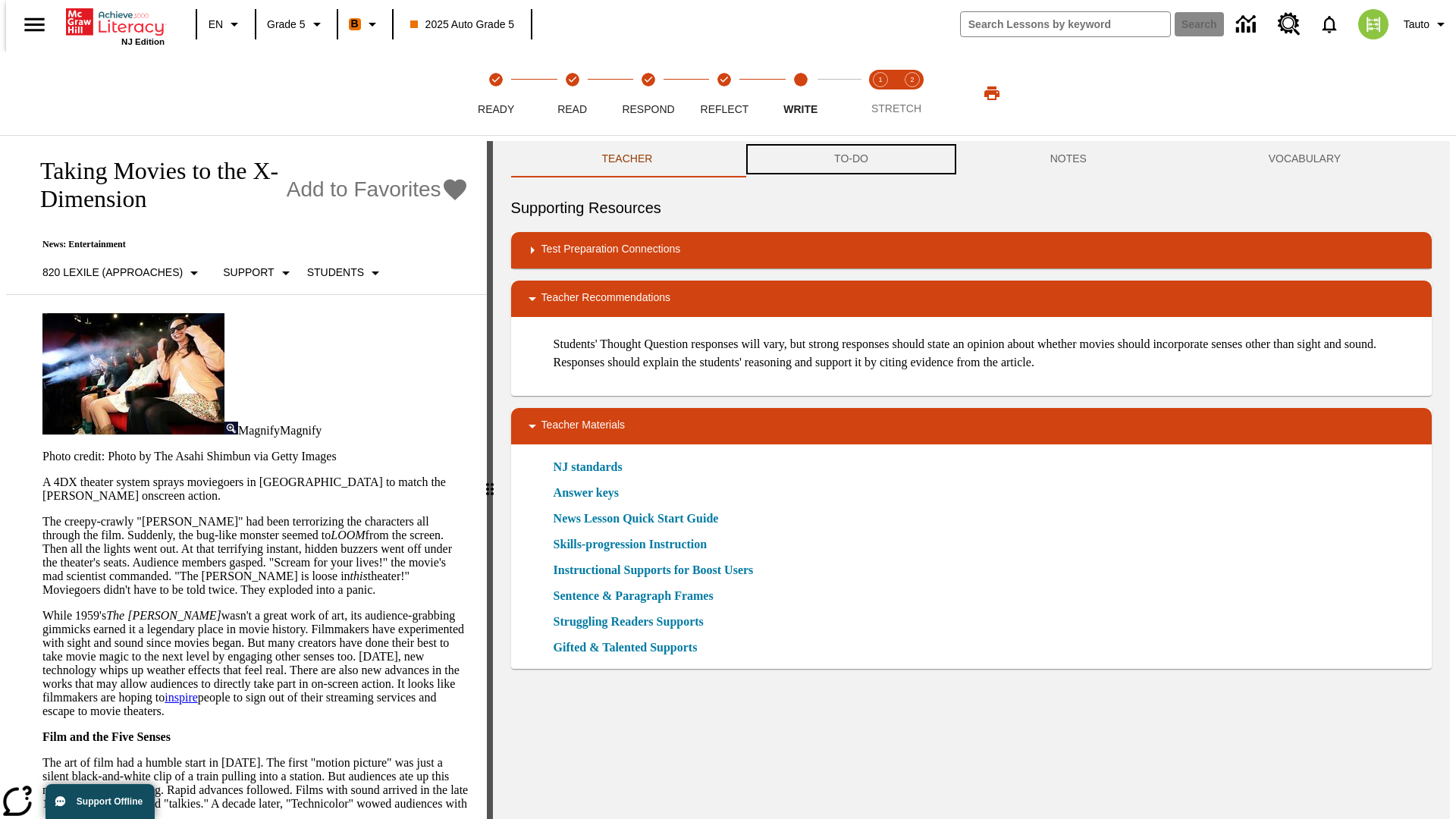
scroll to position [1, 0]
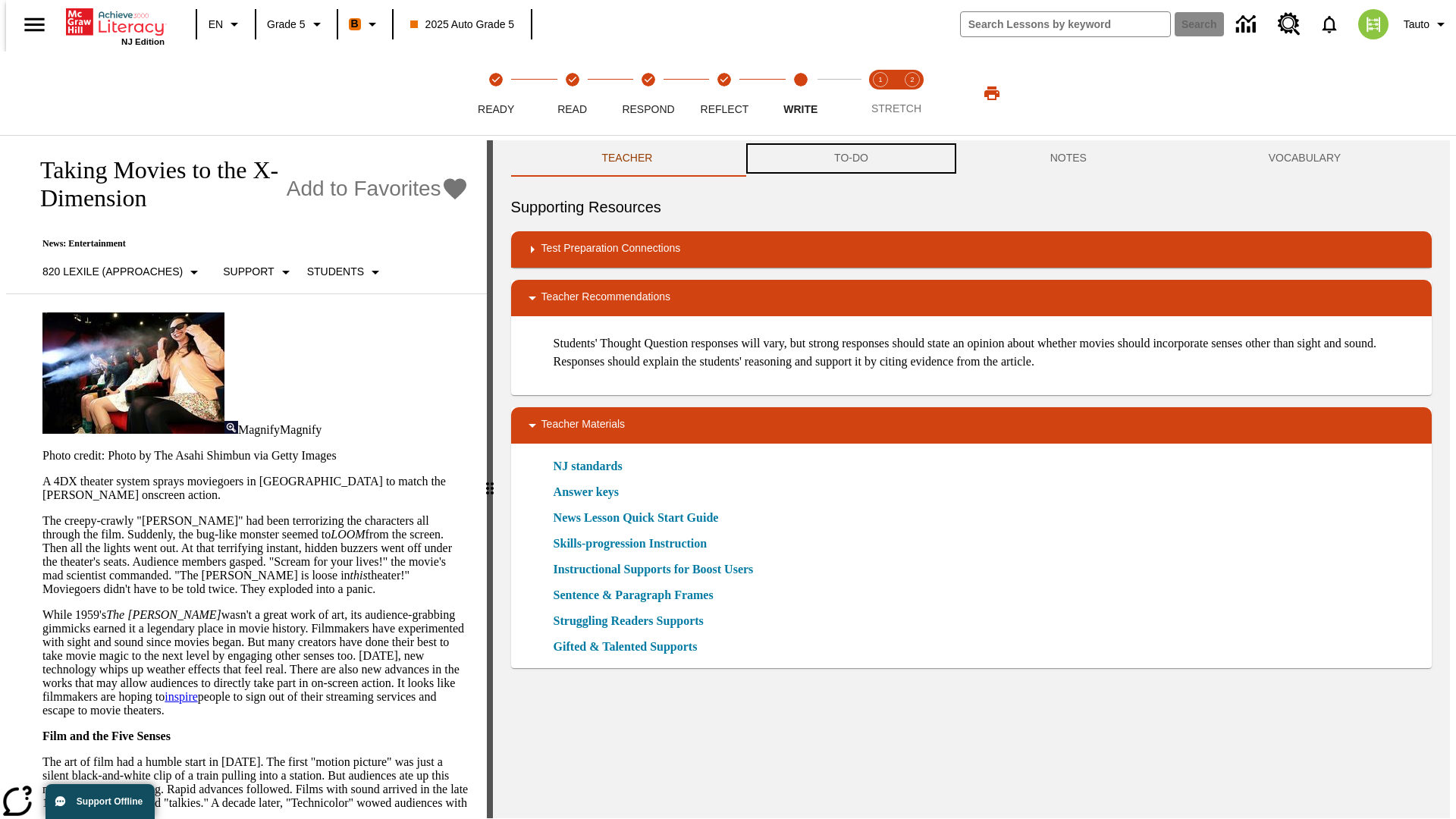
click at [850, 160] on button "TO-DO" at bounding box center [851, 158] width 216 height 36
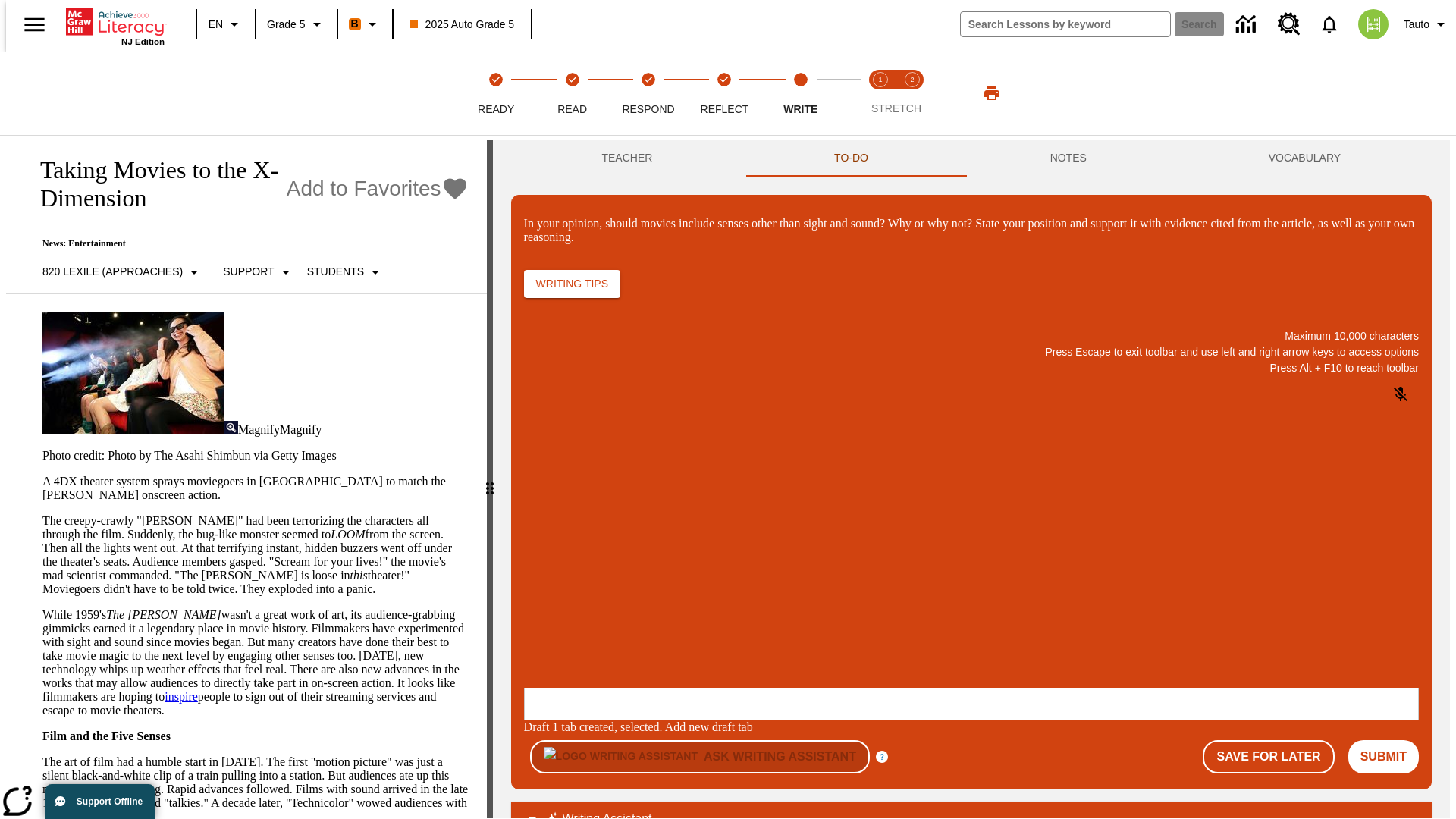
scroll to position [0, 0]
click at [745, 591] on p "\a\9In your opinion, should movies include senses other than sight and sound? W…" at bounding box center [637, 589] width 216 height 14
click at [1389, 740] on button "Submit" at bounding box center [1383, 757] width 71 height 34
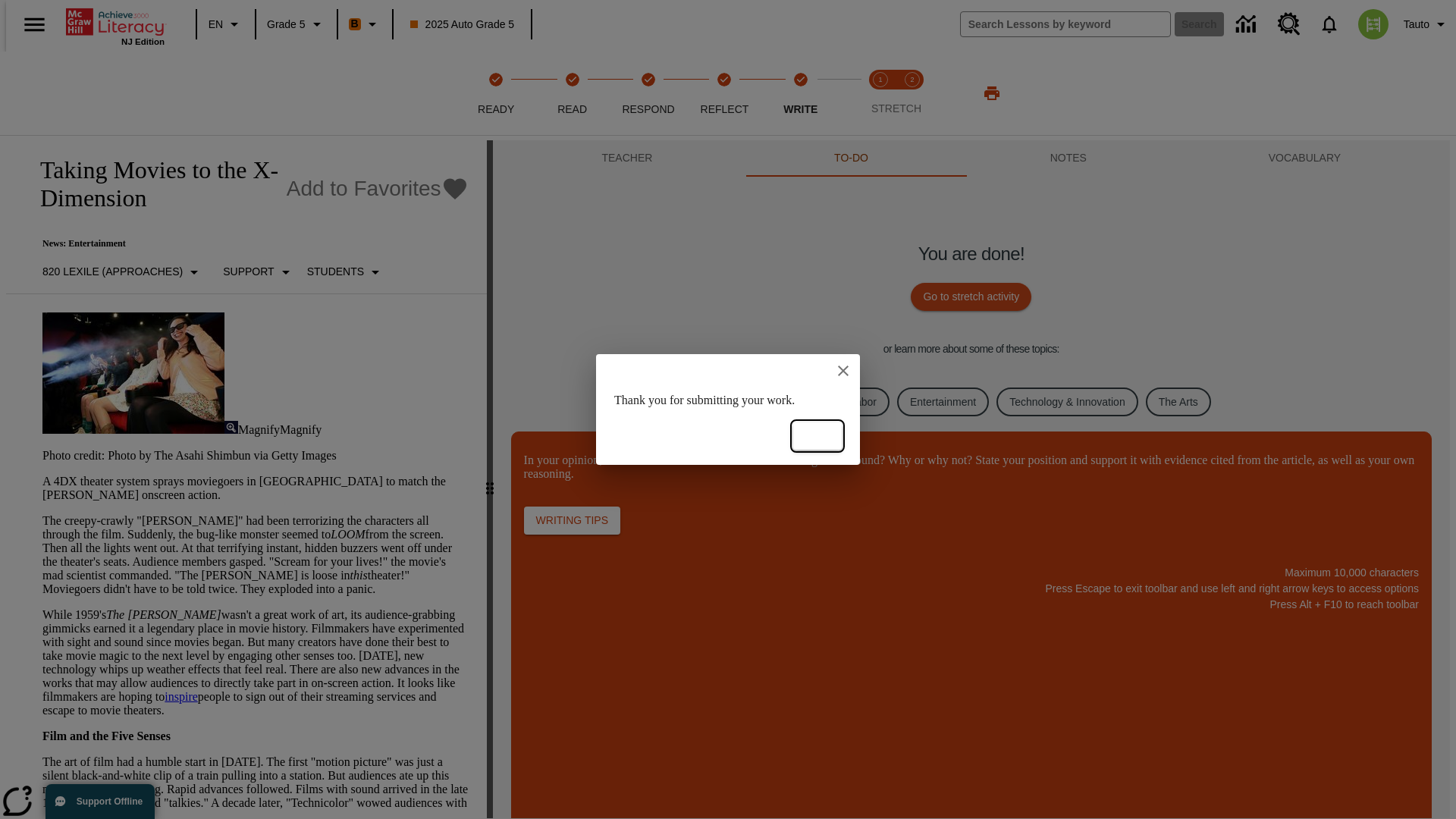
click at [817, 436] on button "Ok" at bounding box center [817, 436] width 49 height 28
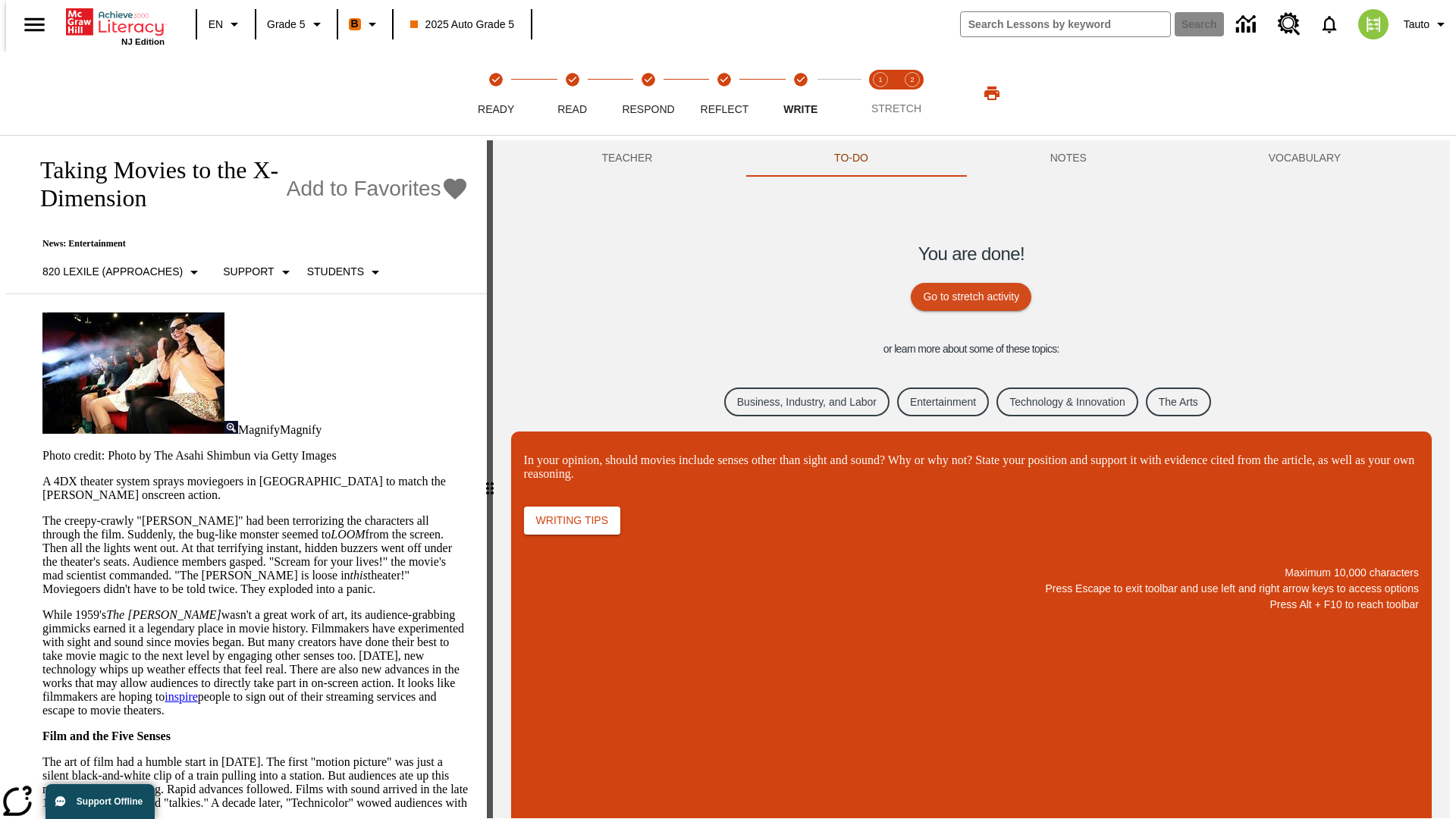
click at [795, 401] on link "Business, Industry, and Labor" at bounding box center [807, 402] width 165 height 30
